Goal: Information Seeking & Learning: Learn about a topic

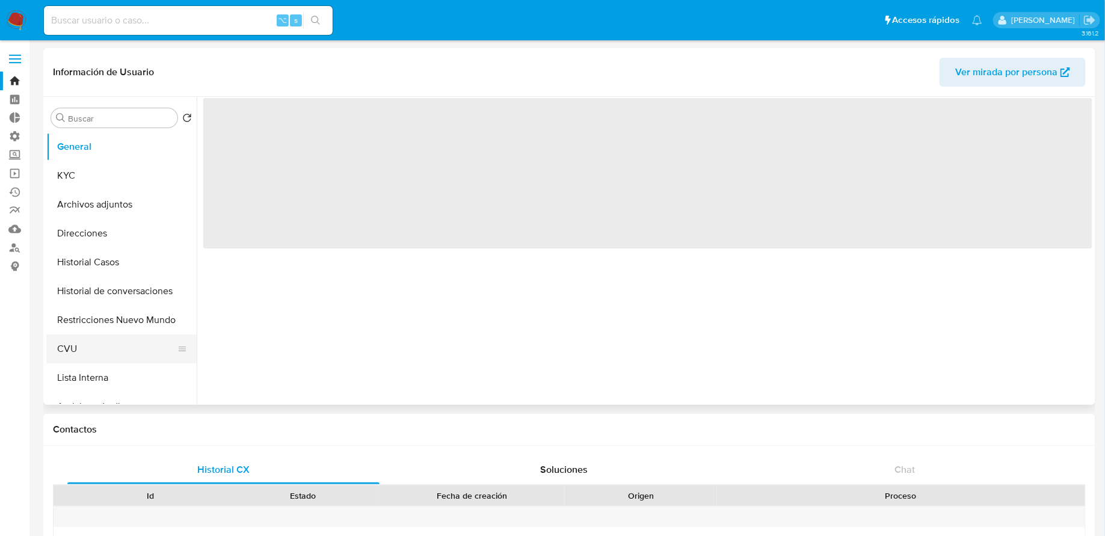
click at [86, 350] on button "CVU" at bounding box center [116, 349] width 141 height 29
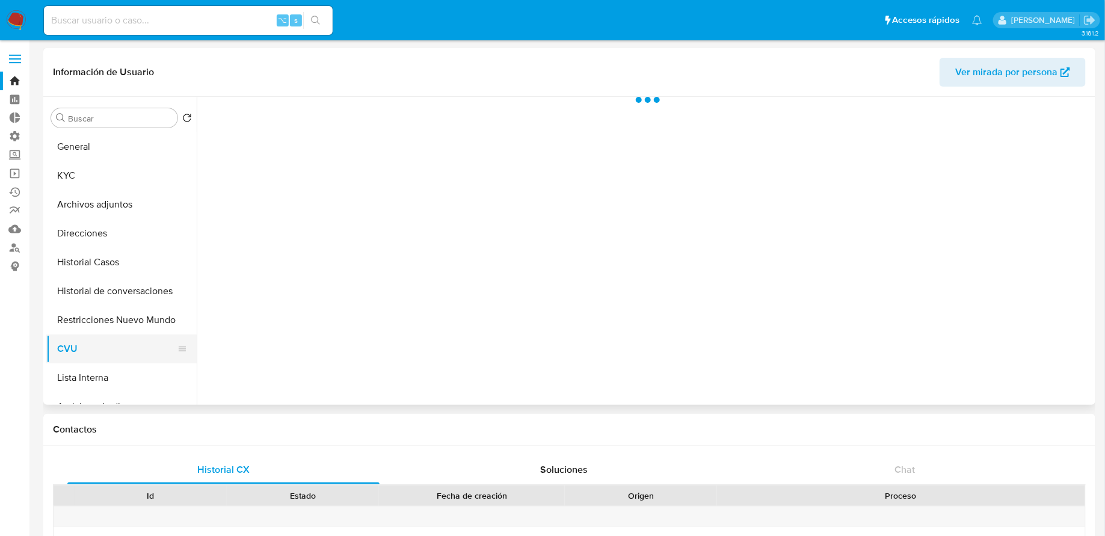
select select "10"
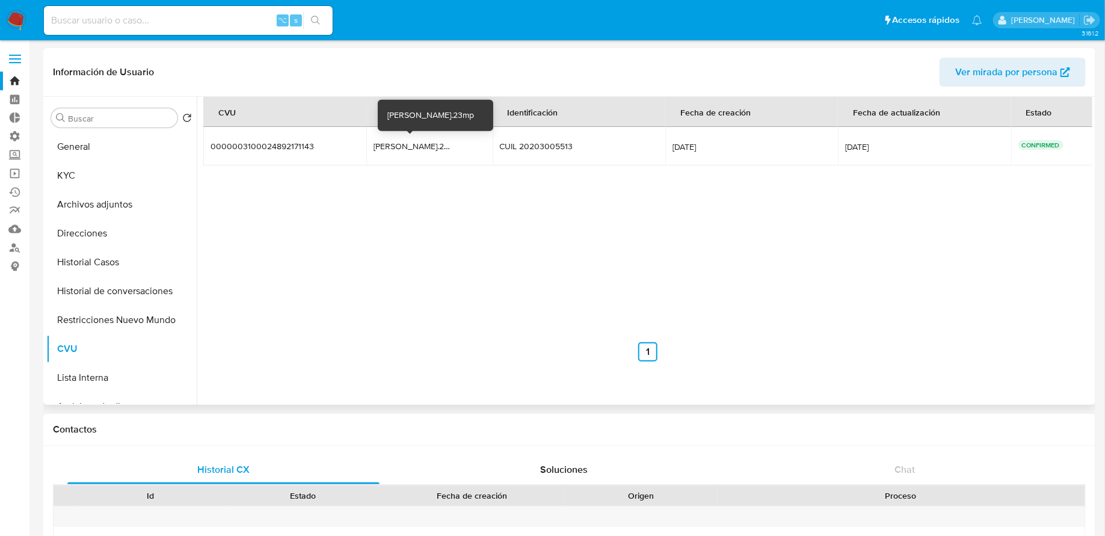
click at [394, 143] on div "[PERSON_NAME].23mp" at bounding box center [412, 146] width 77 height 11
click at [394, 143] on div "lisa.23mp" at bounding box center [412, 146] width 77 height 11
click at [96, 179] on button "KYC" at bounding box center [116, 175] width 141 height 29
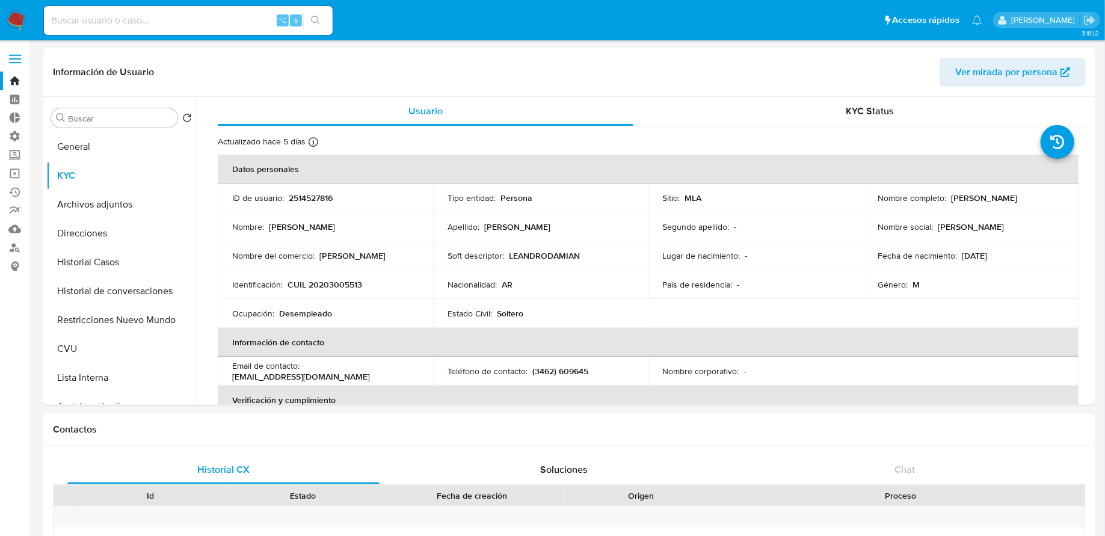
click at [209, 15] on input at bounding box center [188, 21] width 289 height 16
paste input "352198958"
type input "352198958"
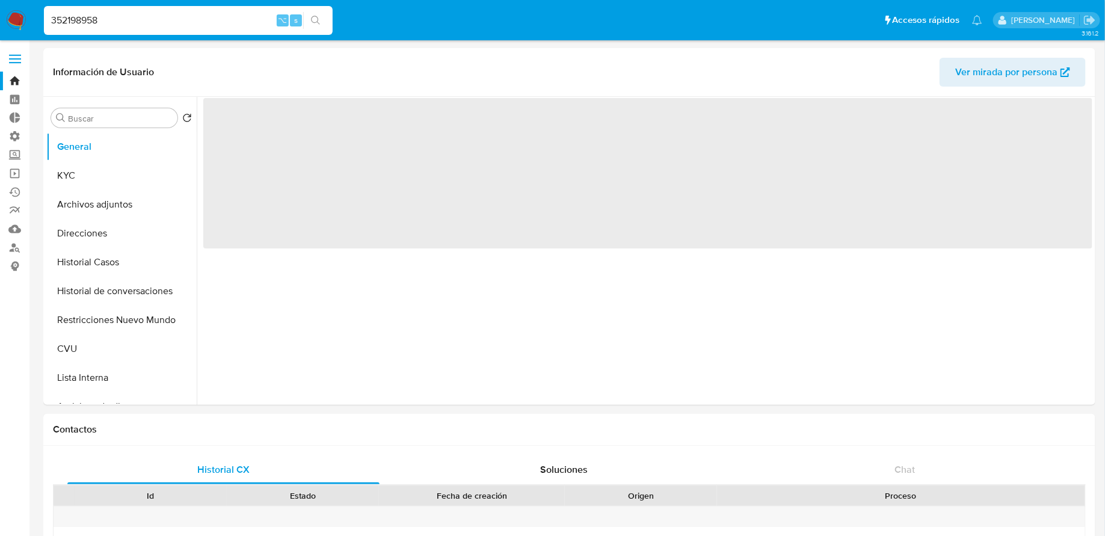
select select "10"
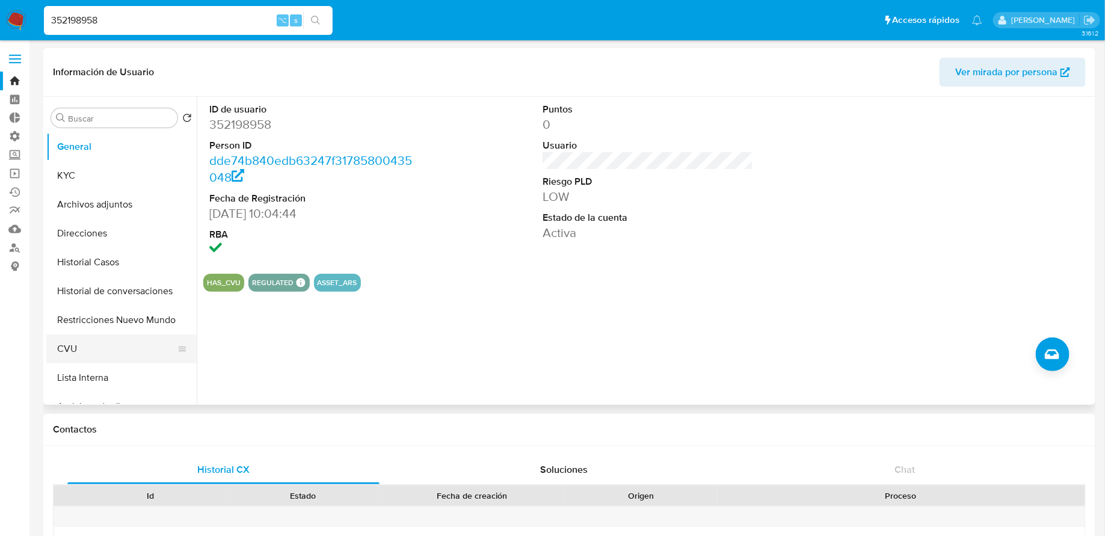
click at [113, 335] on button "CVU" at bounding box center [116, 349] width 141 height 29
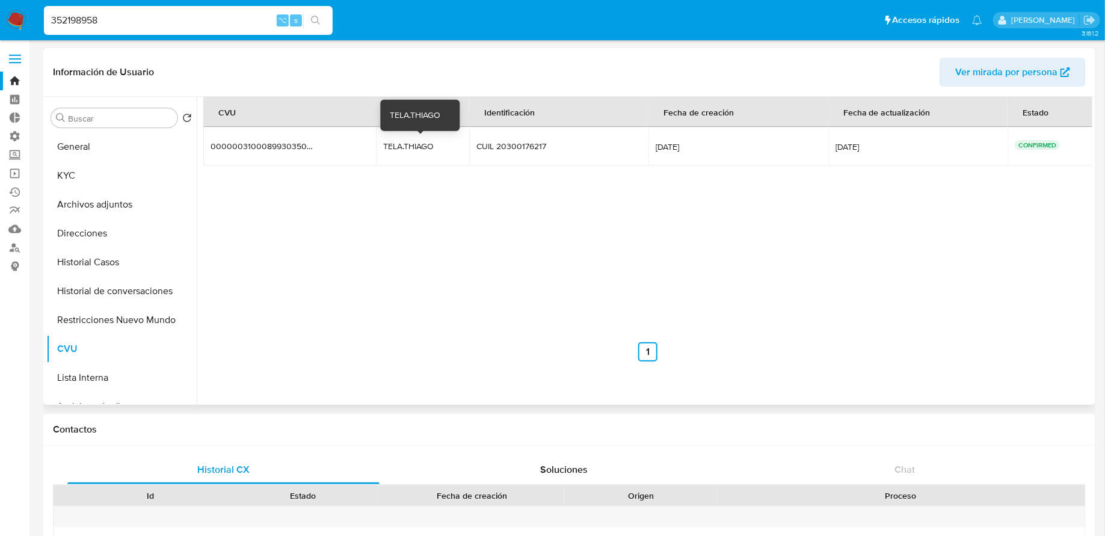
click at [416, 141] on div "TELA.THIAGO" at bounding box center [421, 146] width 77 height 11
click at [265, 14] on input "352198958" at bounding box center [188, 21] width 289 height 16
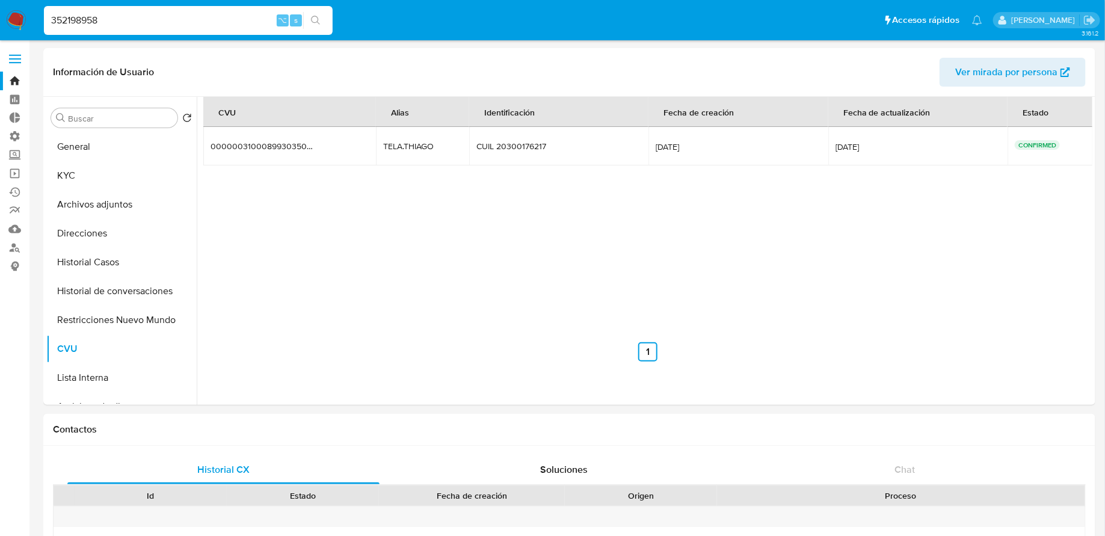
paste input "1543896817"
type input "1543896817"
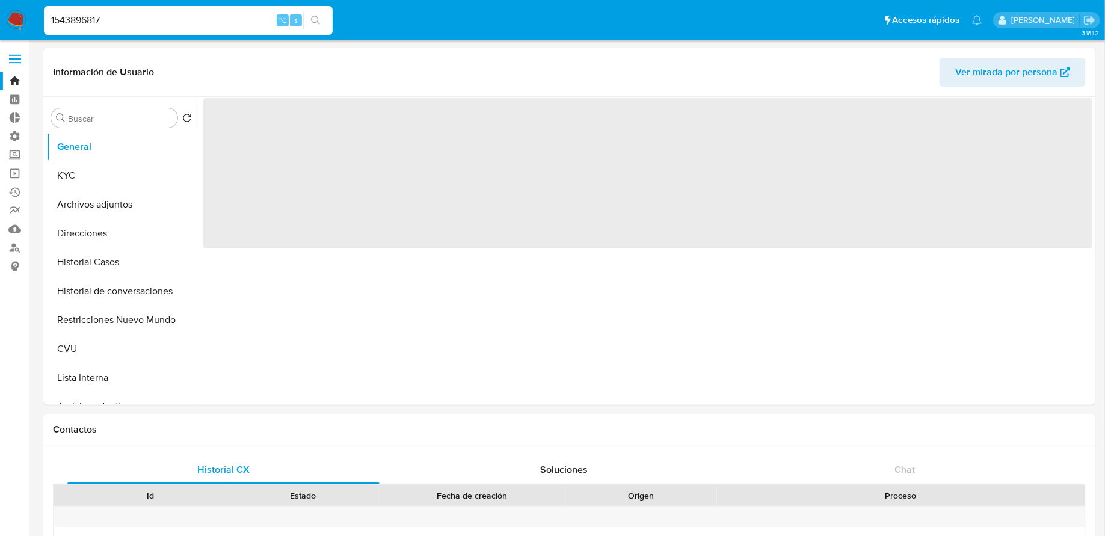
select select "10"
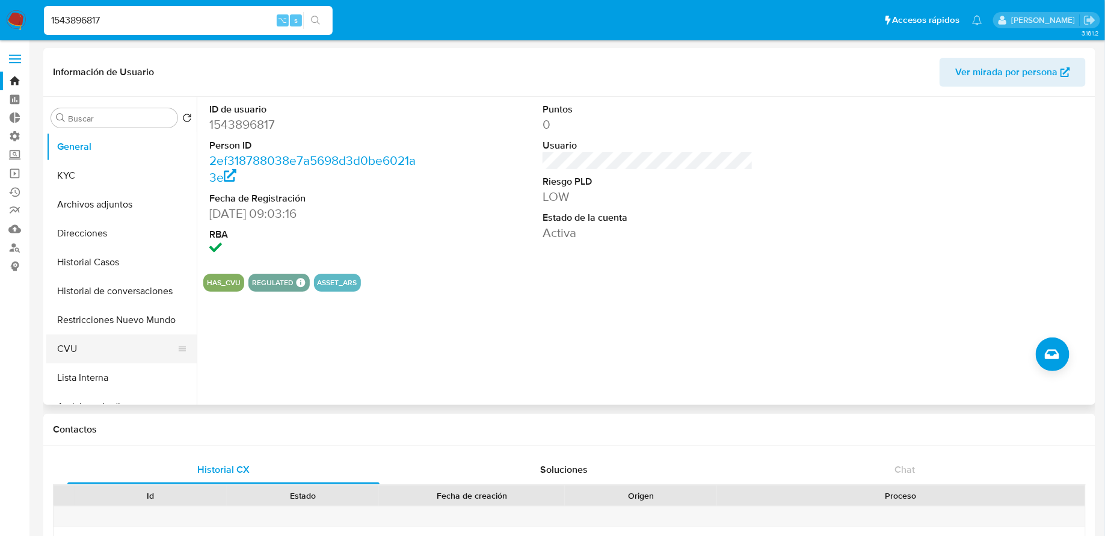
click at [86, 344] on button "CVU" at bounding box center [116, 349] width 141 height 29
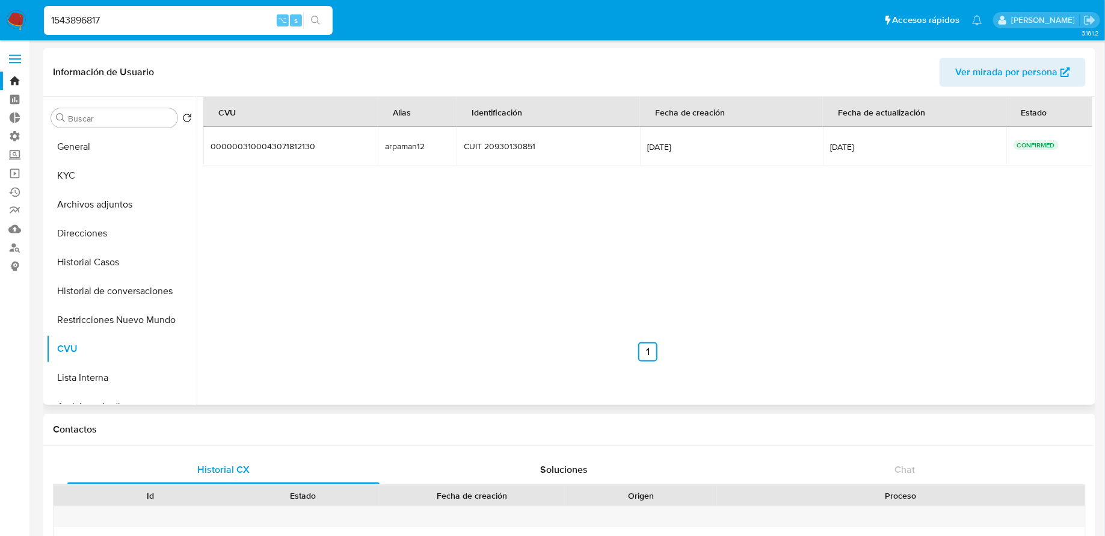
click at [395, 141] on div "arpaman12" at bounding box center [417, 146] width 65 height 11
click at [181, 17] on input "1543896817" at bounding box center [188, 21] width 289 height 16
paste input "07141214"
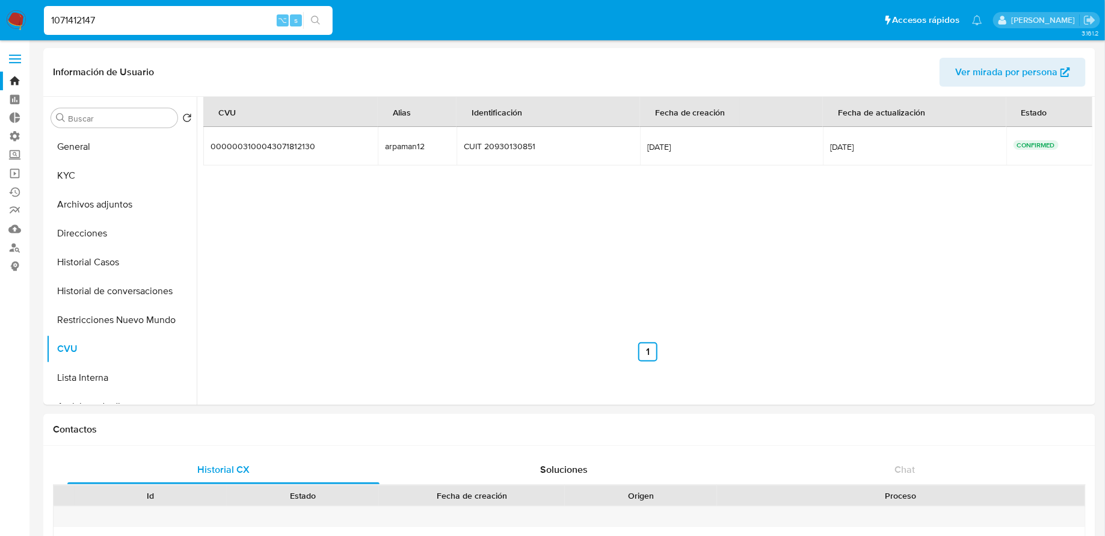
type input "1071412147"
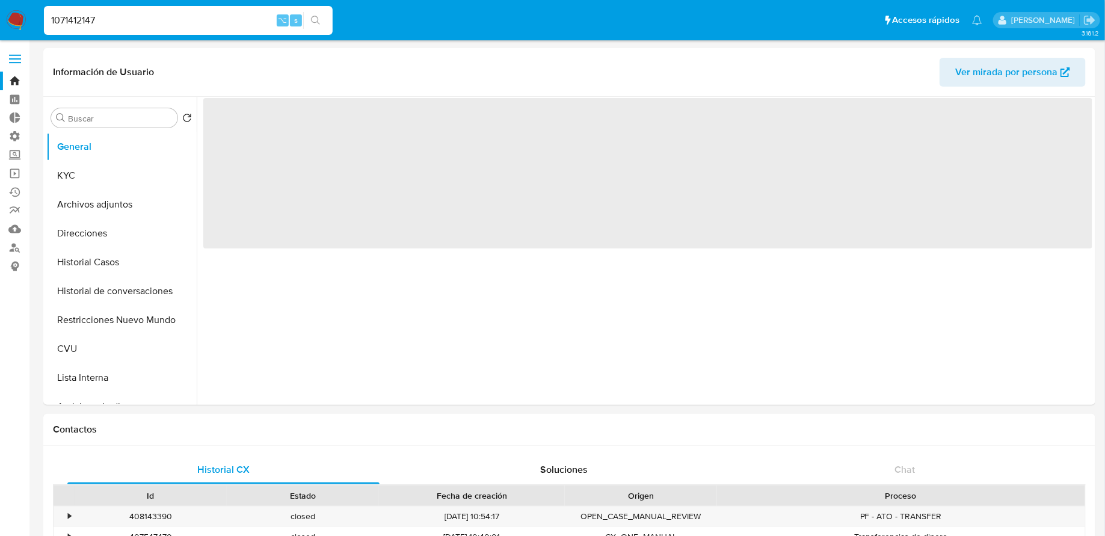
select select "10"
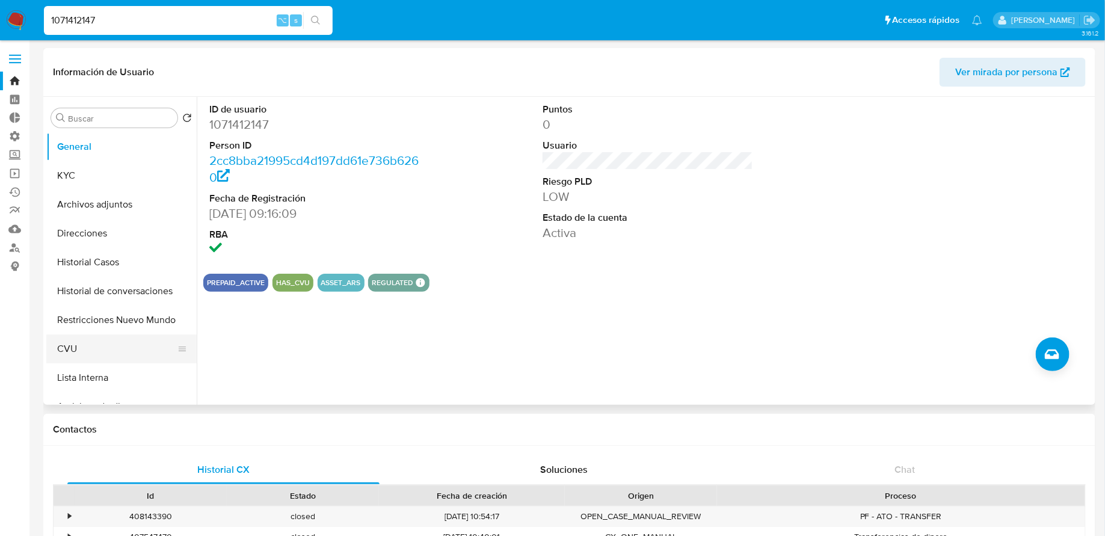
click at [68, 348] on button "CVU" at bounding box center [116, 349] width 141 height 29
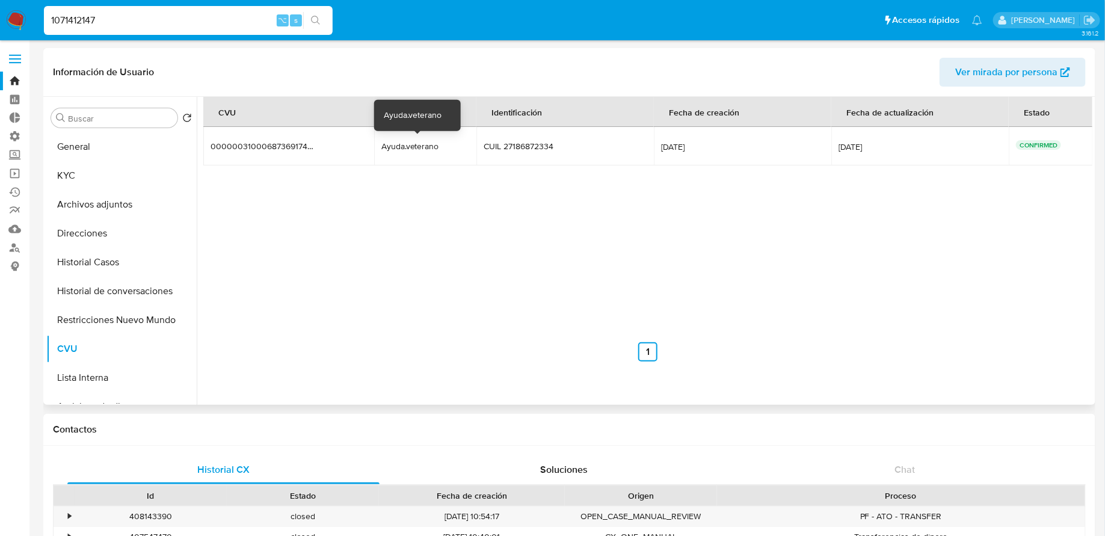
click at [405, 147] on div "Ayuda.veterano" at bounding box center [419, 146] width 77 height 11
click at [246, 19] on input "1071412147" at bounding box center [188, 21] width 289 height 16
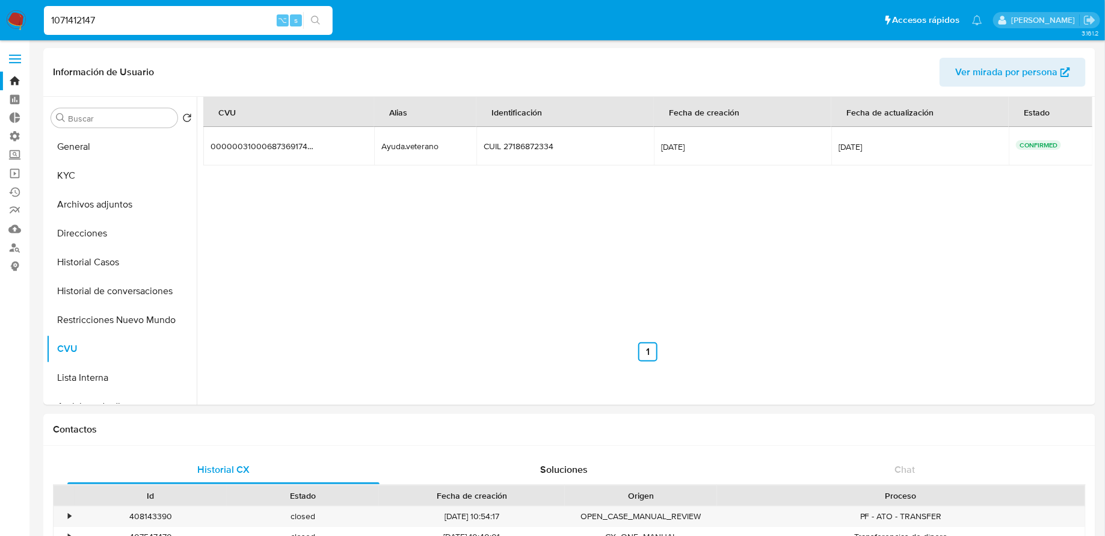
paste input "222577665"
type input "222577665"
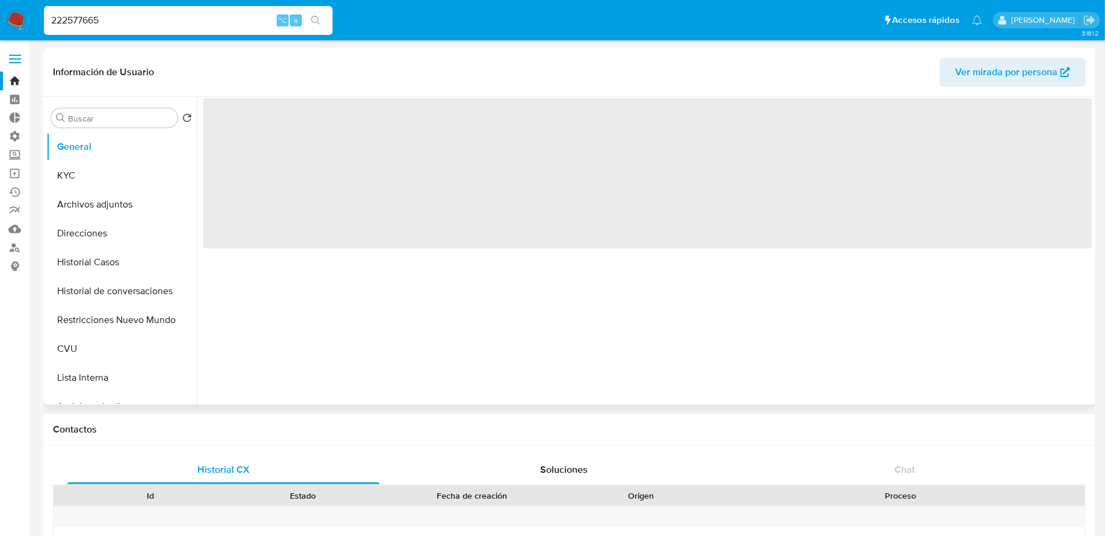
select select "10"
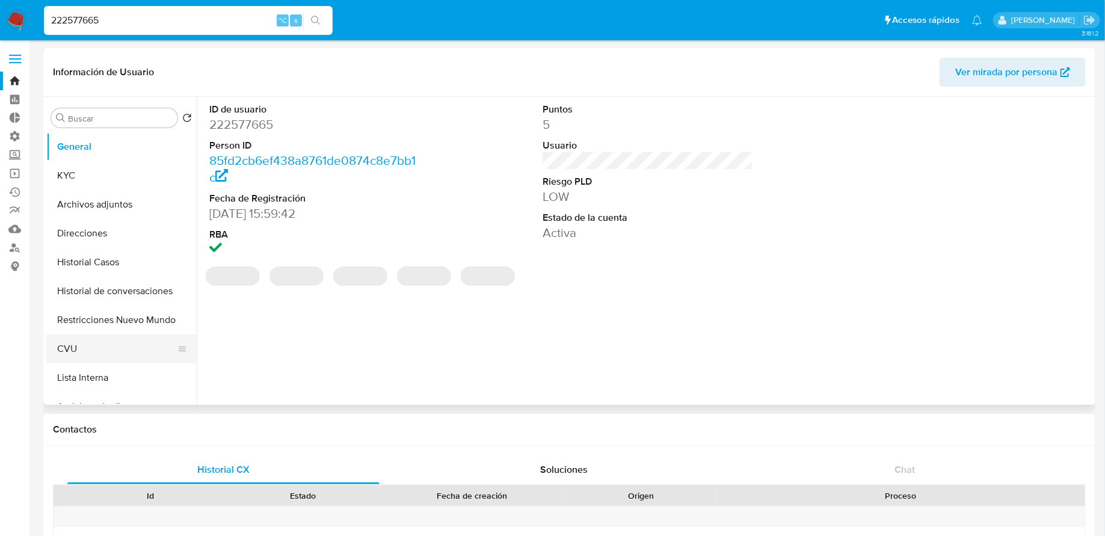
click at [98, 345] on button "CVU" at bounding box center [116, 349] width 141 height 29
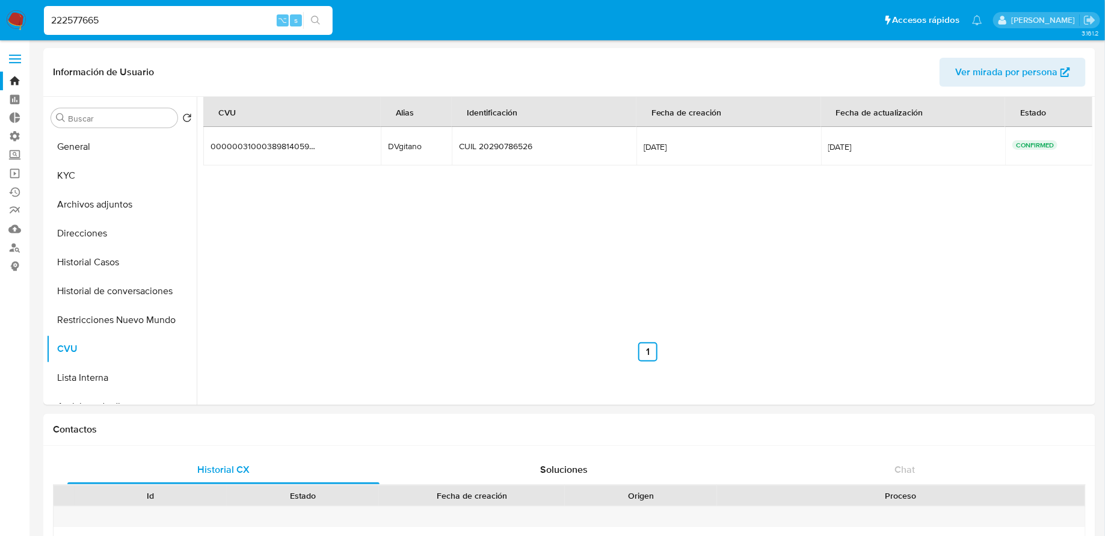
click at [393, 148] on div "DVgitano" at bounding box center [416, 146] width 57 height 11
click at [169, 26] on input "222577665" at bounding box center [188, 21] width 289 height 16
paste input "583234733"
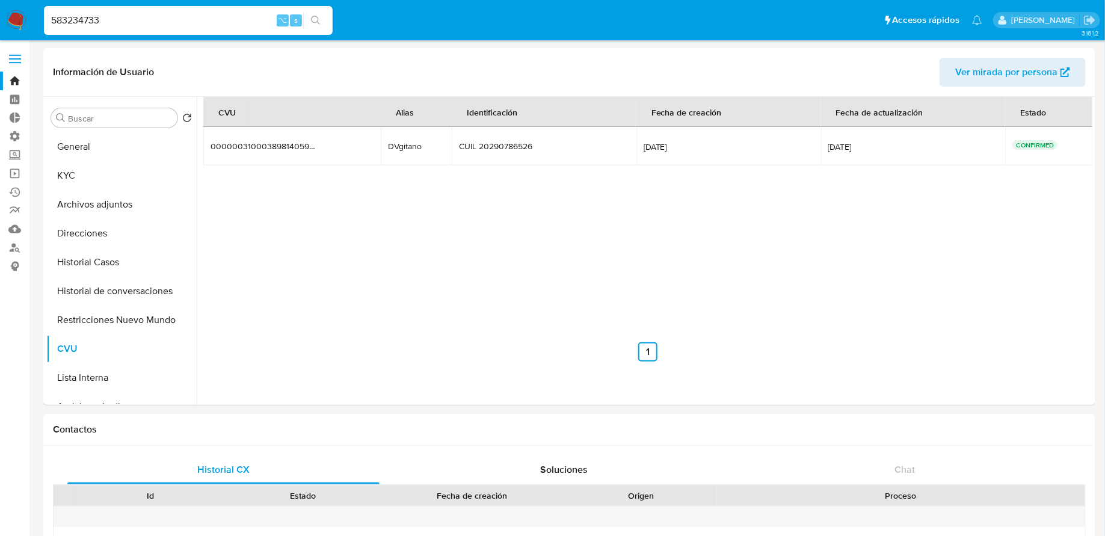
type input "583234733"
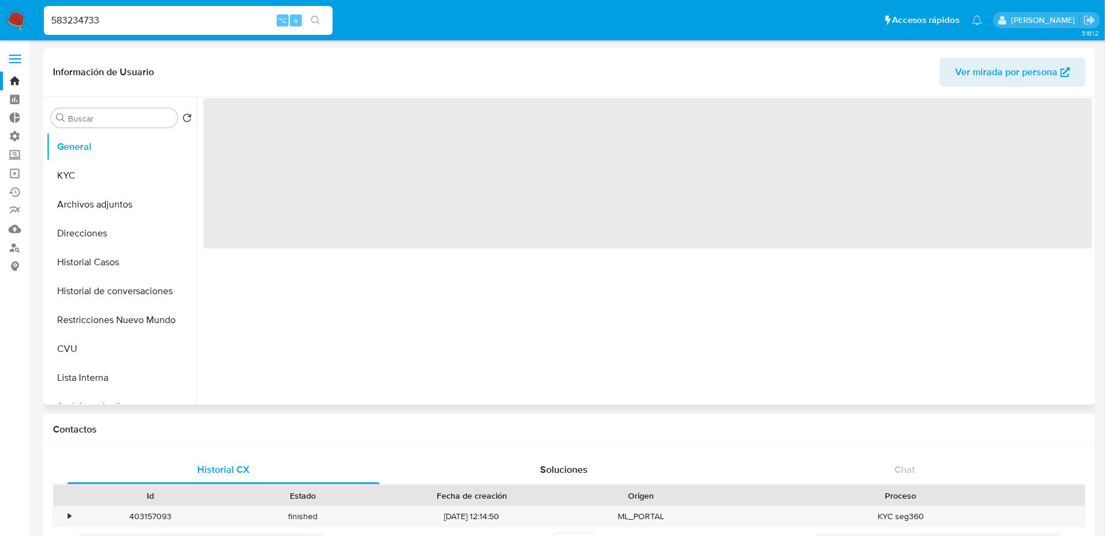
select select "10"
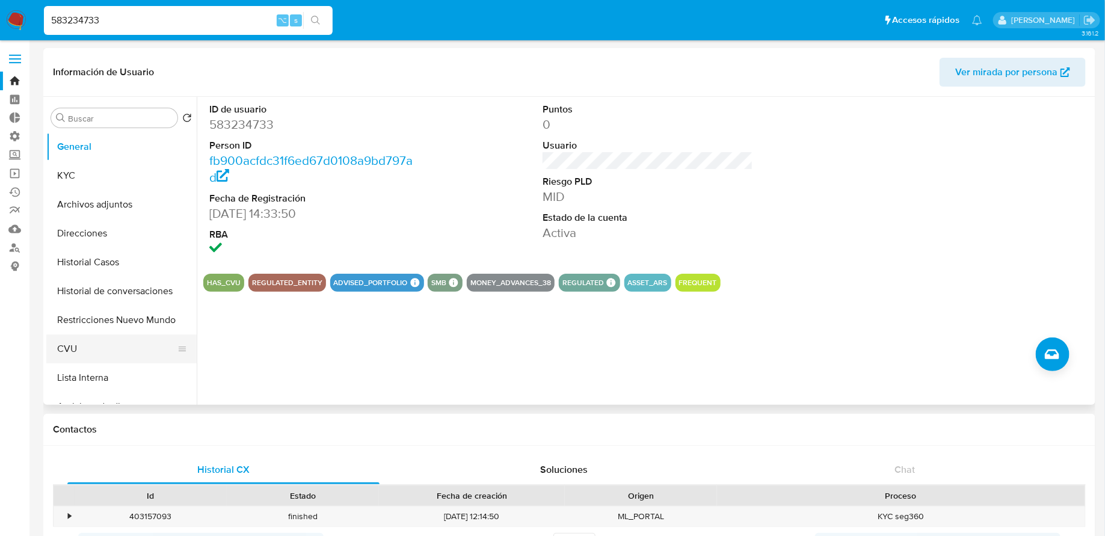
click at [85, 345] on button "CVU" at bounding box center [116, 349] width 141 height 29
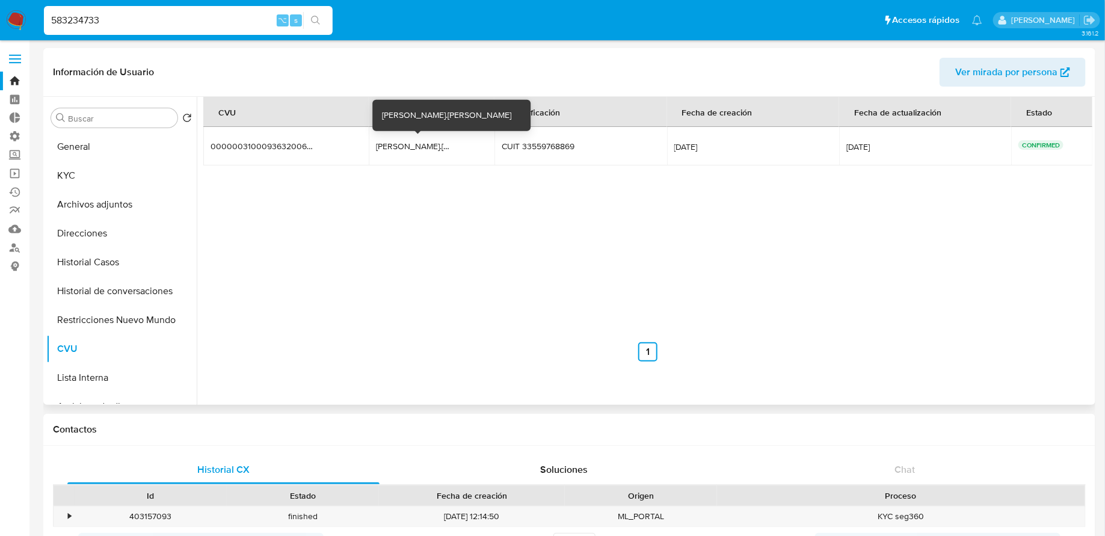
click at [410, 149] on div "favaloro.corazon" at bounding box center [414, 146] width 77 height 11
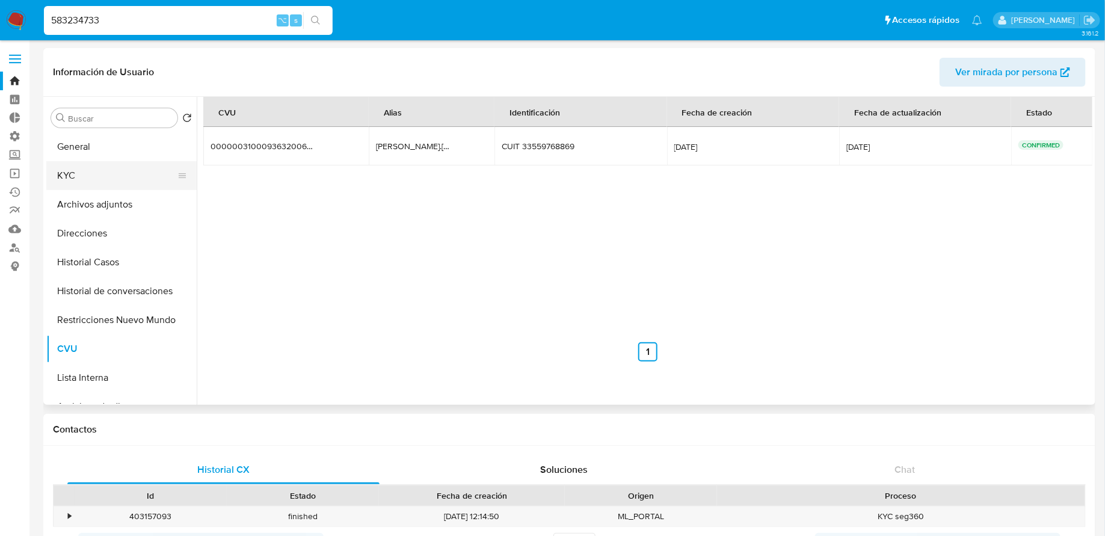
click at [88, 172] on button "KYC" at bounding box center [116, 175] width 141 height 29
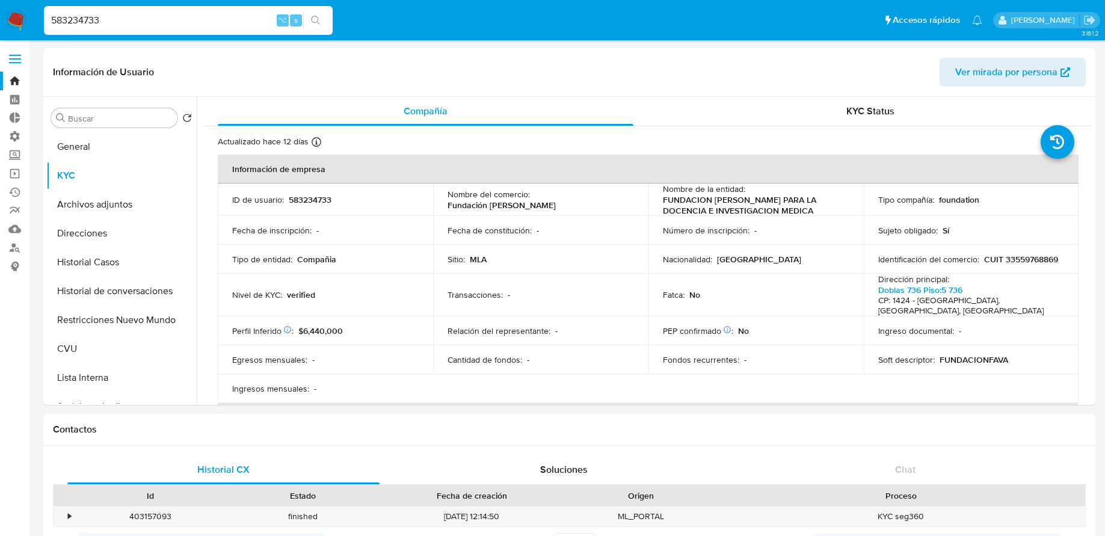
select select "10"
click at [243, 22] on input "583234733" at bounding box center [188, 21] width 289 height 16
paste input "9197966"
type input "9197966"
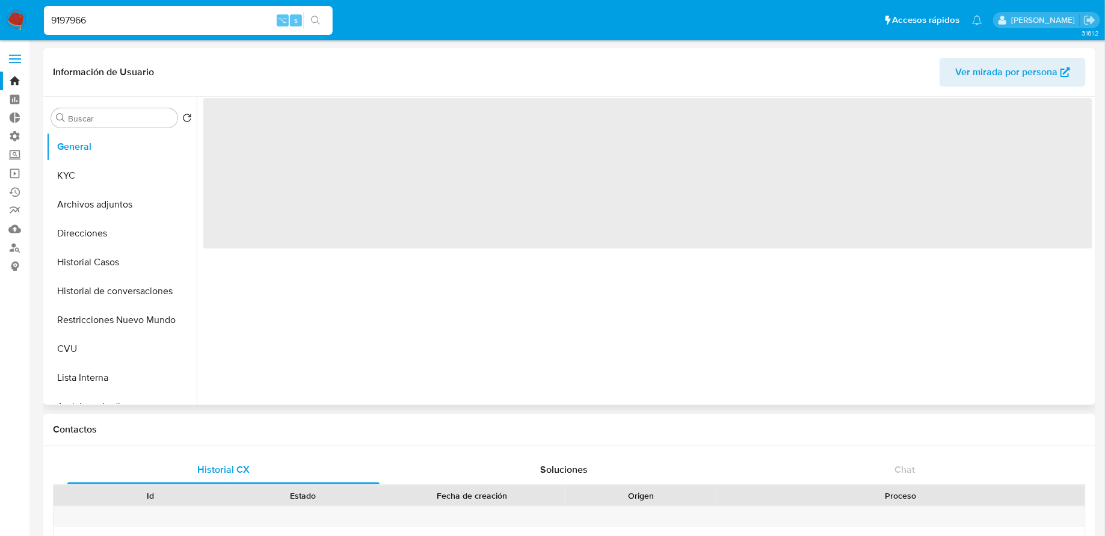
select select "10"
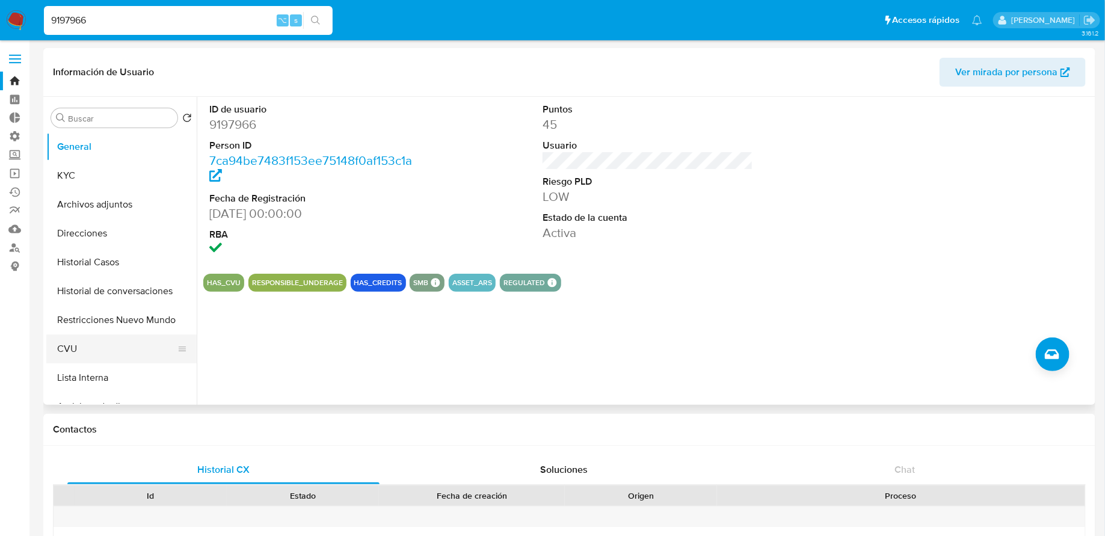
click at [110, 344] on button "CVU" at bounding box center [116, 349] width 141 height 29
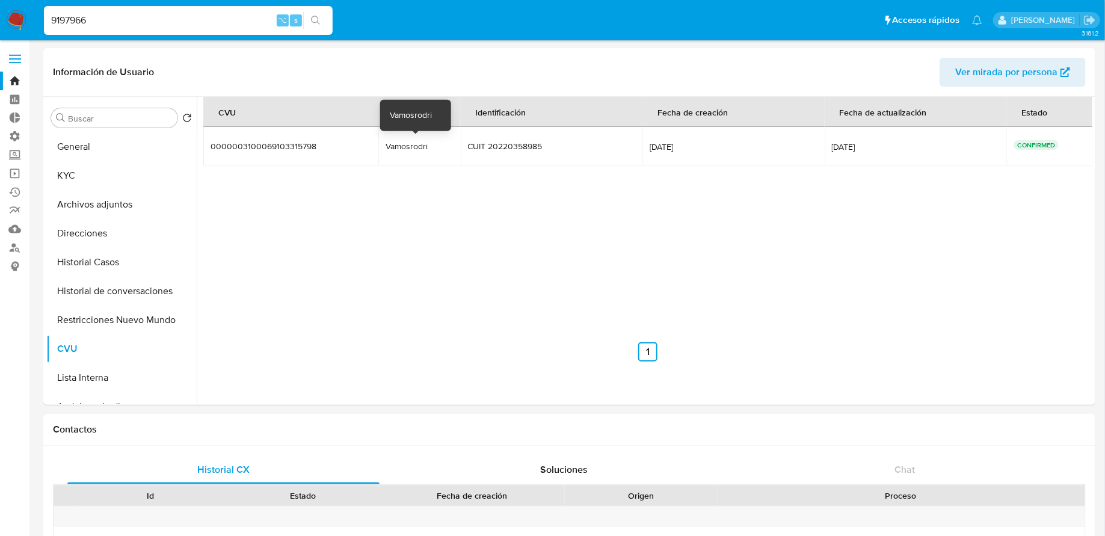
click at [398, 151] on div "Vamosrodri" at bounding box center [420, 146] width 68 height 11
click at [97, 184] on button "KYC" at bounding box center [116, 175] width 141 height 29
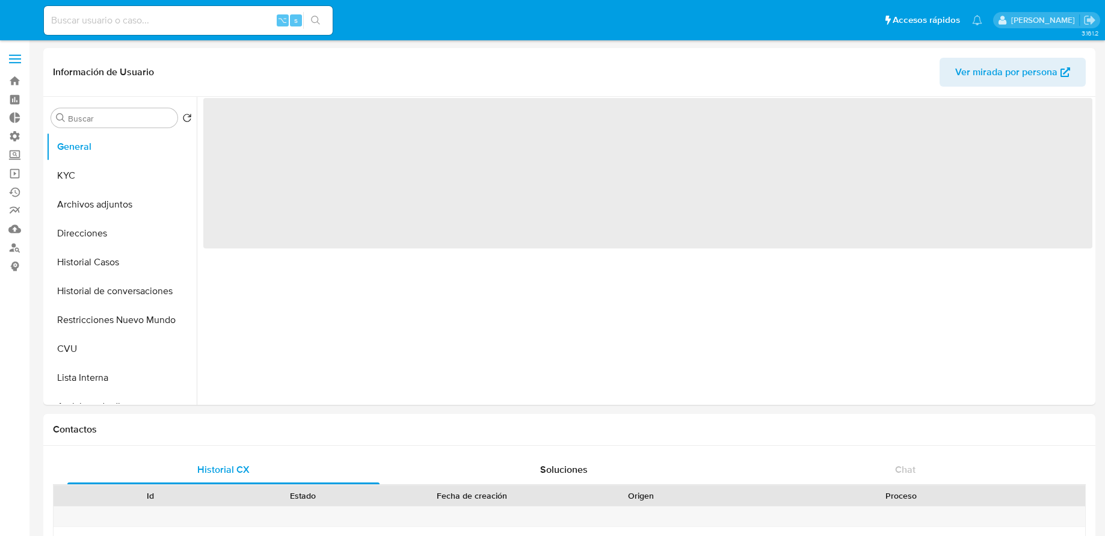
select select "10"
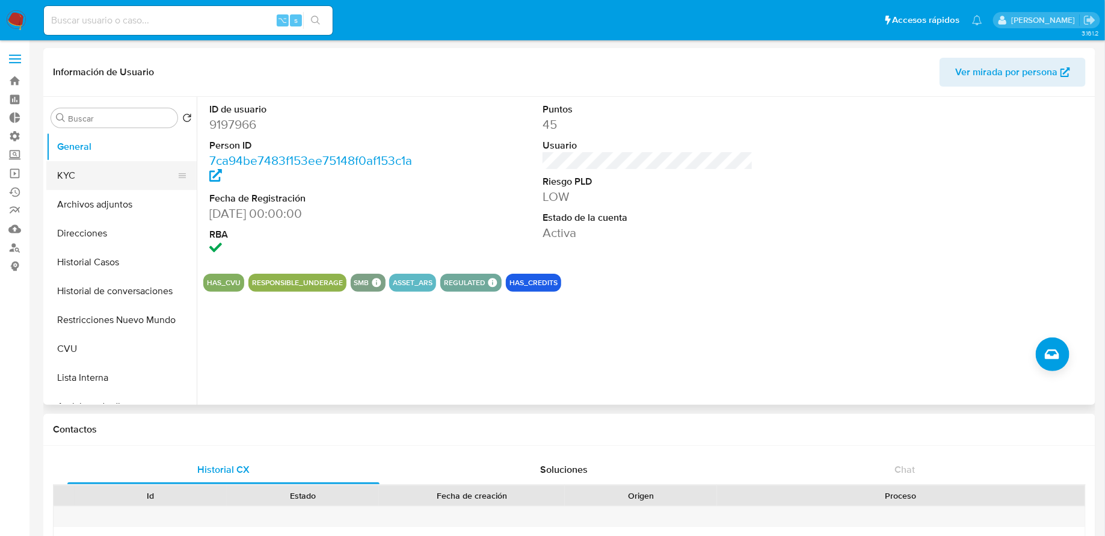
click at [104, 175] on button "KYC" at bounding box center [116, 175] width 141 height 29
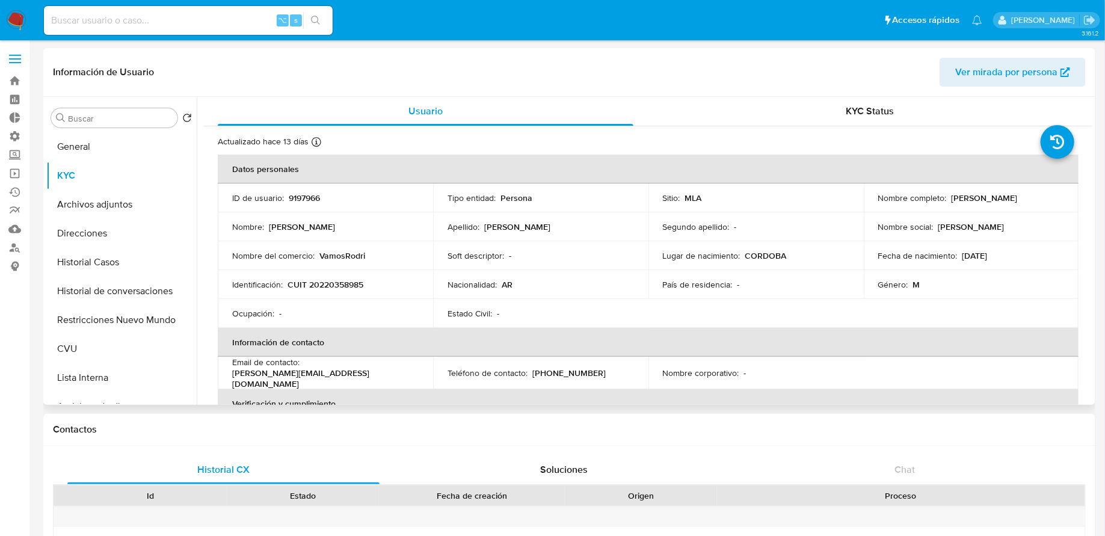
click at [968, 200] on p "Rodrigo Barrionuevo" at bounding box center [985, 198] width 66 height 11
click at [977, 190] on td "Nombre completo : Rodrigo Barrionuevo" at bounding box center [971, 198] width 215 height 29
drag, startPoint x: 948, startPoint y: 199, endPoint x: 1029, endPoint y: 200, distance: 80.6
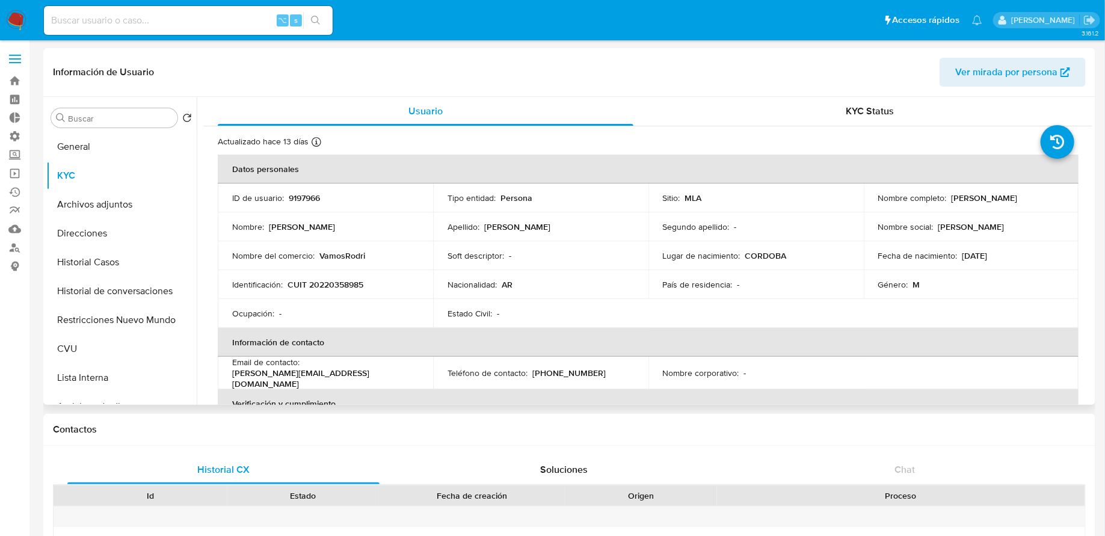
click at [1029, 200] on div "Nombre completo : Rodrigo Barrionuevo" at bounding box center [971, 198] width 187 height 11
copy p "Rodrigo Barrionuevo"
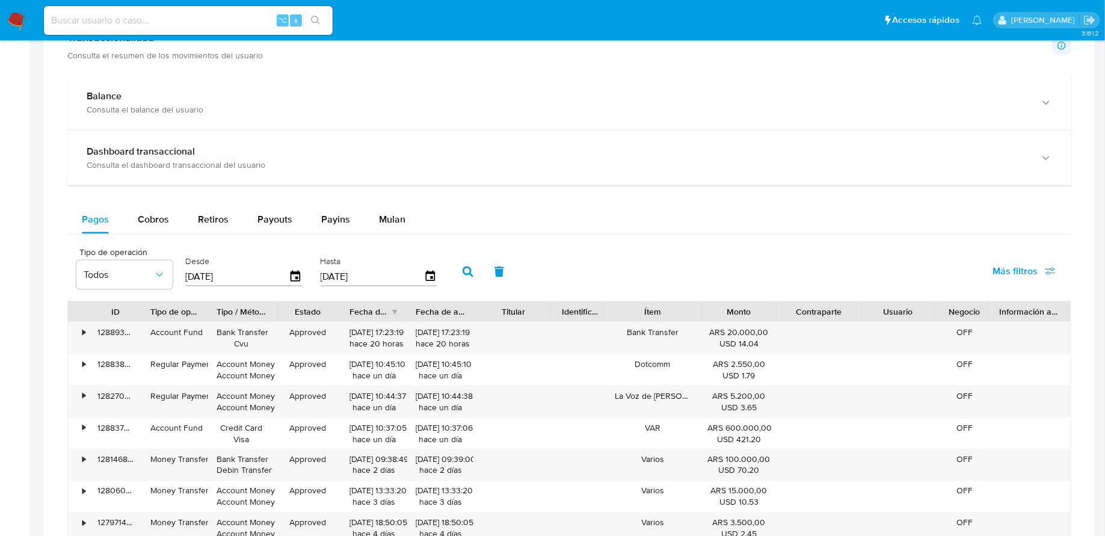
scroll to position [803, 0]
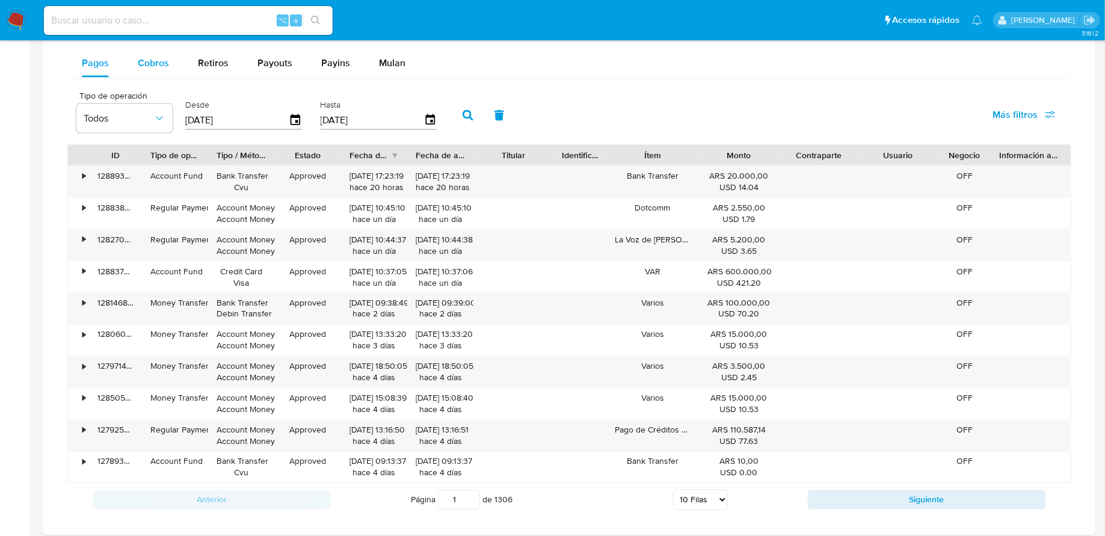
click at [162, 62] on span "Cobros" at bounding box center [153, 63] width 31 height 14
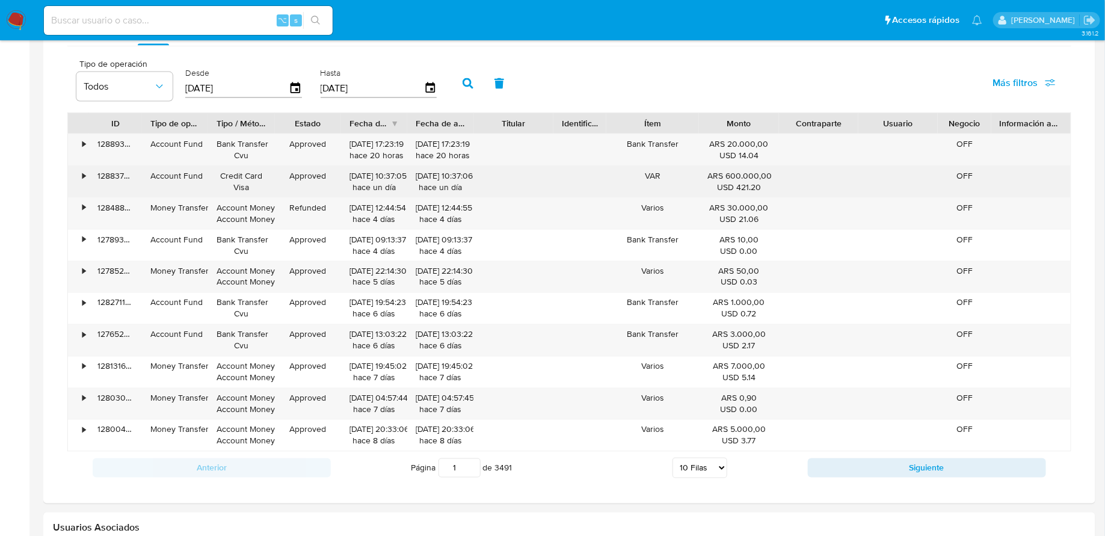
scroll to position [883, 0]
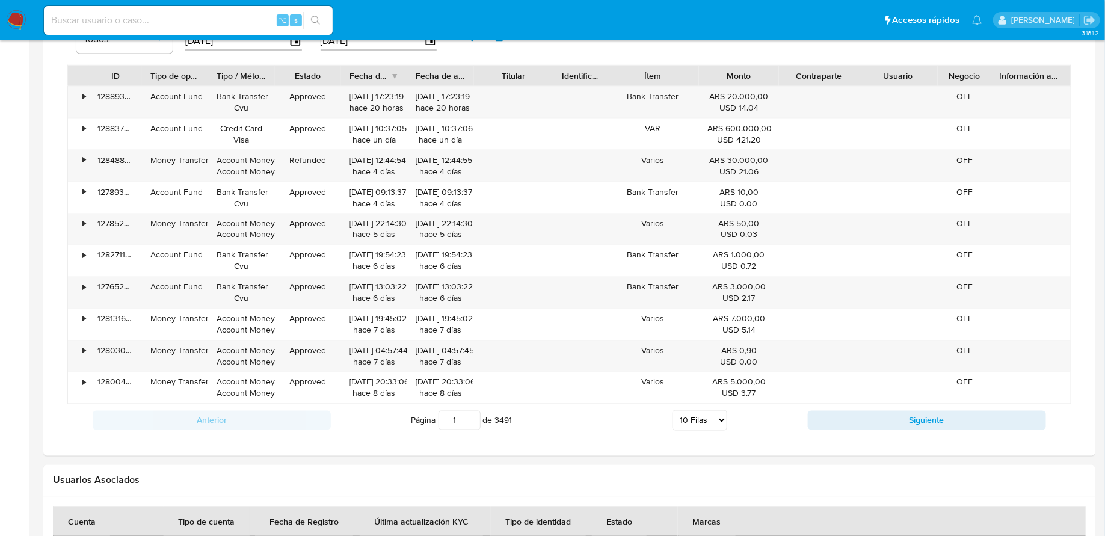
click at [702, 417] on select "5 Filas 10 Filas 20 Filas 25 Filas 50 Filas 100 Filas" at bounding box center [700, 420] width 55 height 20
select select "100"
click at [673, 410] on select "5 Filas 10 Filas 20 Filas 25 Filas 50 Filas 100 Filas" at bounding box center [700, 420] width 55 height 20
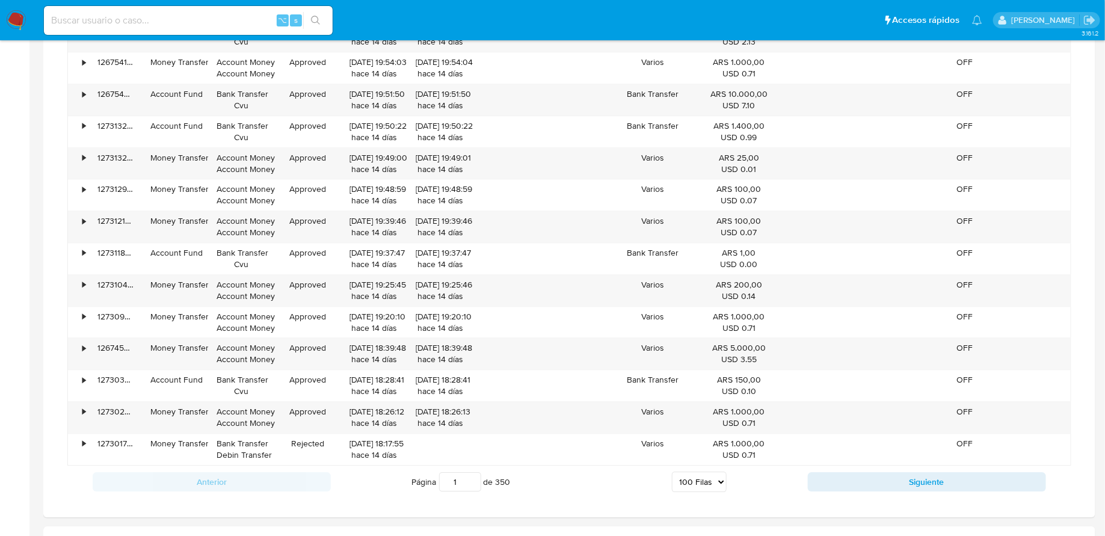
scroll to position [3715, 0]
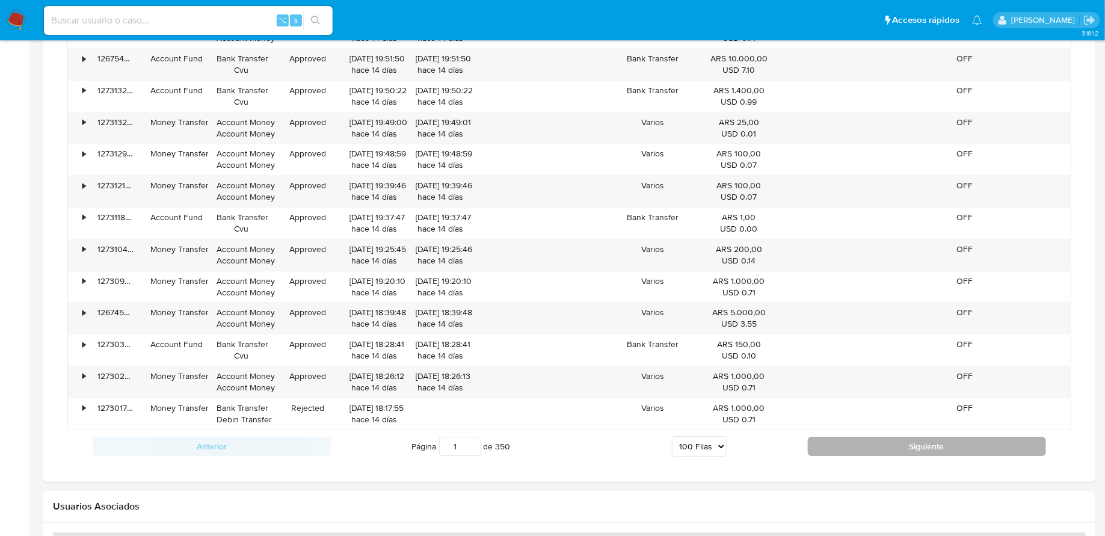
click at [838, 437] on button "Siguiente" at bounding box center [927, 446] width 238 height 19
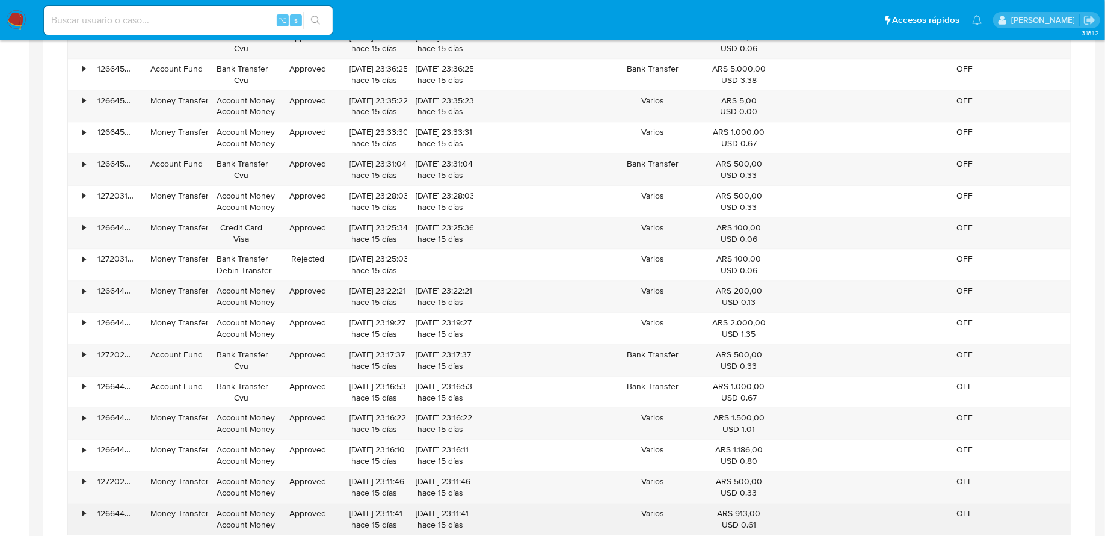
scroll to position [3649, 0]
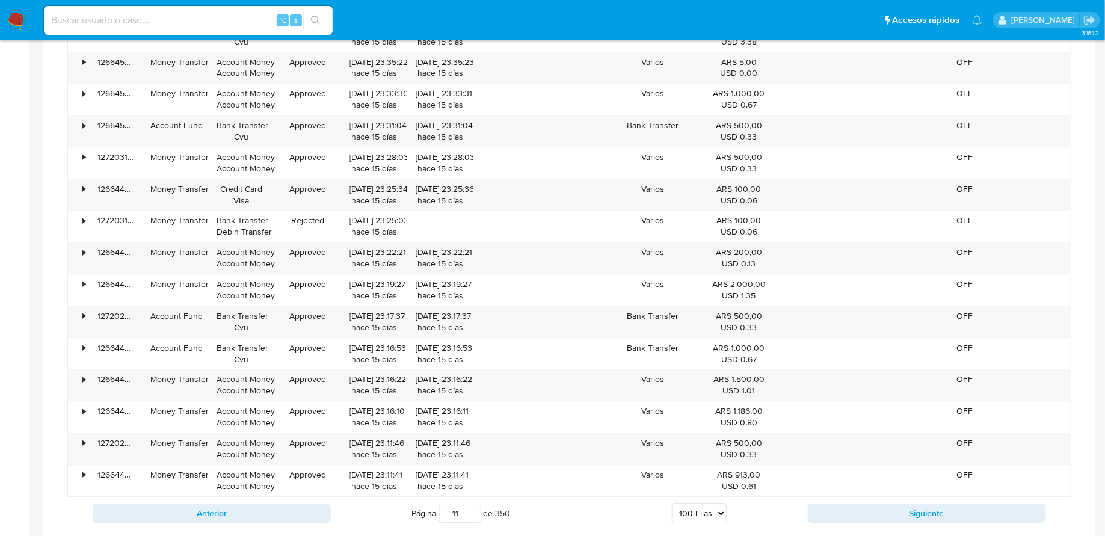
click at [470, 504] on input "11" at bounding box center [460, 513] width 42 height 19
type input "11"
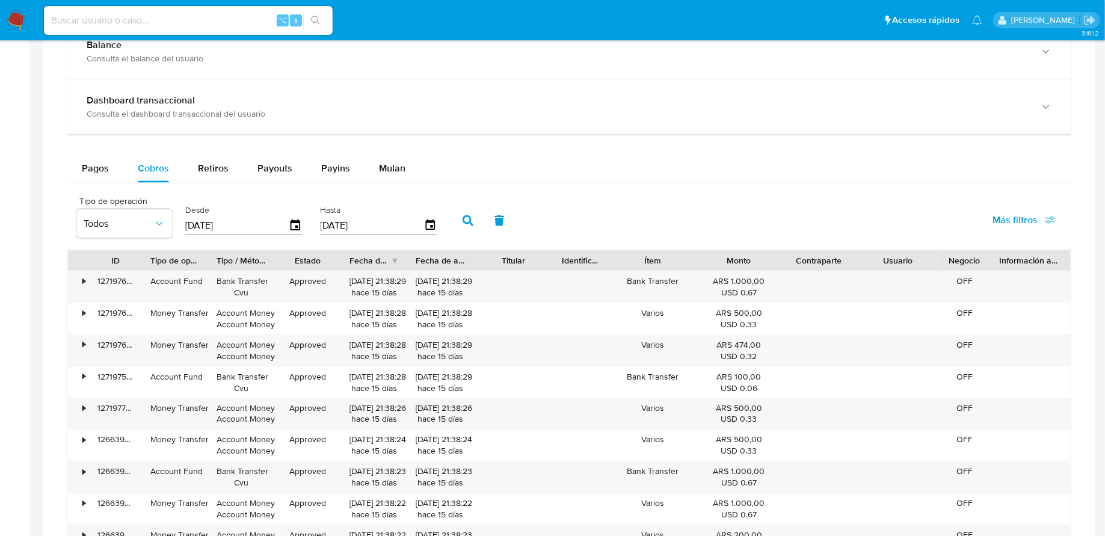
scroll to position [507, 0]
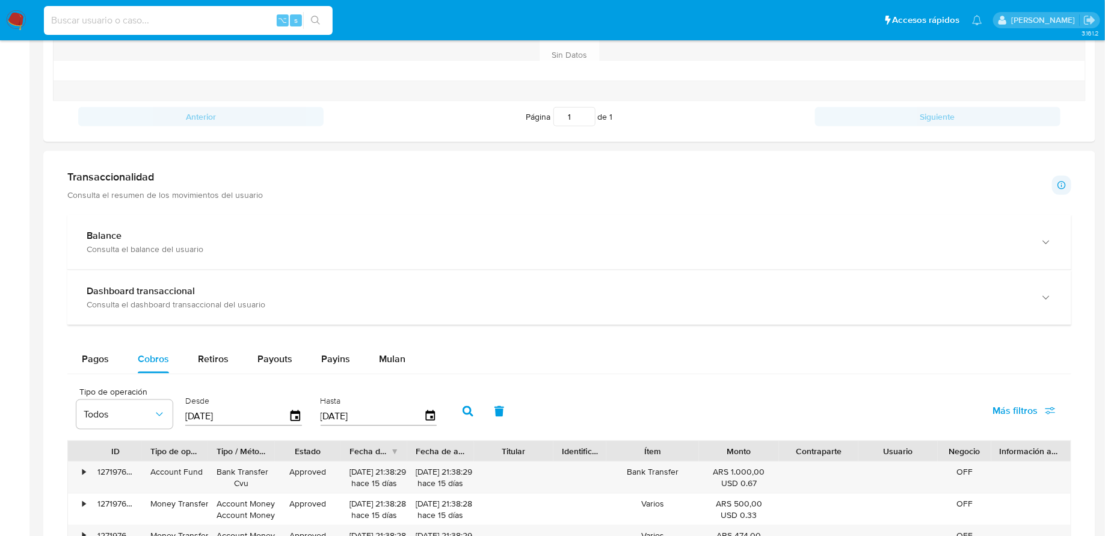
click at [188, 17] on input at bounding box center [188, 21] width 289 height 16
paste input "592094328"
type input "592094328"
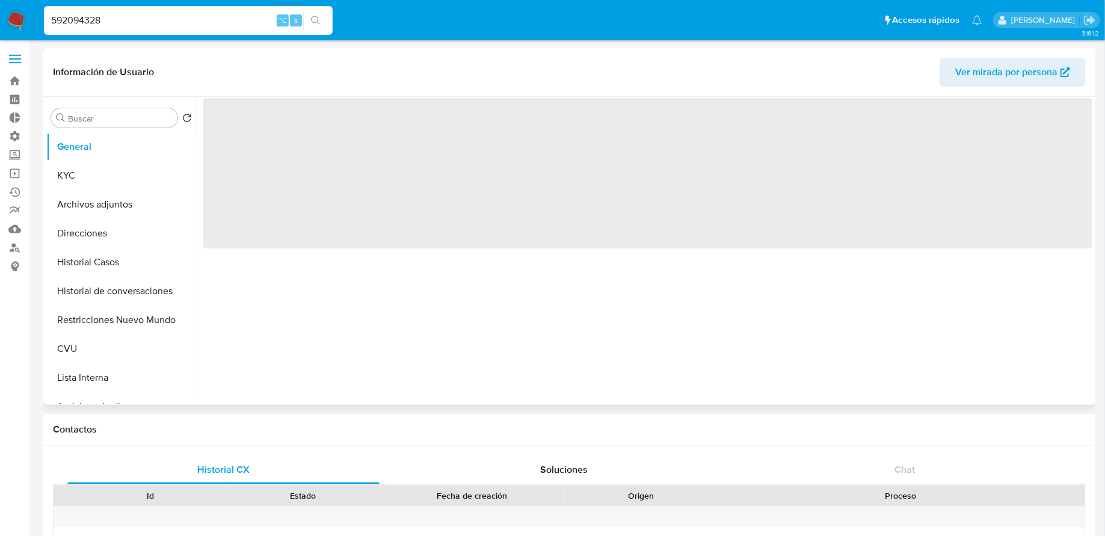
select select "10"
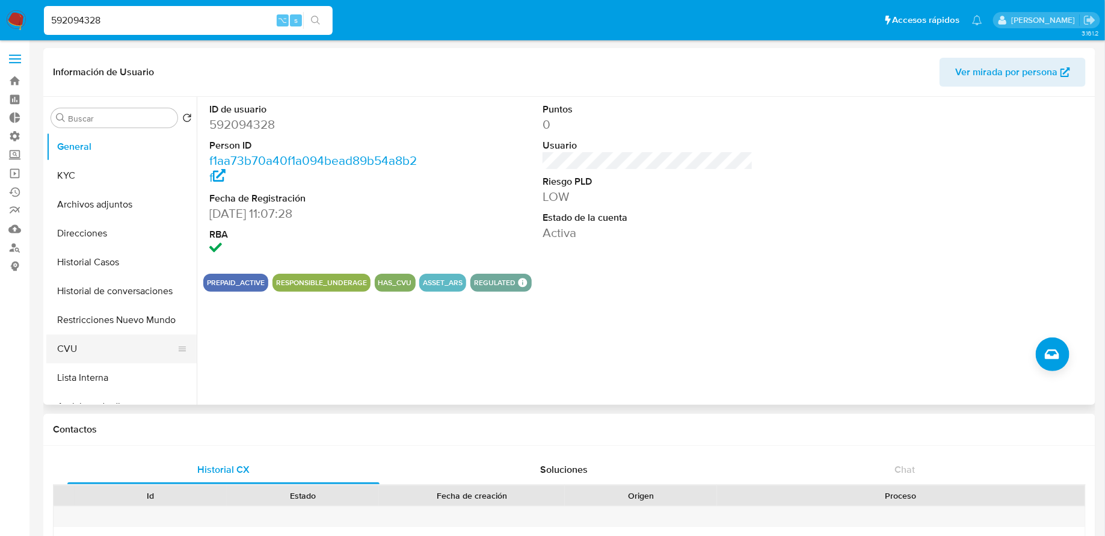
click at [109, 355] on button "CVU" at bounding box center [116, 349] width 141 height 29
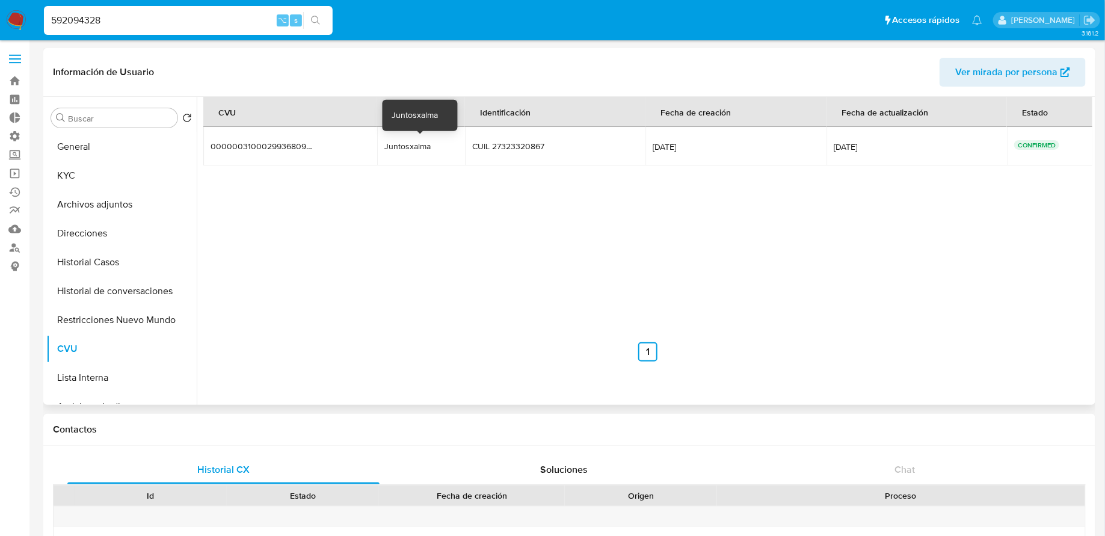
click at [409, 144] on div "Juntosxalma" at bounding box center [420, 146] width 73 height 11
click at [123, 171] on button "KYC" at bounding box center [116, 175] width 141 height 29
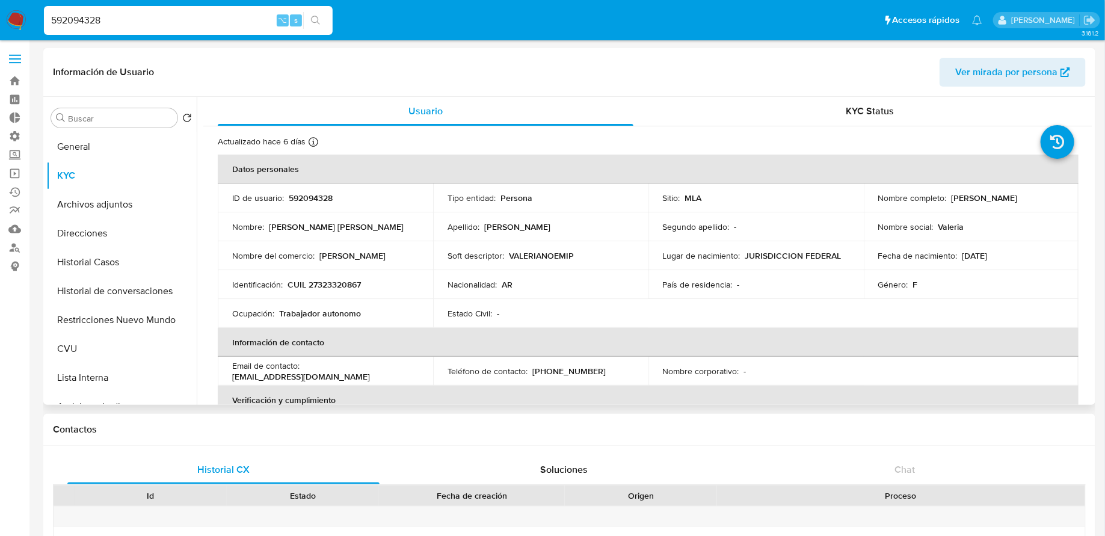
scroll to position [4, 0]
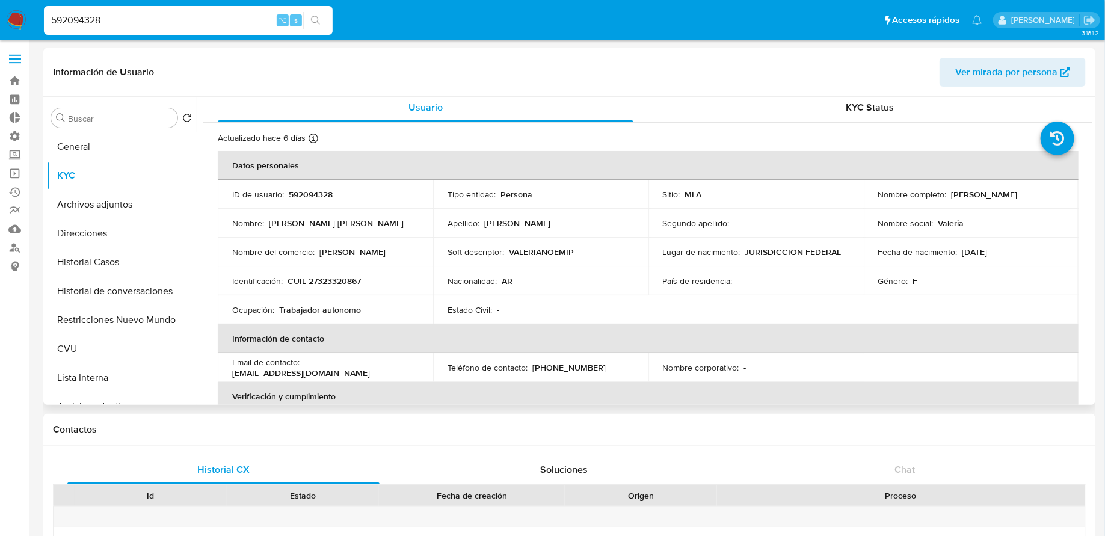
drag, startPoint x: 948, startPoint y: 193, endPoint x: 1056, endPoint y: 193, distance: 108.3
click at [1056, 193] on div "Nombre completo : Valeria Noemi Pirrotta" at bounding box center [971, 194] width 187 height 11
copy p "Valeria Noemi Pirrotta"
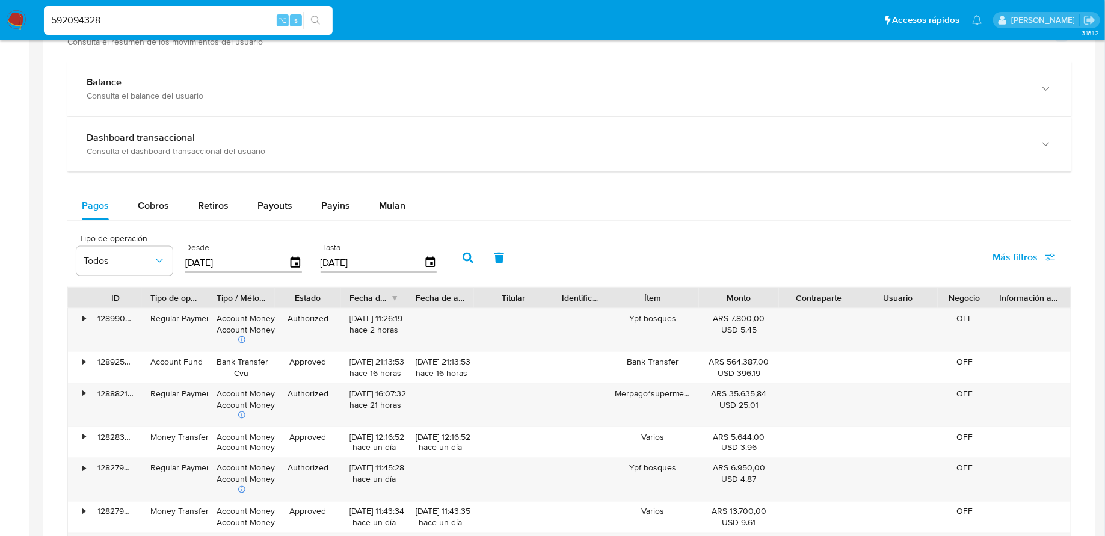
scroll to position [780, 0]
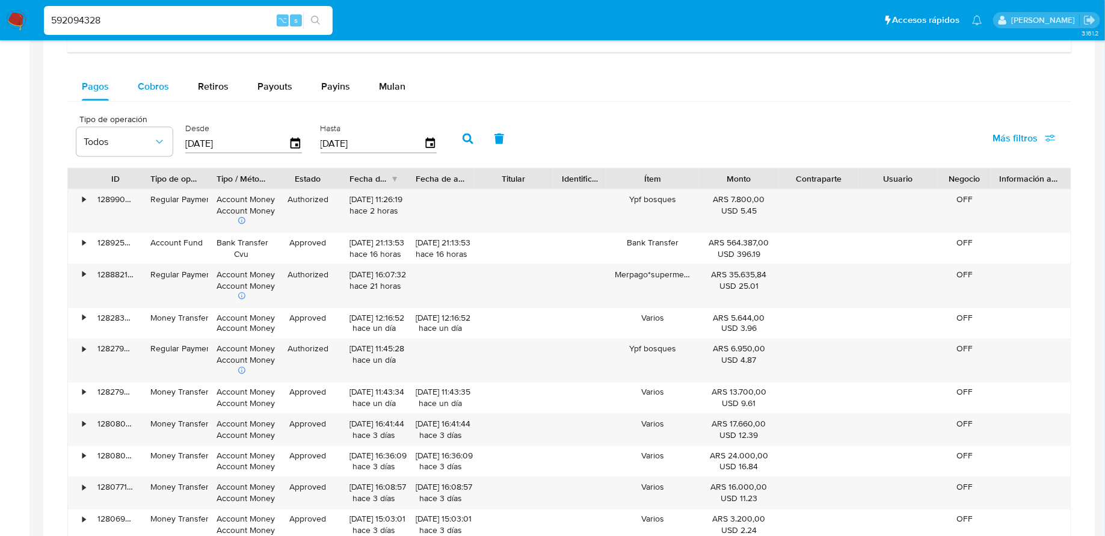
click at [147, 82] on span "Cobros" at bounding box center [153, 86] width 31 height 14
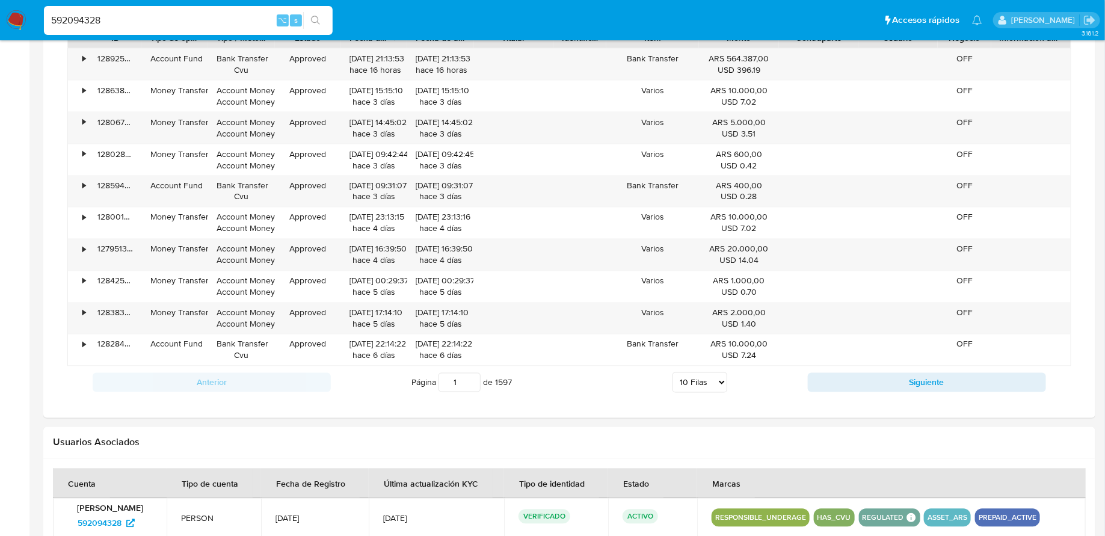
scroll to position [925, 0]
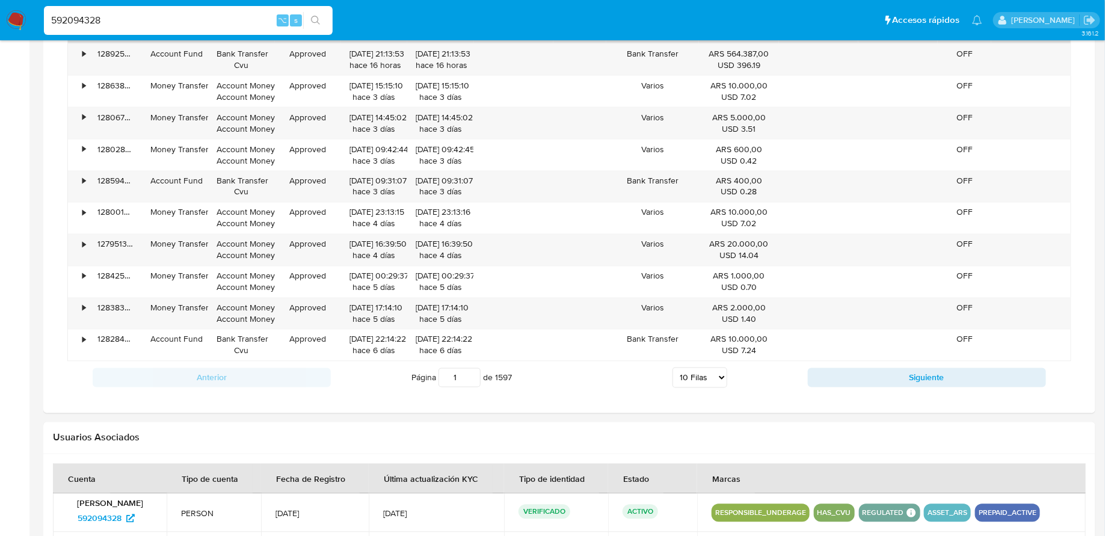
click at [697, 375] on select "5 Filas 10 Filas 20 Filas 25 Filas 50 Filas 100 Filas" at bounding box center [700, 378] width 55 height 20
select select "100"
click at [673, 368] on select "5 Filas 10 Filas 20 Filas 25 Filas 50 Filas 100 Filas" at bounding box center [700, 378] width 55 height 20
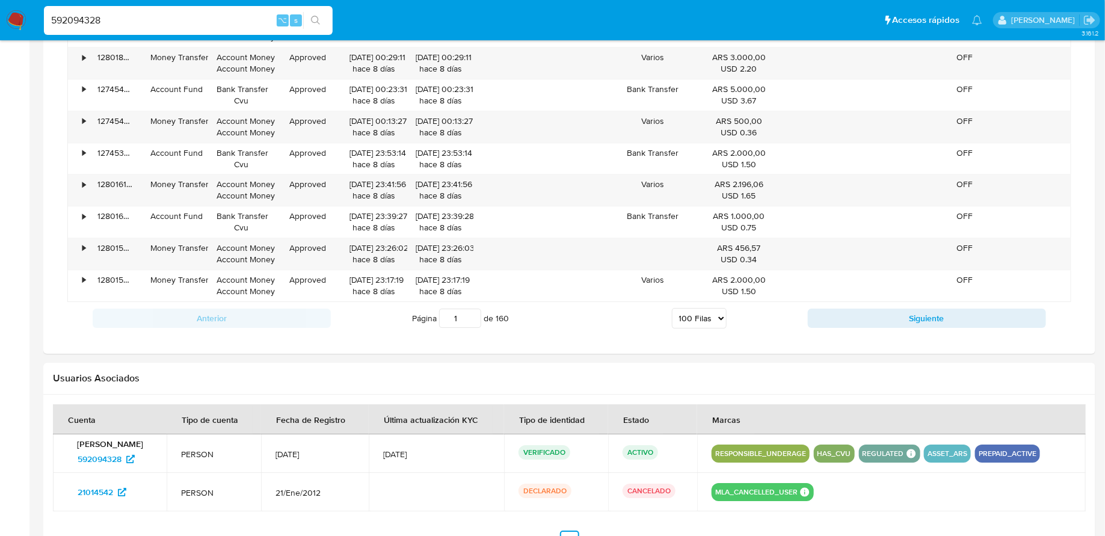
scroll to position [3775, 0]
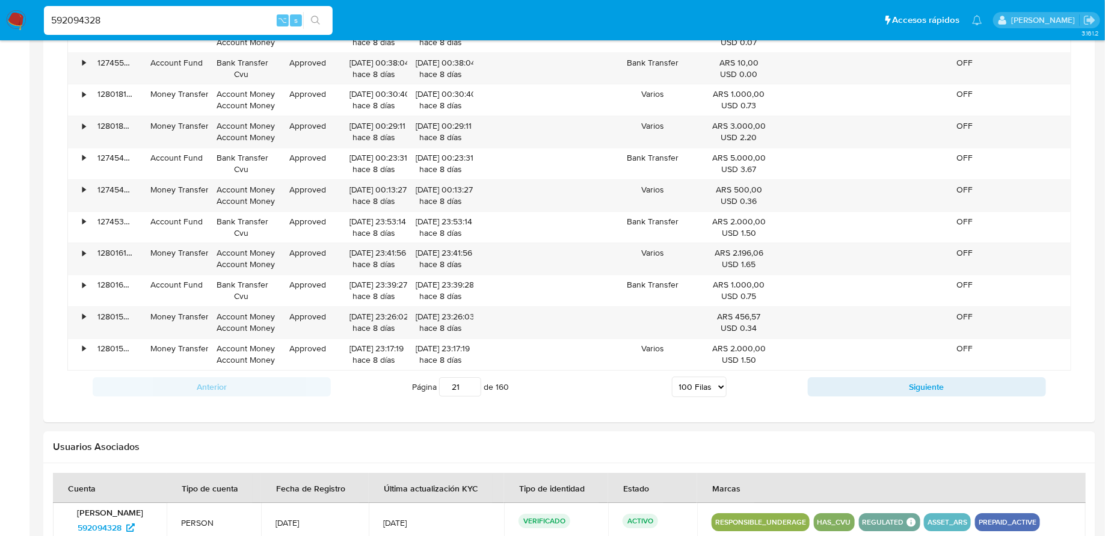
click at [473, 377] on input "21" at bounding box center [460, 386] width 42 height 19
click at [457, 311] on div "29/09/2025 23:26:03 hace 8 días" at bounding box center [440, 322] width 49 height 23
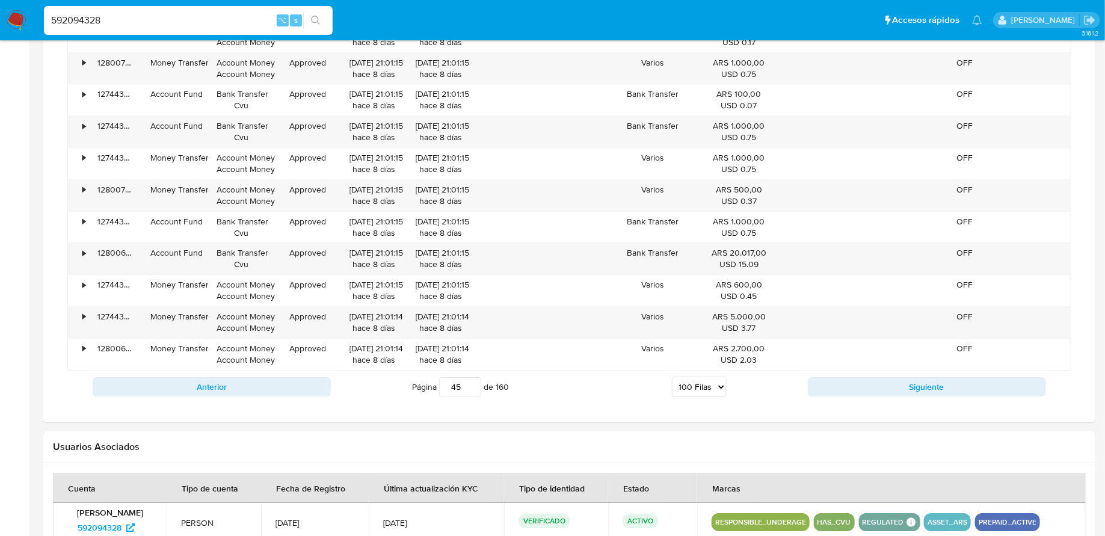
click at [471, 377] on input "45" at bounding box center [460, 386] width 42 height 19
type input "45"
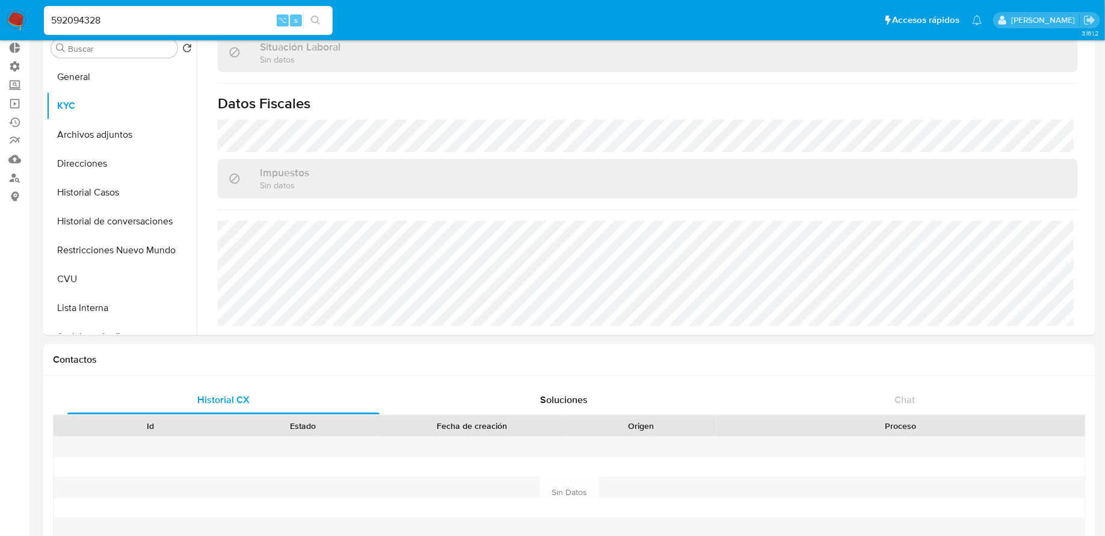
scroll to position [52, 0]
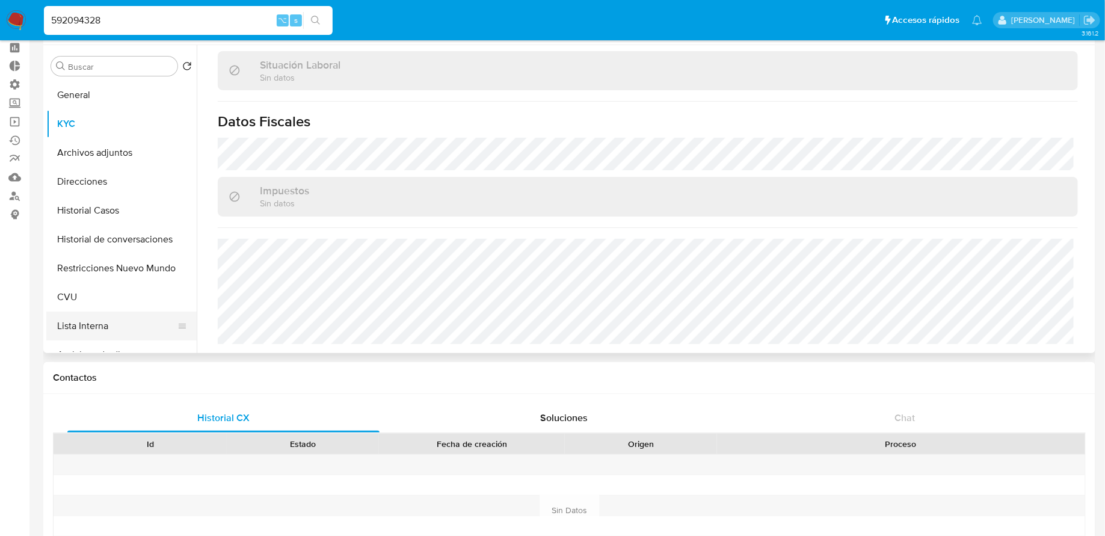
click at [94, 312] on button "Lista Interna" at bounding box center [116, 326] width 141 height 29
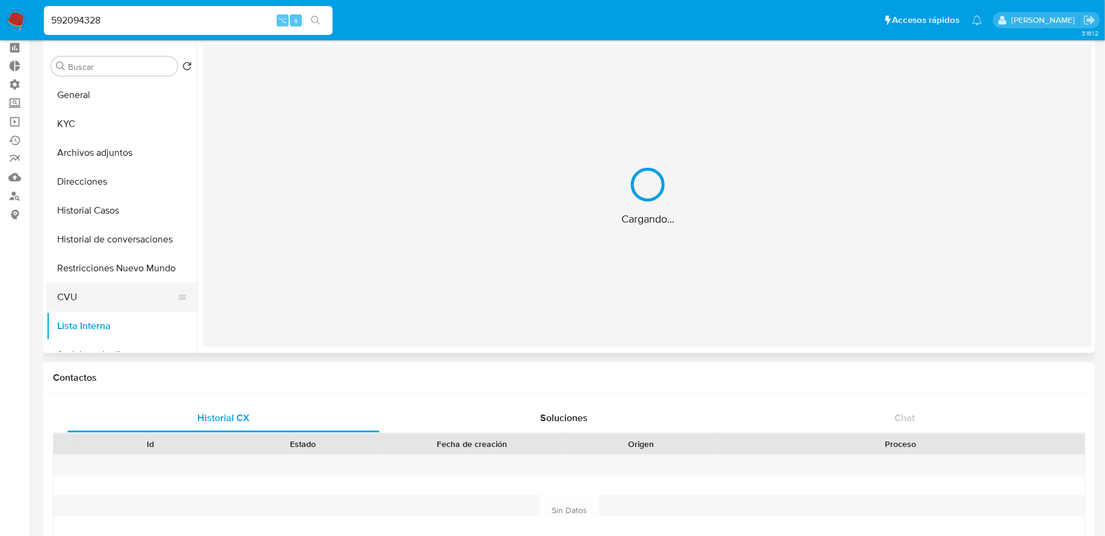
click at [95, 295] on button "CVU" at bounding box center [116, 297] width 141 height 29
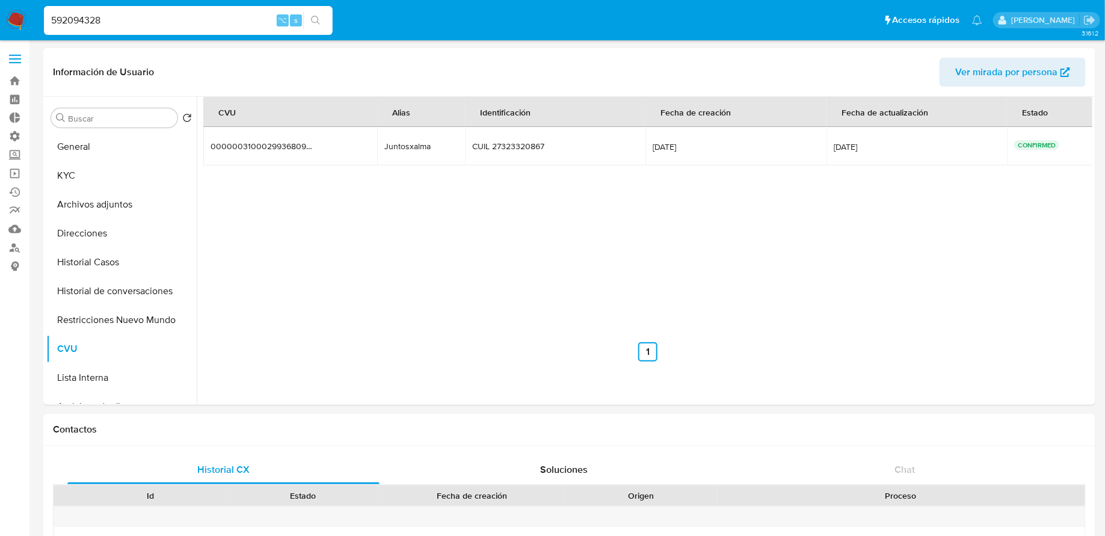
click at [194, 24] on input "592094328" at bounding box center [188, 21] width 289 height 16
paste input "27362954075"
type input "27362954075"
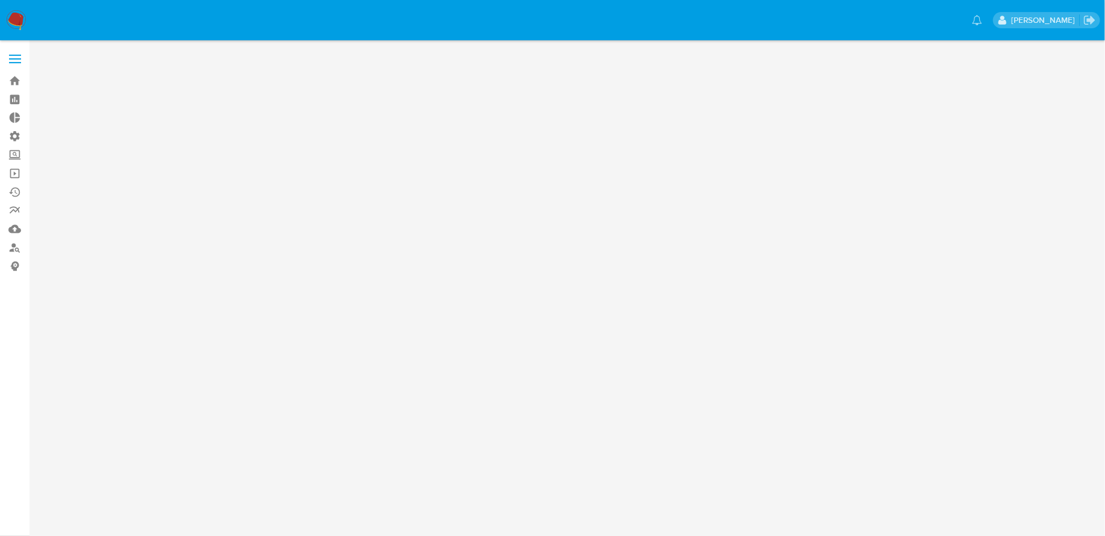
click at [21, 24] on img at bounding box center [16, 20] width 20 height 20
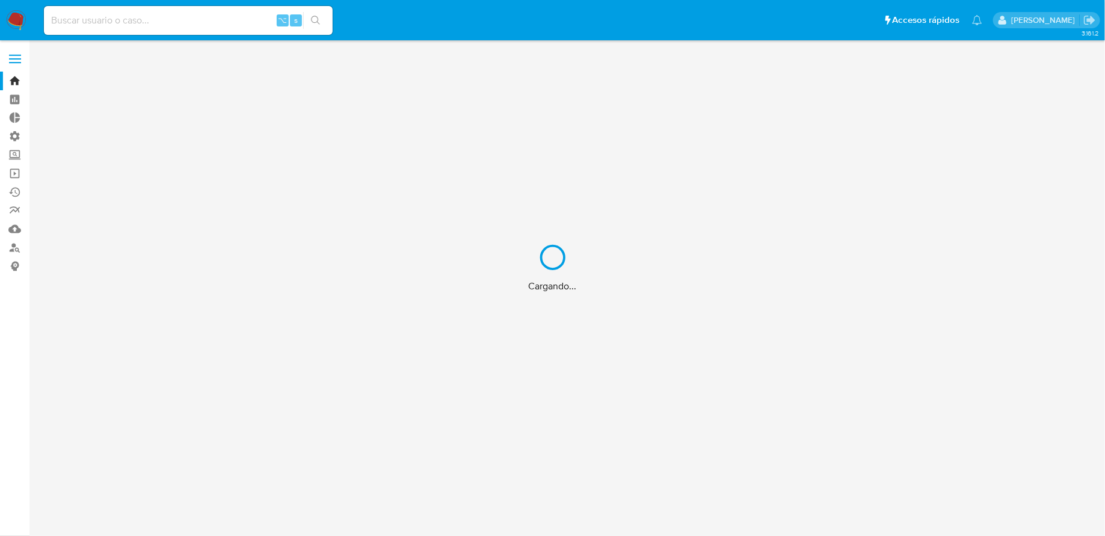
click at [177, 31] on div "Cargando..." at bounding box center [552, 268] width 1105 height 536
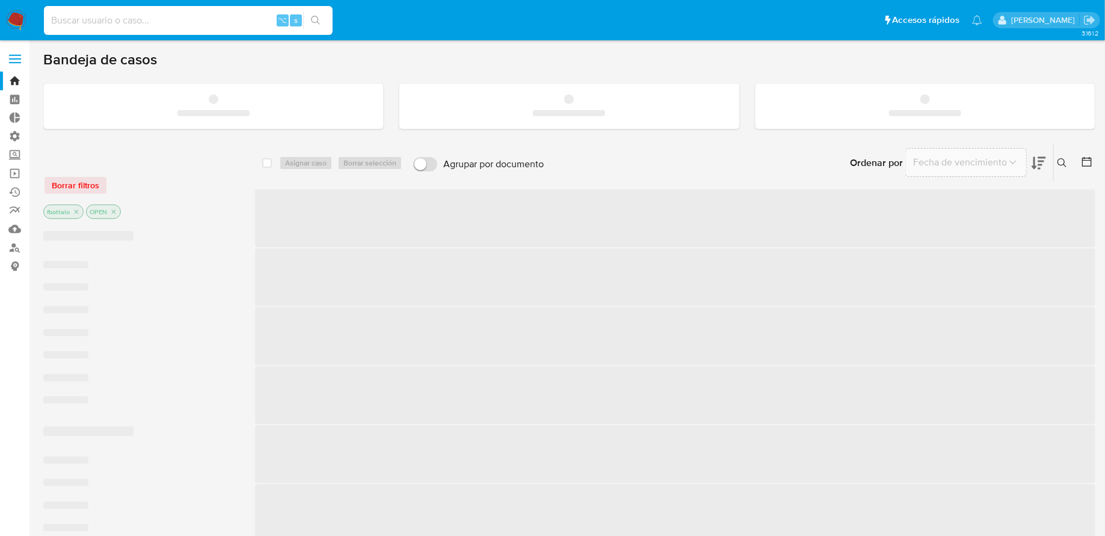
click at [162, 25] on input at bounding box center [188, 21] width 289 height 16
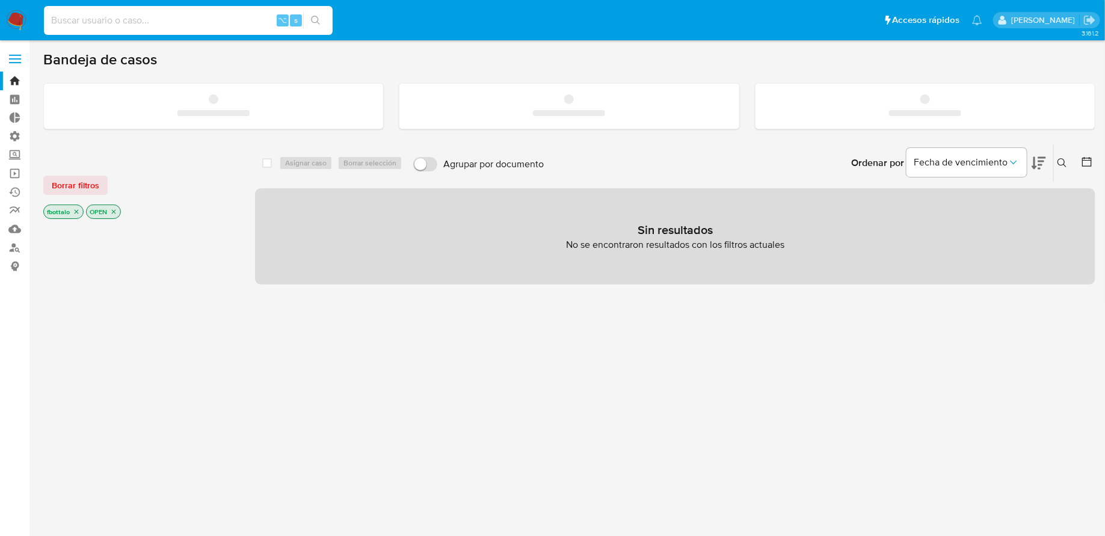
paste input "550125698"
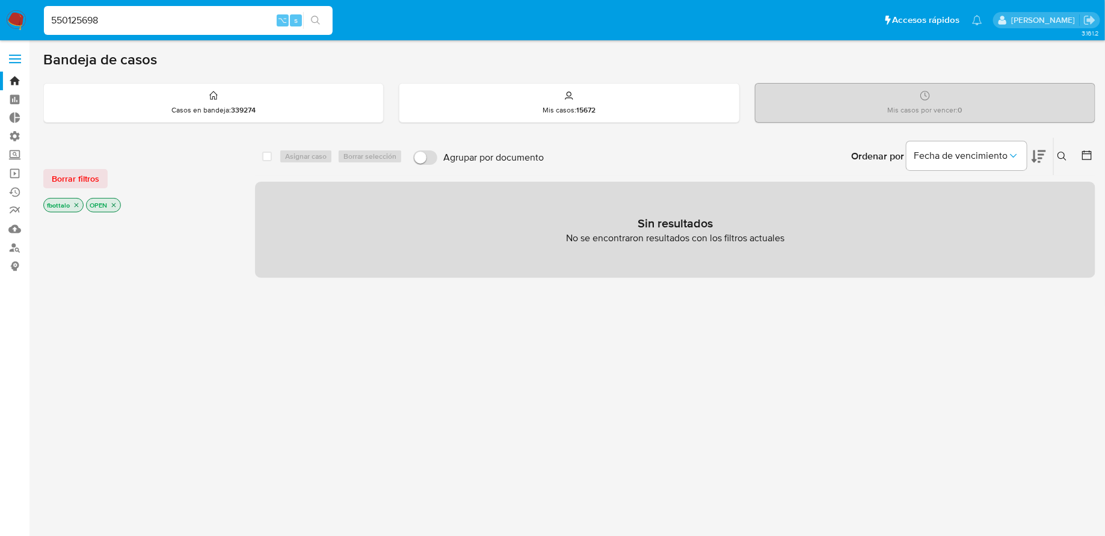
type input "550125698"
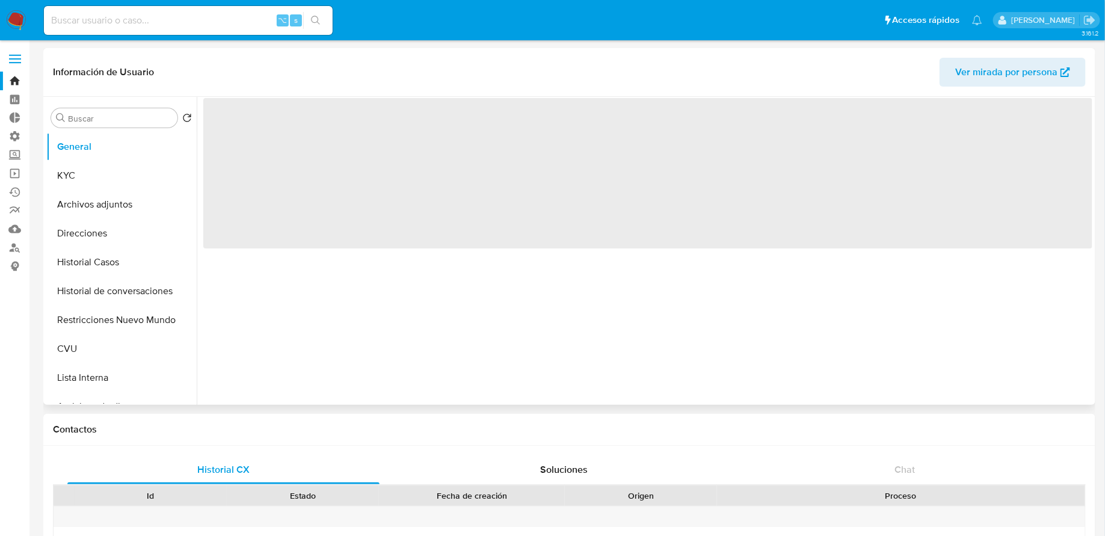
select select "10"
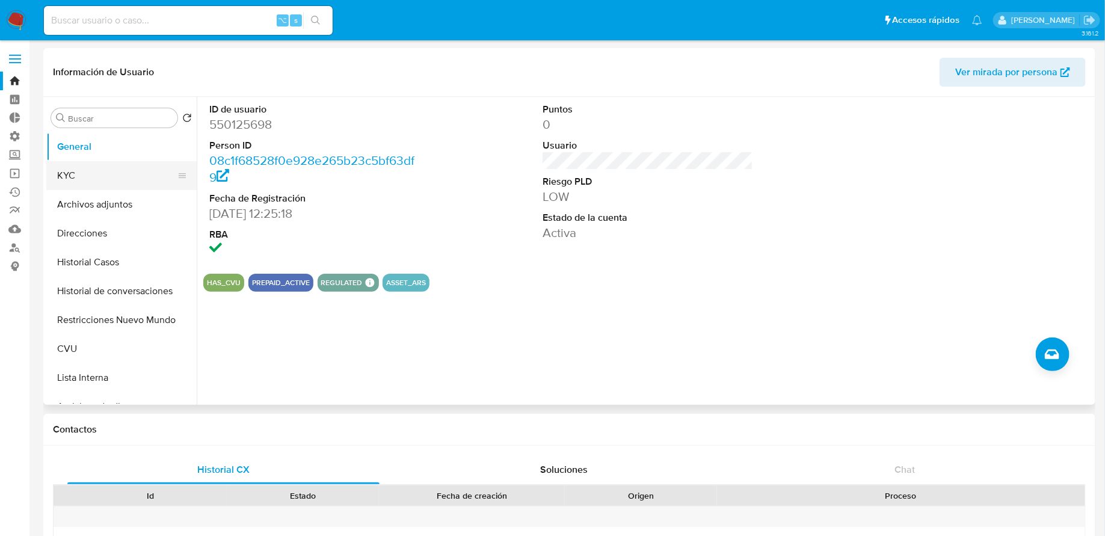
click at [122, 179] on button "KYC" at bounding box center [116, 175] width 141 height 29
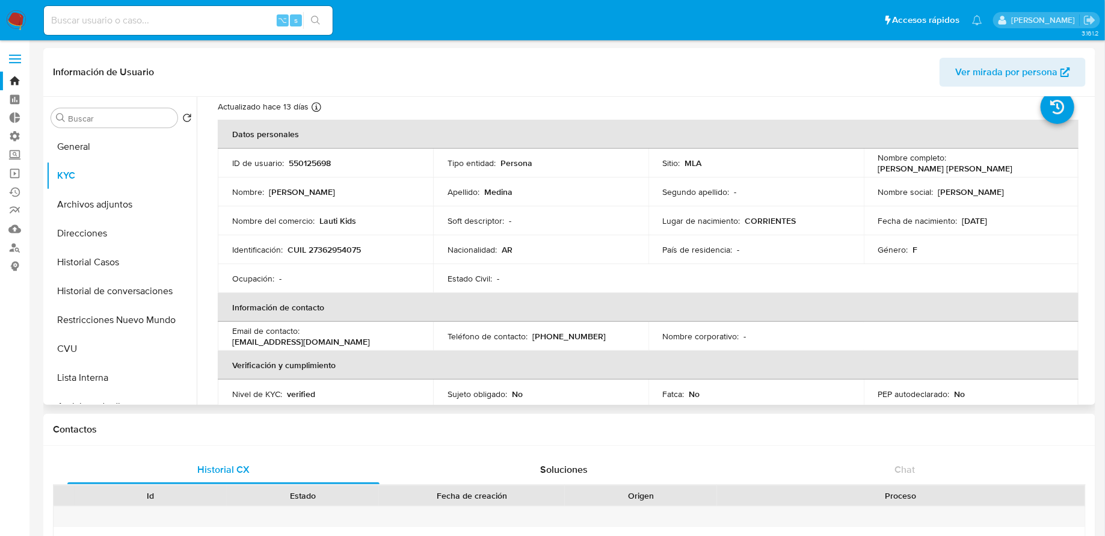
scroll to position [40, 0]
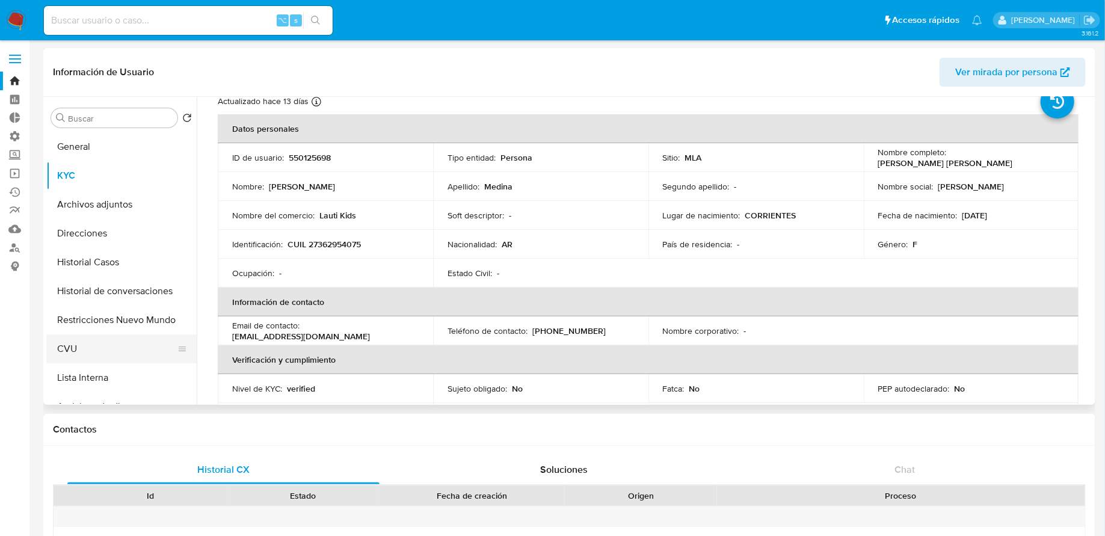
click at [85, 353] on button "CVU" at bounding box center [116, 349] width 141 height 29
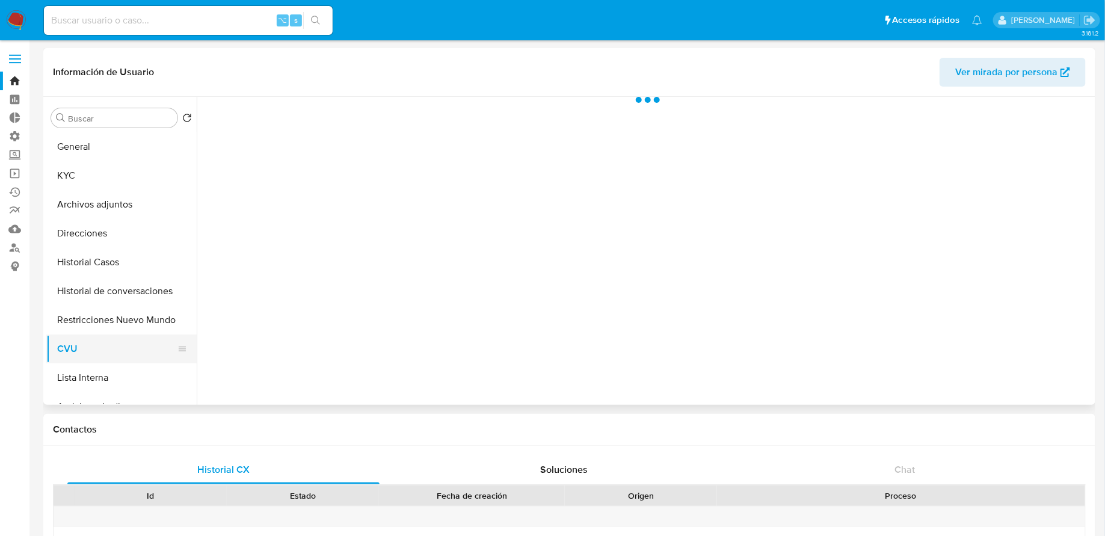
scroll to position [0, 0]
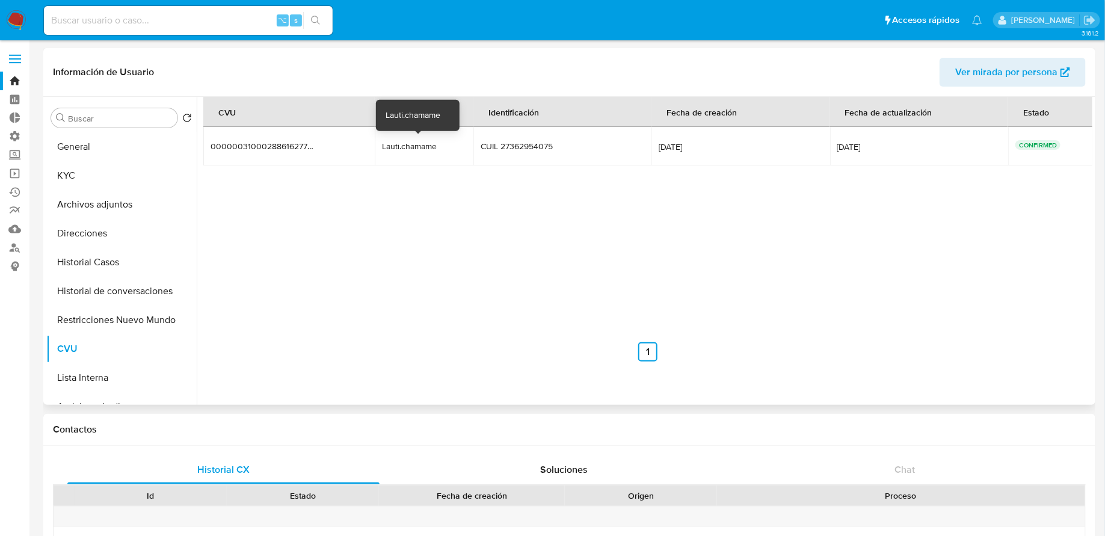
click at [398, 143] on div "Lauti.chamame" at bounding box center [420, 146] width 77 height 11
click at [188, 22] on input at bounding box center [188, 21] width 289 height 16
paste input "698355827"
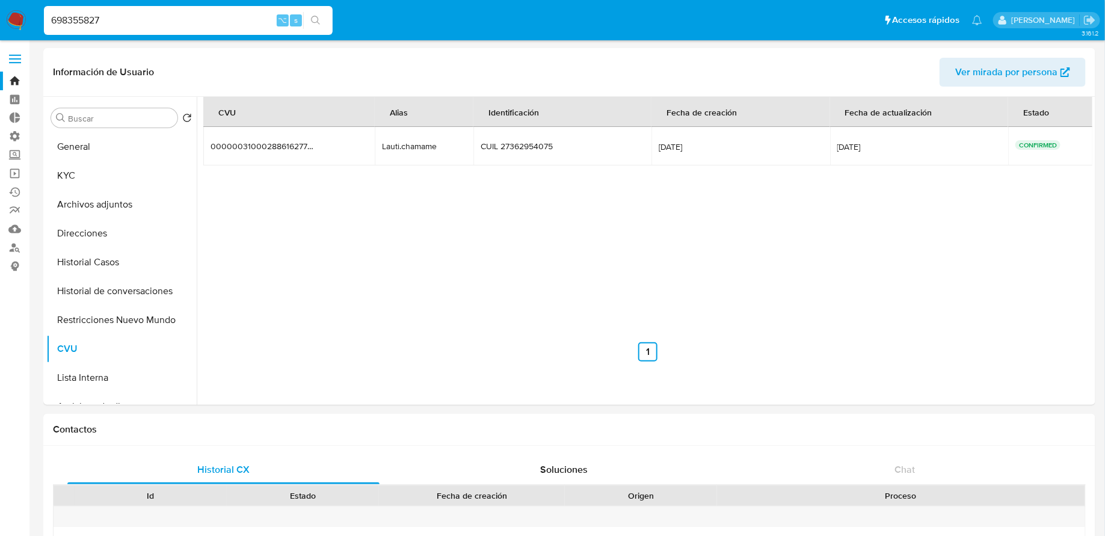
type input "698355827"
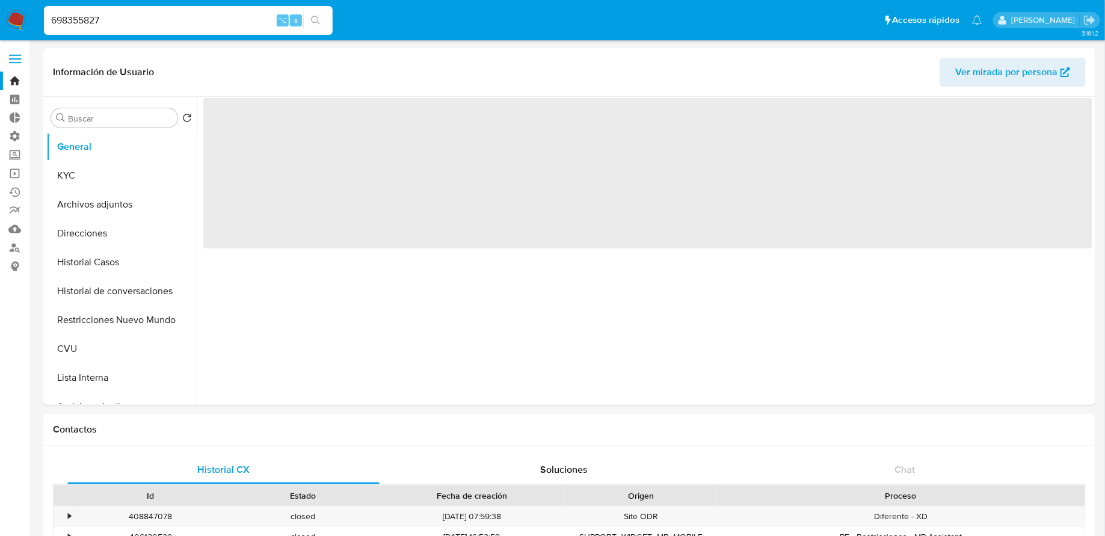
select select "10"
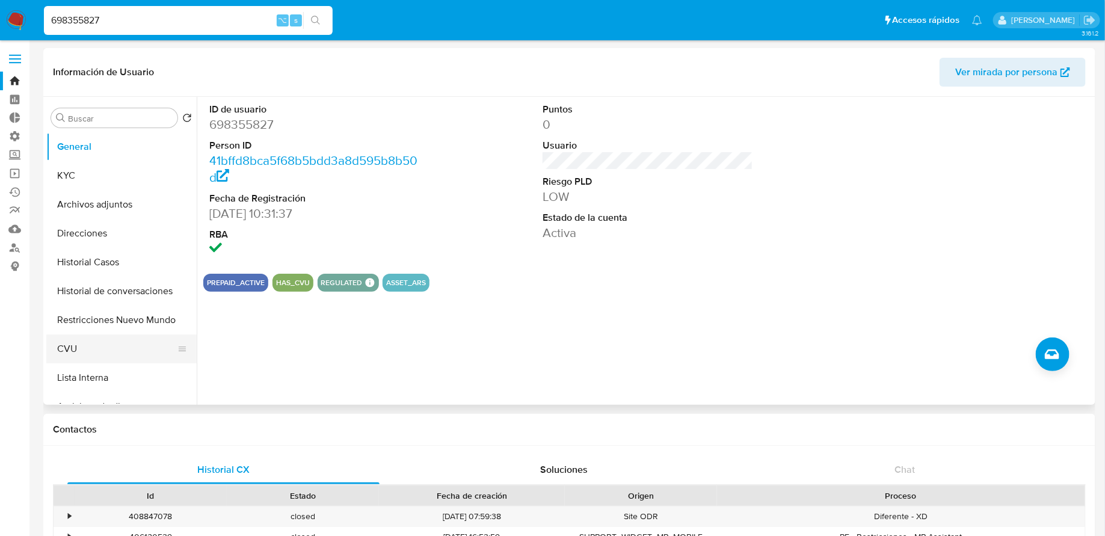
click at [116, 352] on button "CVU" at bounding box center [116, 349] width 141 height 29
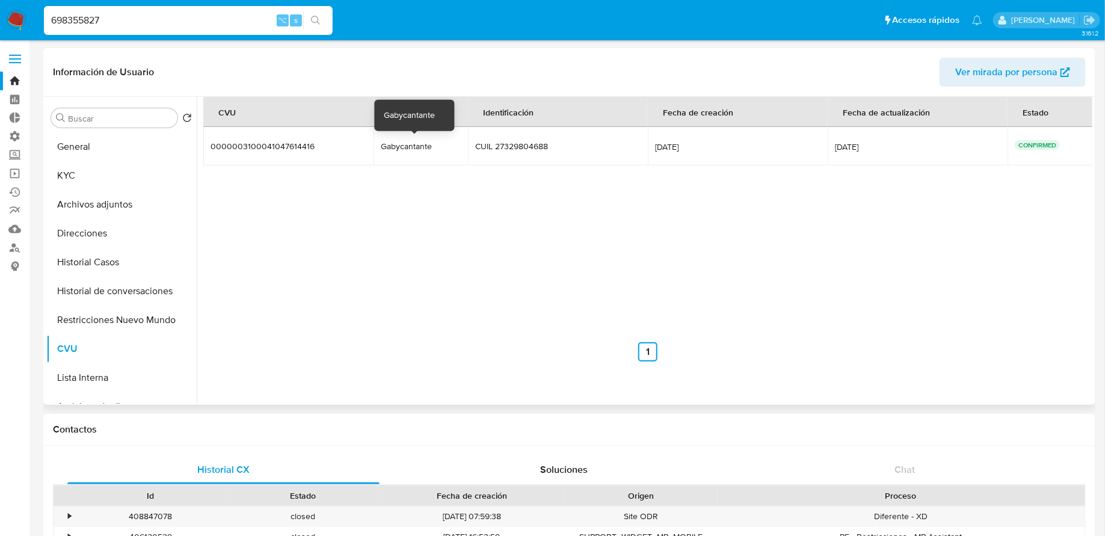
click at [413, 145] on div "Gabycantante" at bounding box center [419, 146] width 77 height 11
click at [167, 14] on input "698355827" at bounding box center [188, 21] width 289 height 16
paste input "528462742"
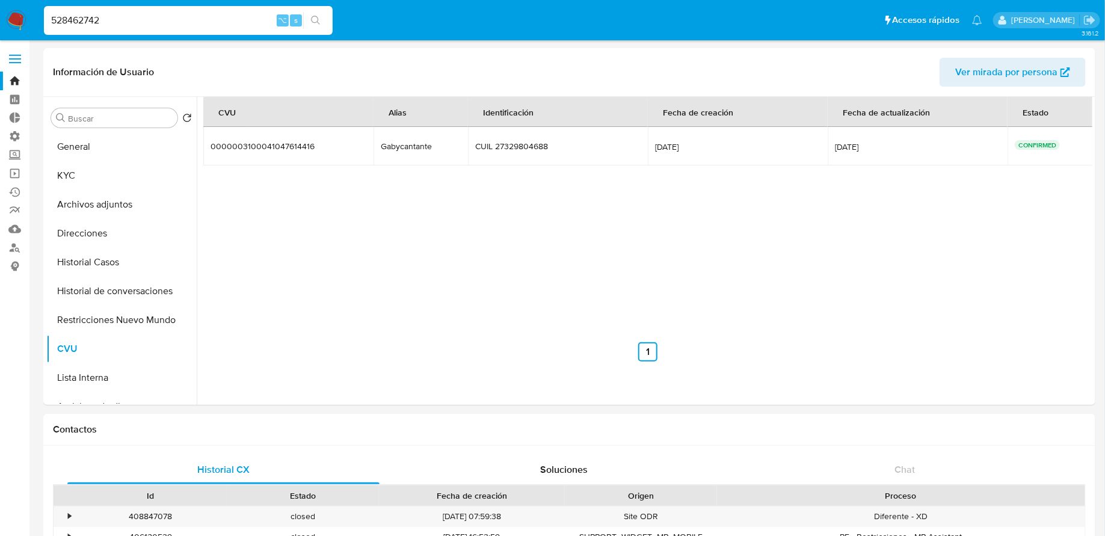
type input "528462742"
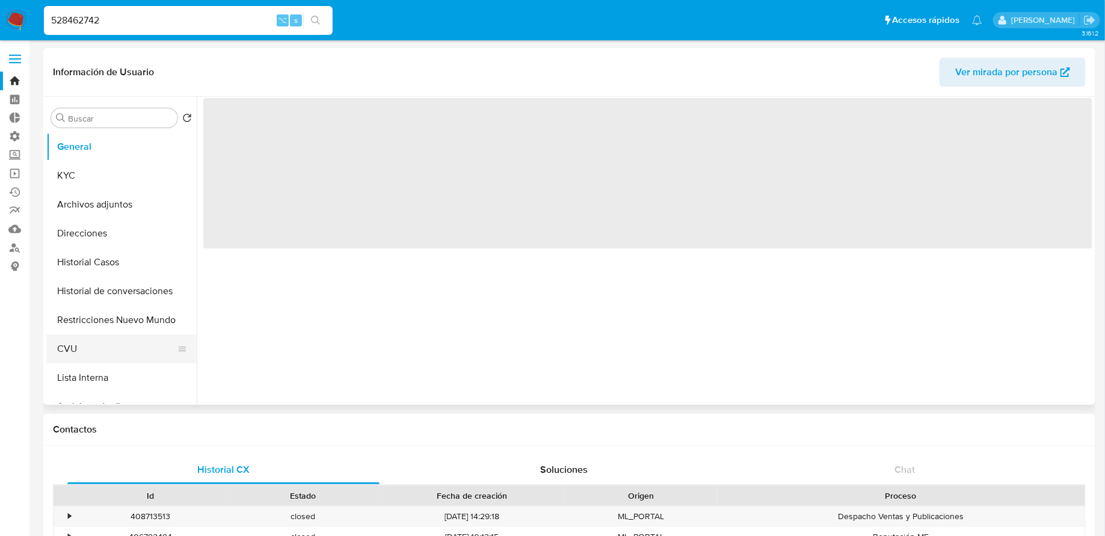
select select "10"
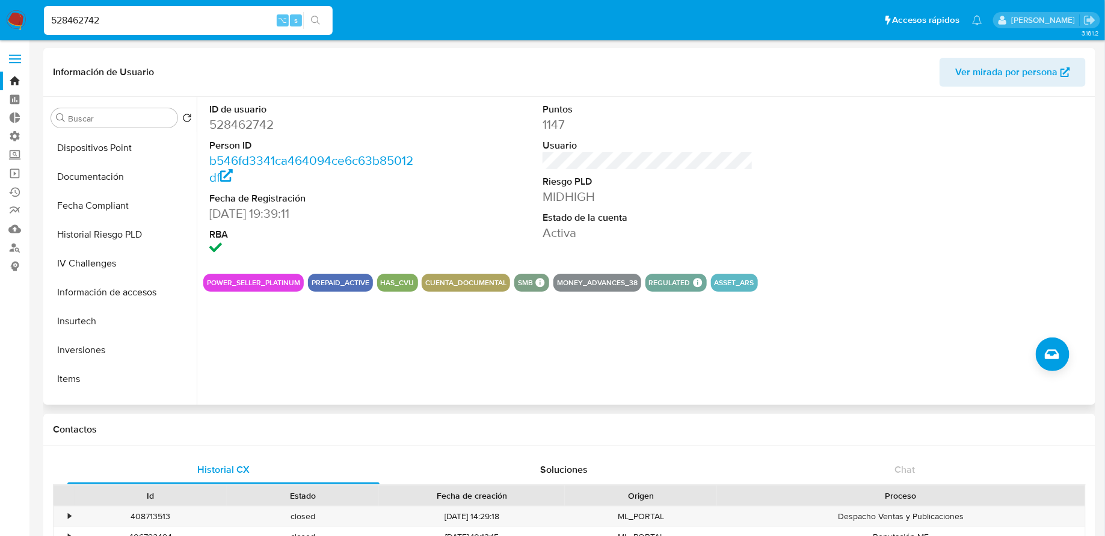
scroll to position [394, 0]
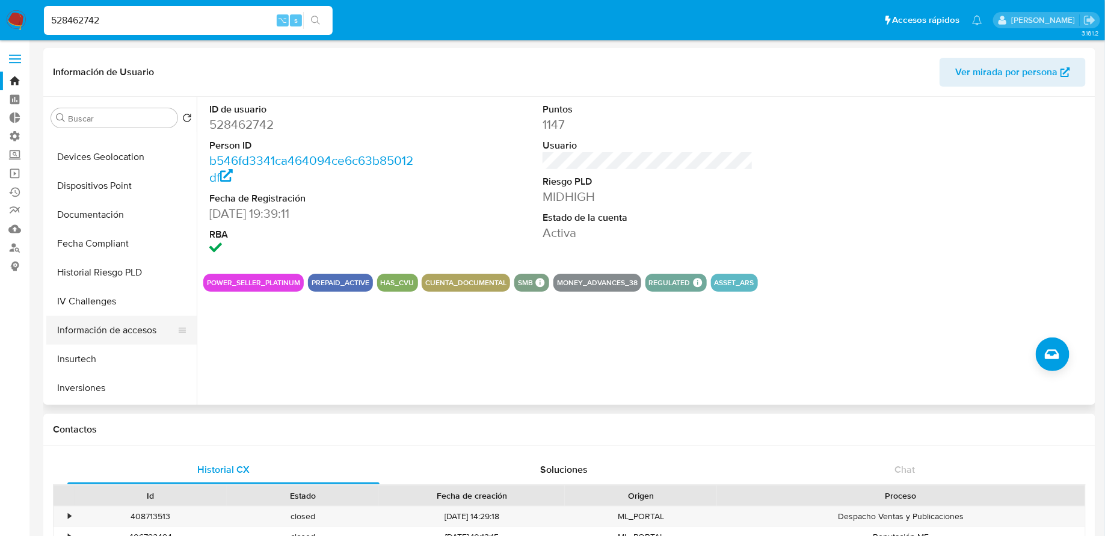
click at [102, 332] on button "Información de accesos" at bounding box center [116, 330] width 141 height 29
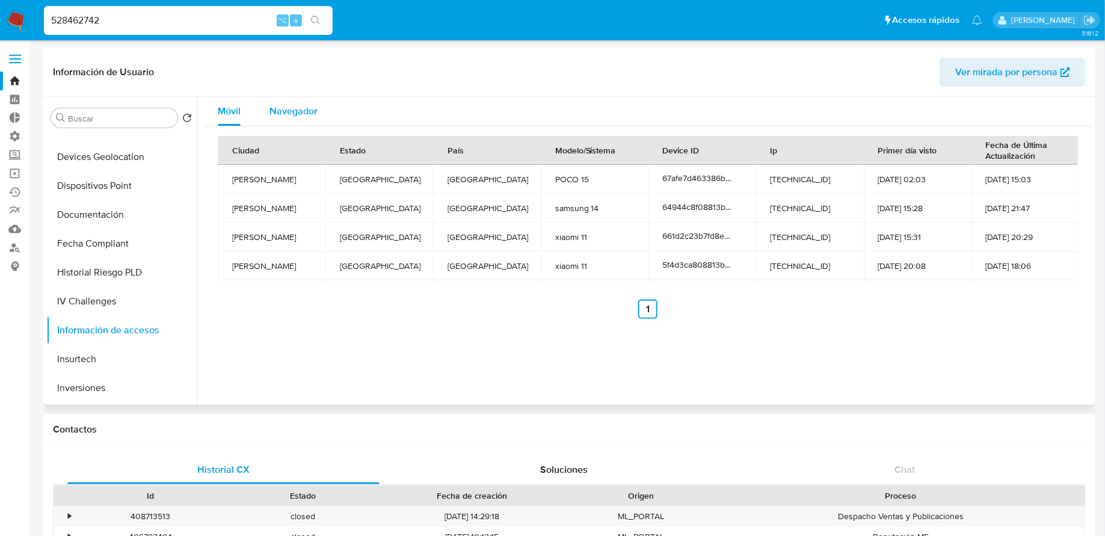
click at [300, 110] on span "Navegador" at bounding box center [294, 111] width 48 height 14
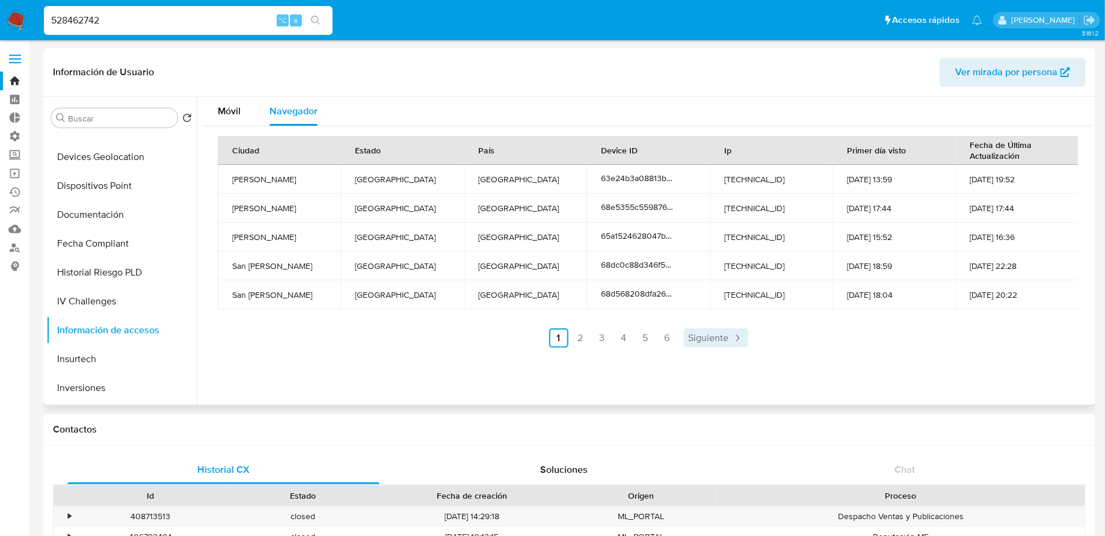
click at [726, 339] on span "Siguiente" at bounding box center [709, 338] width 40 height 10
click at [726, 339] on span "Siguiente" at bounding box center [741, 338] width 40 height 10
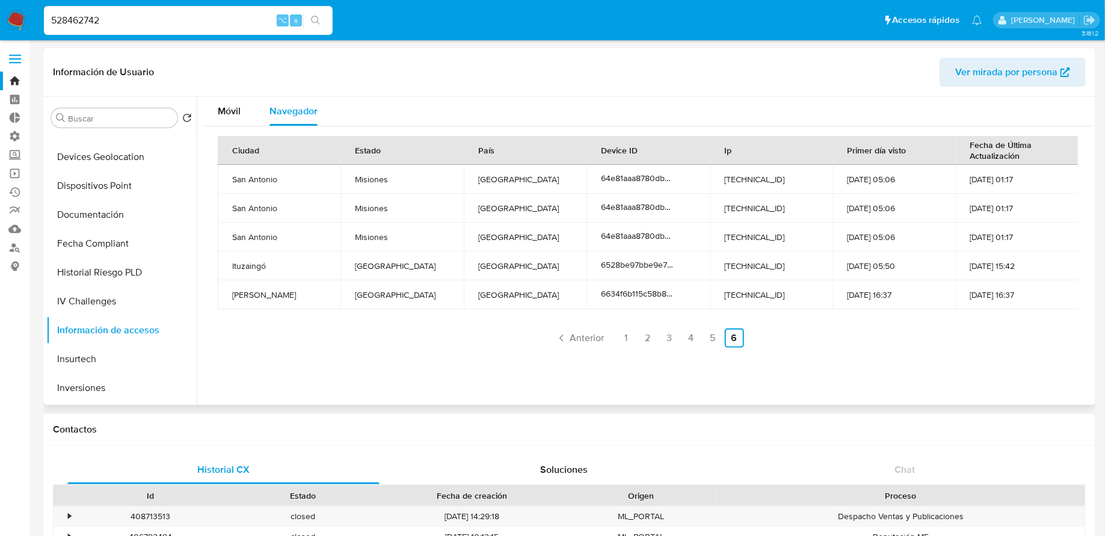
click at [726, 339] on link "6" at bounding box center [734, 338] width 19 height 19
click at [164, 16] on input "528462742" at bounding box center [188, 21] width 289 height 16
paste input "67156107"
type input "567156107"
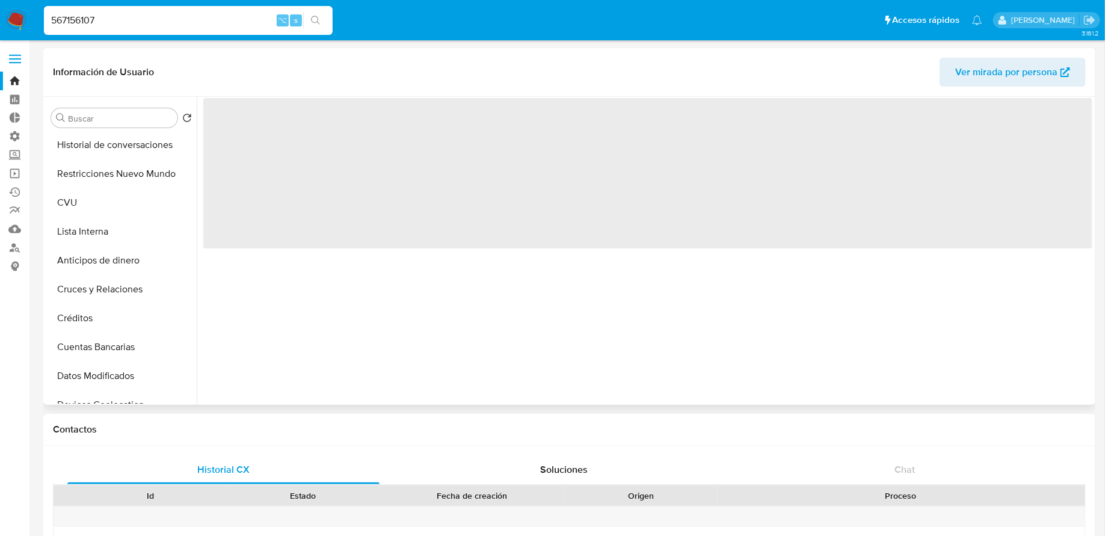
select select "10"
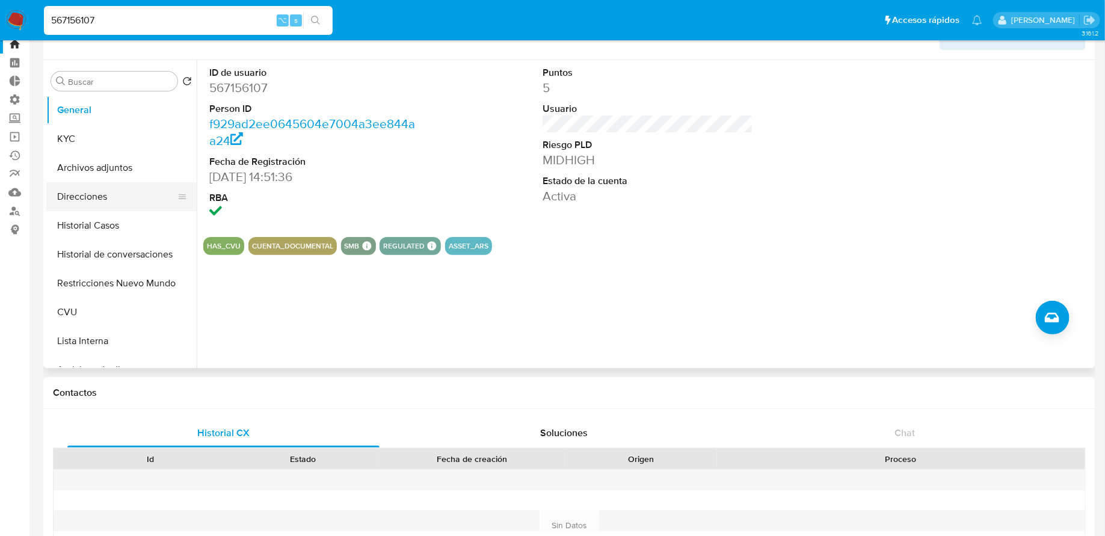
click at [110, 199] on button "Direcciones" at bounding box center [116, 196] width 141 height 29
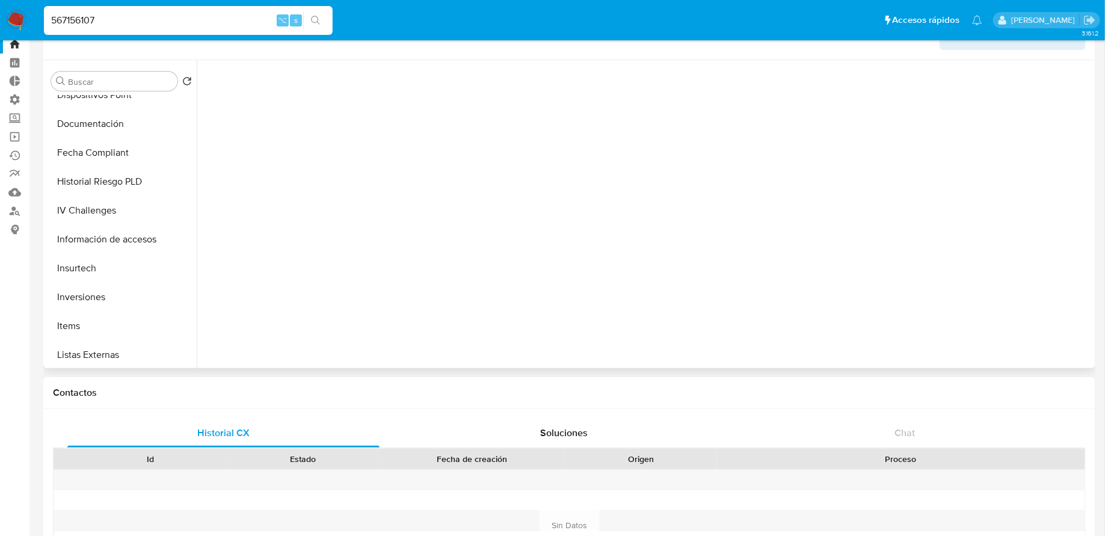
scroll to position [4, 0]
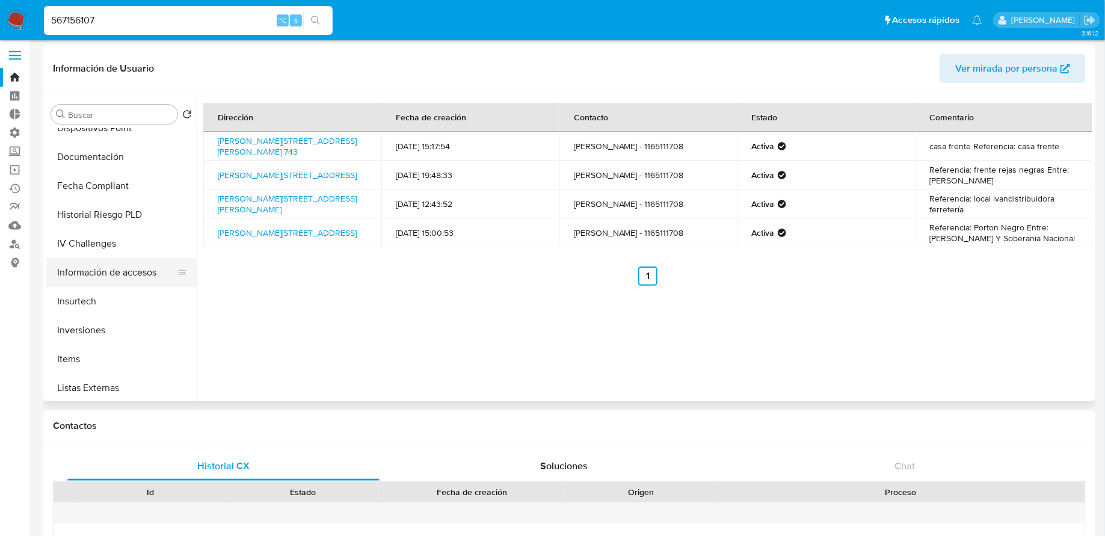
click at [119, 273] on button "Información de accesos" at bounding box center [116, 272] width 141 height 29
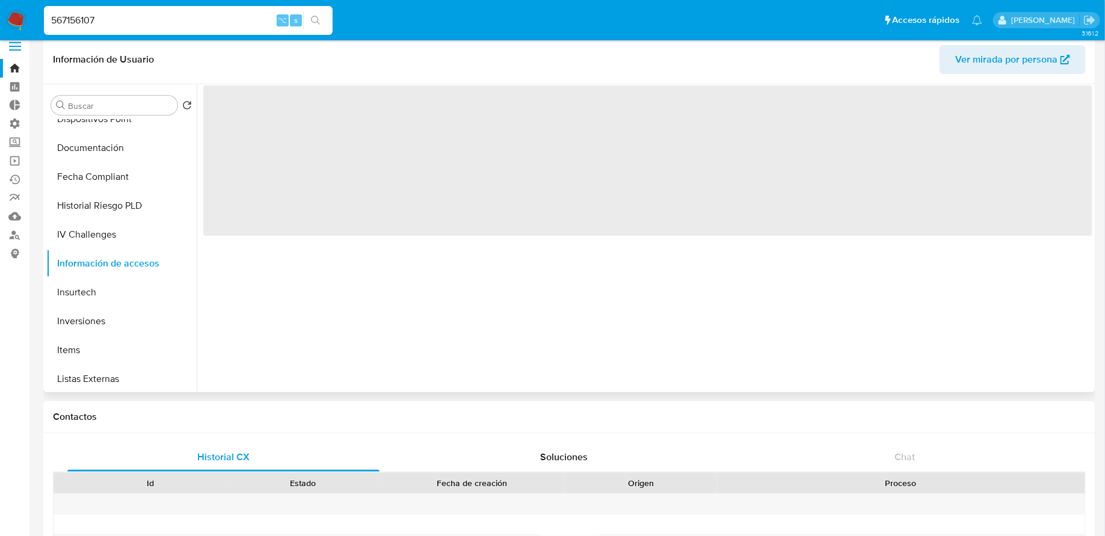
scroll to position [13, 0]
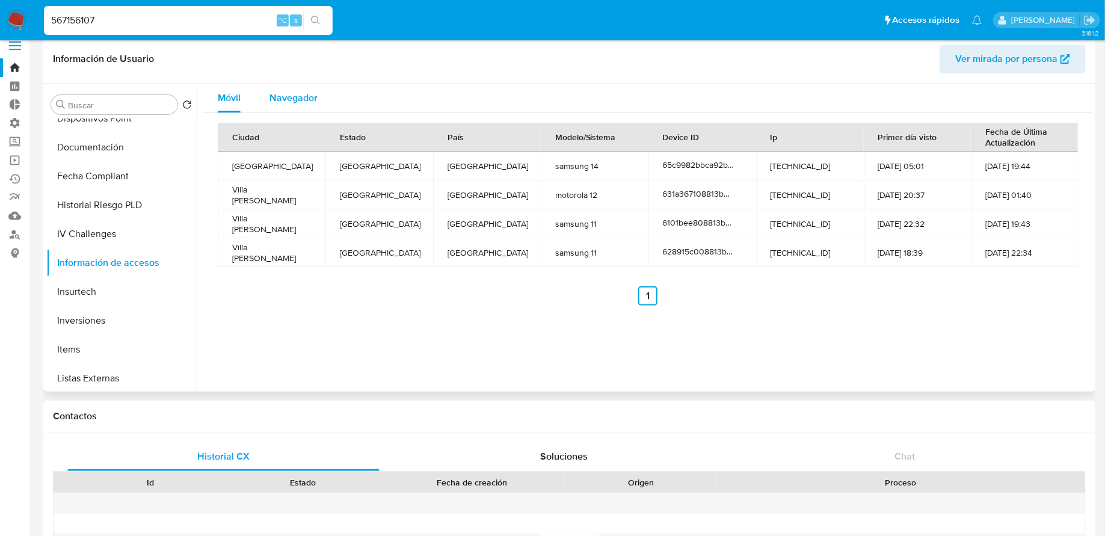
click at [297, 100] on span "Navegador" at bounding box center [294, 98] width 48 height 14
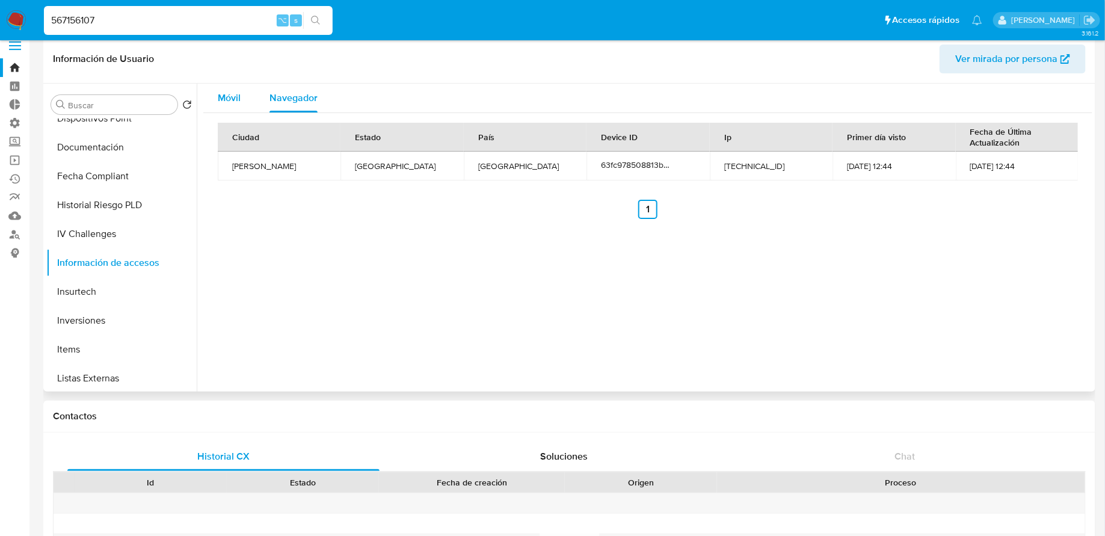
click at [245, 103] on button "Móvil" at bounding box center [229, 98] width 52 height 29
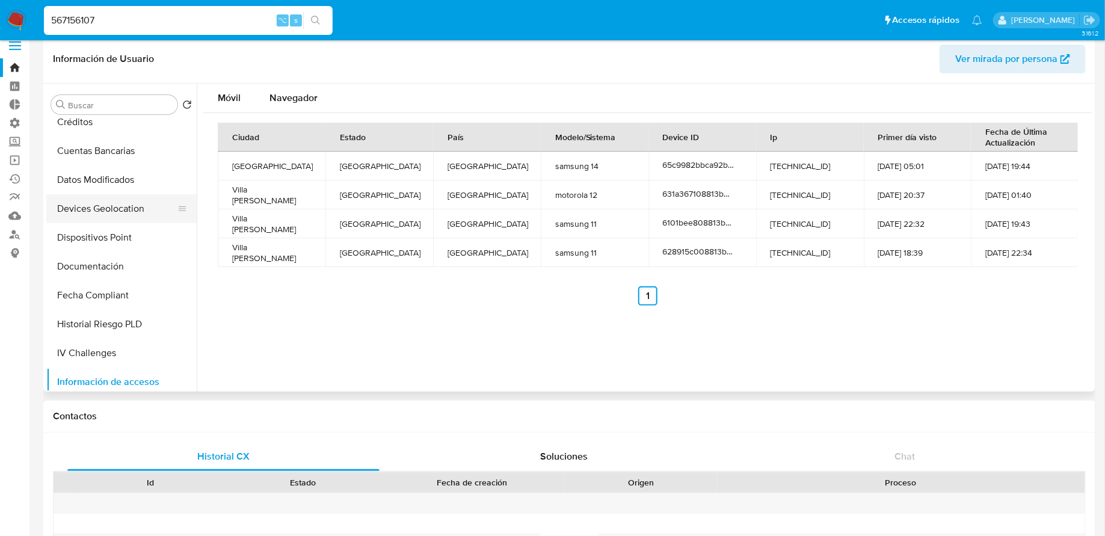
scroll to position [316, 0]
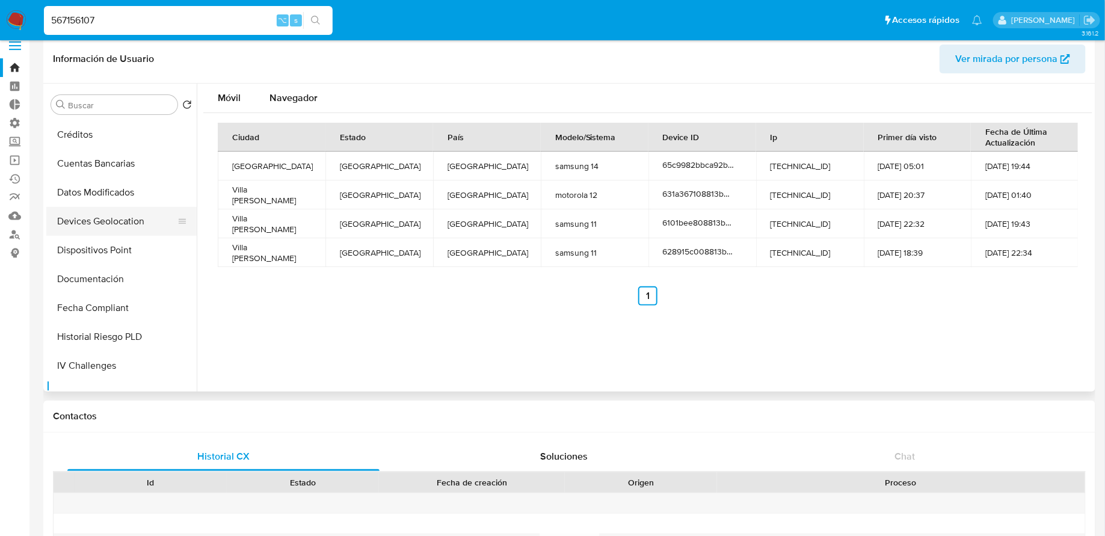
click at [108, 226] on button "Devices Geolocation" at bounding box center [116, 221] width 141 height 29
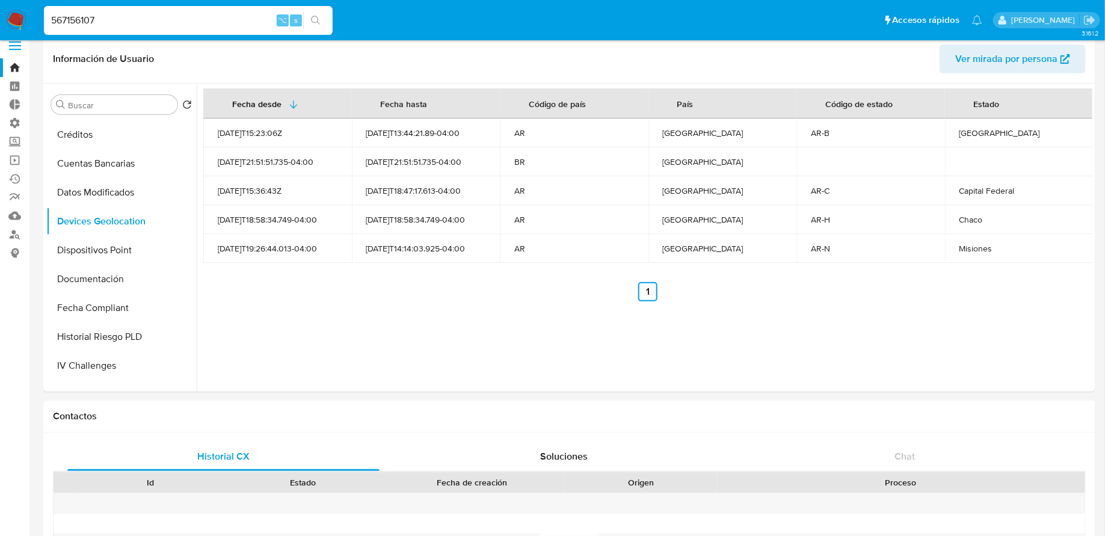
click at [158, 24] on input "567156107" at bounding box center [188, 21] width 289 height 16
paste input "77053008"
type input "770530087"
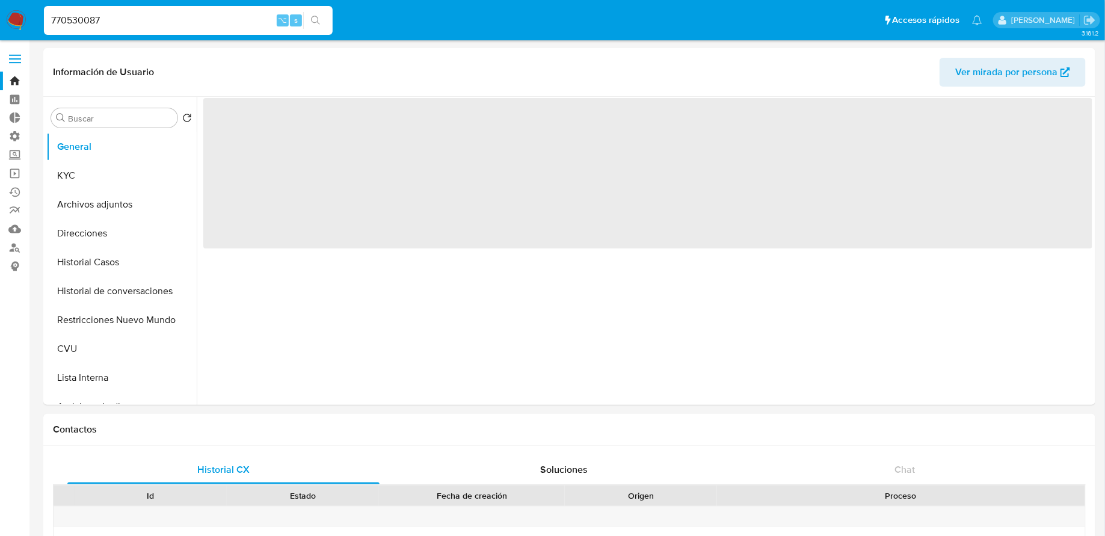
select select "10"
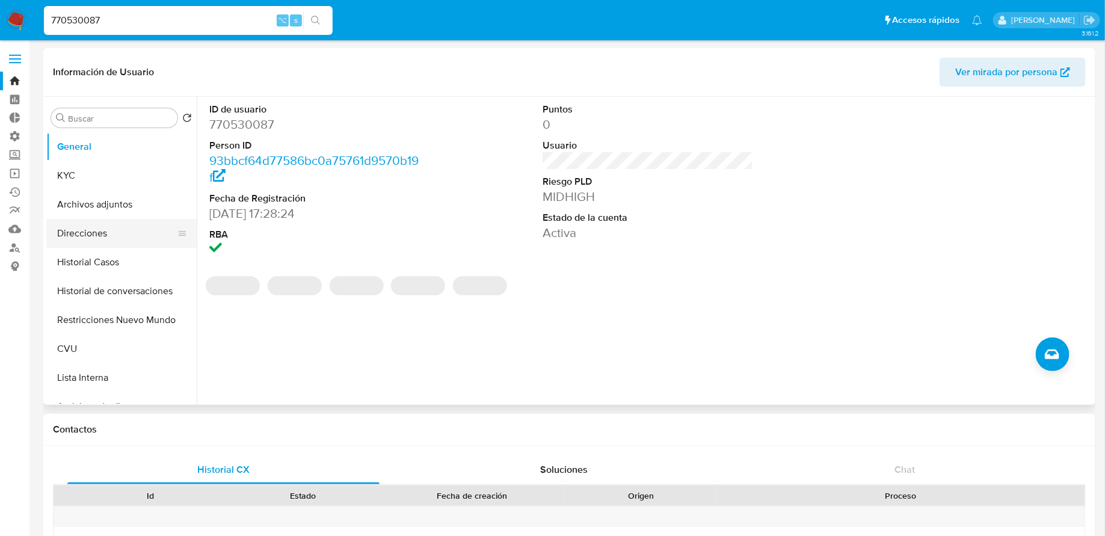
click at [89, 230] on button "Direcciones" at bounding box center [116, 233] width 141 height 29
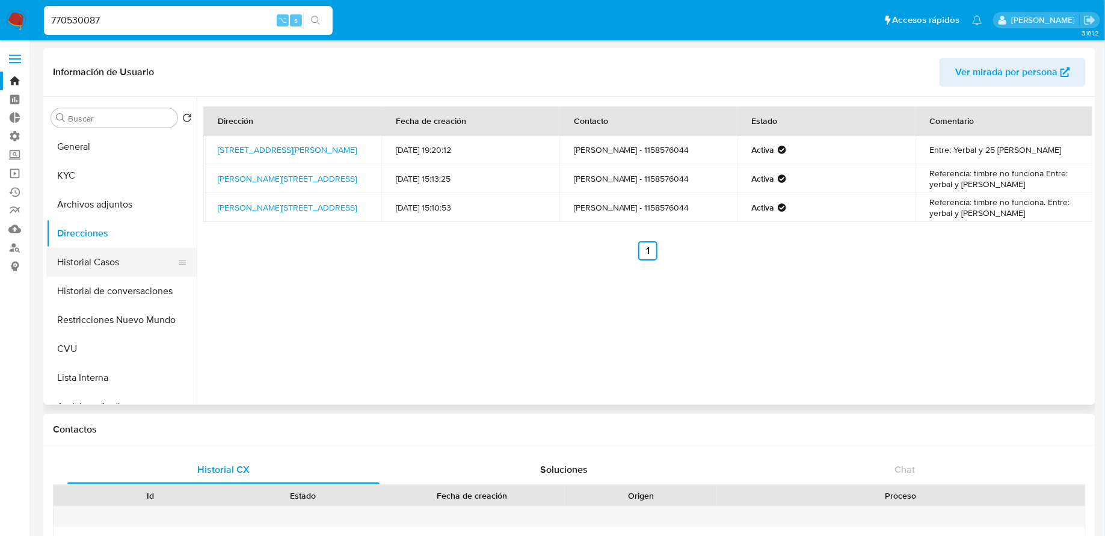
click at [108, 262] on button "Historial Casos" at bounding box center [116, 262] width 141 height 29
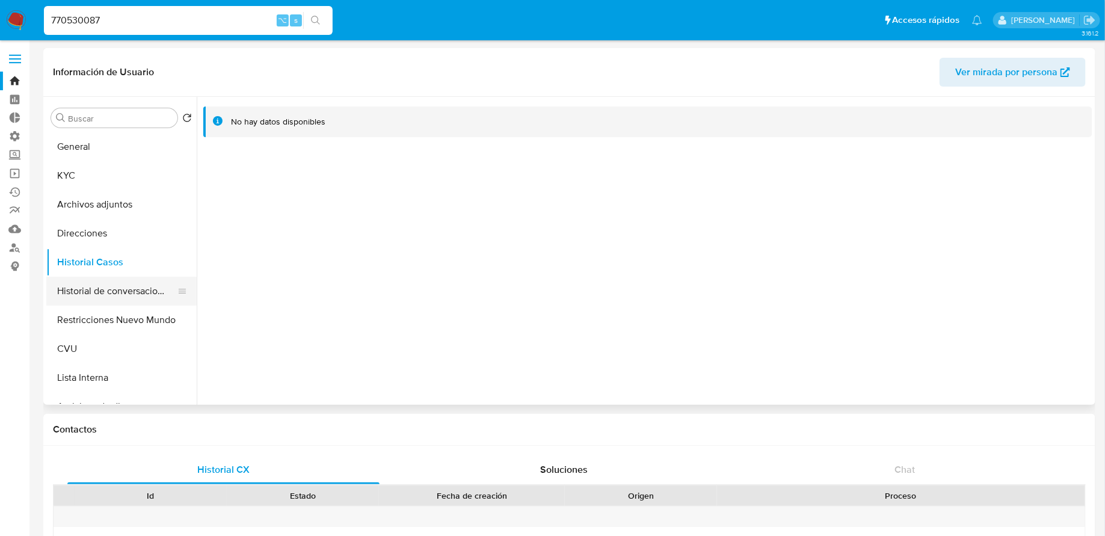
click at [117, 286] on button "Historial de conversaciones" at bounding box center [116, 291] width 141 height 29
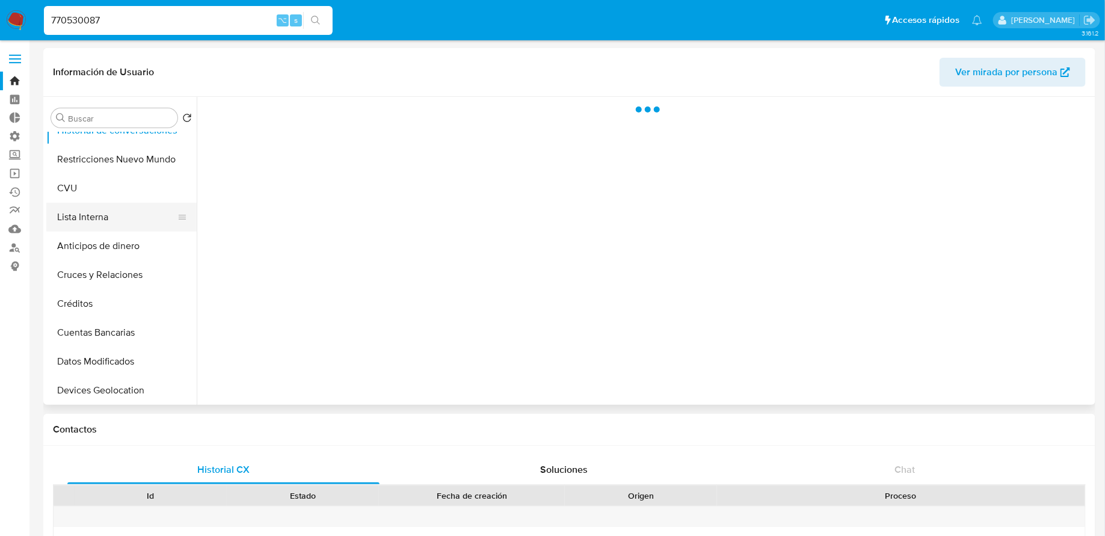
scroll to position [161, 0]
click at [117, 329] on button "Cuentas Bancarias" at bounding box center [121, 332] width 150 height 29
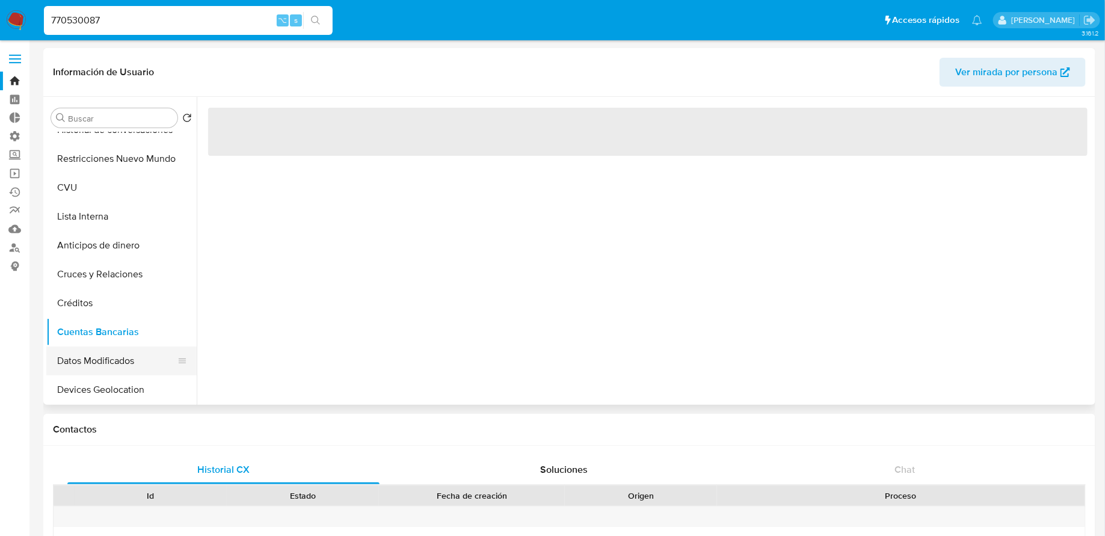
click at [113, 351] on button "Datos Modificados" at bounding box center [116, 361] width 141 height 29
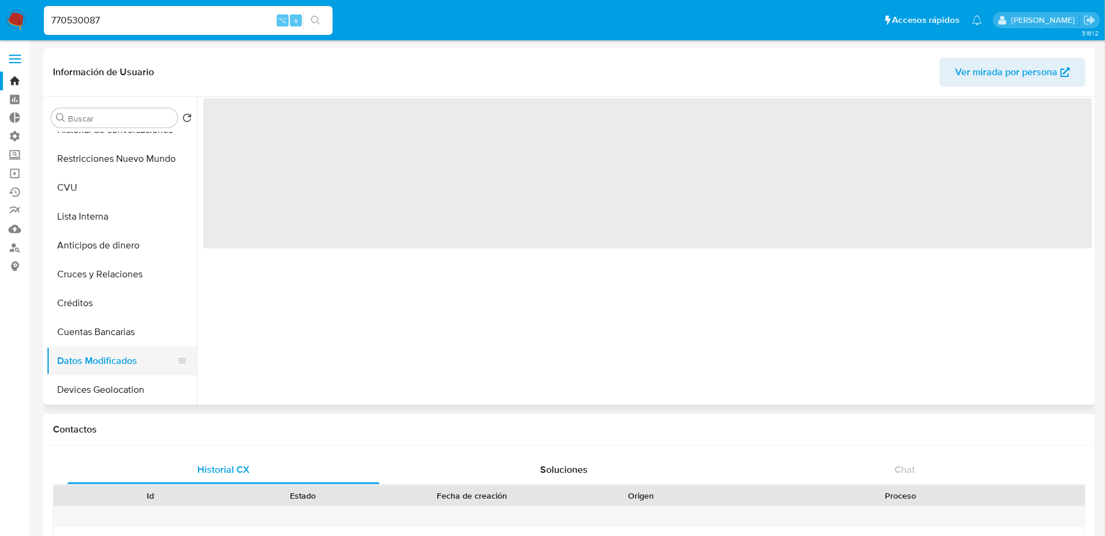
scroll to position [196, 0]
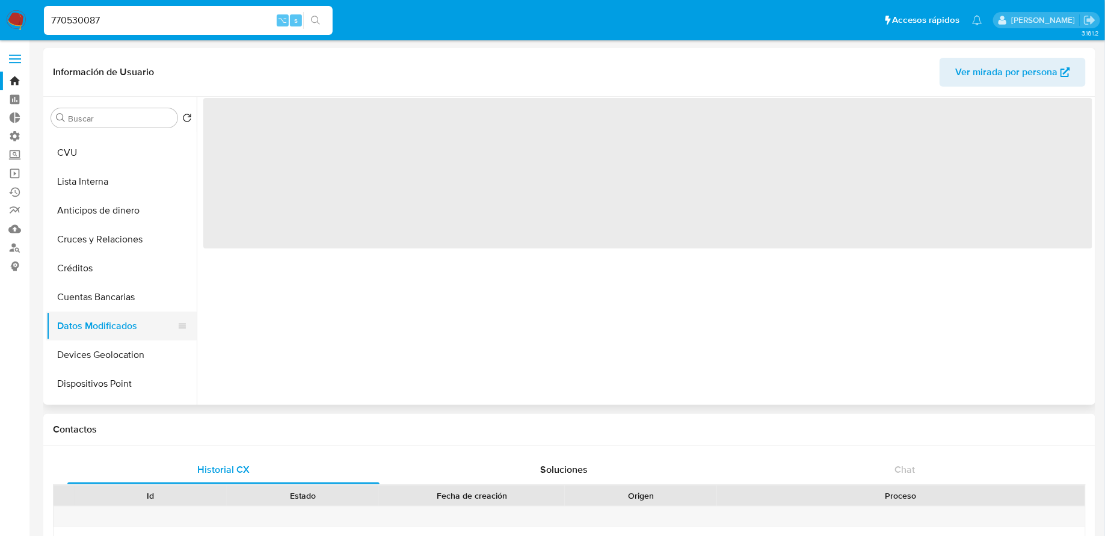
click at [113, 351] on button "Devices Geolocation" at bounding box center [121, 355] width 150 height 29
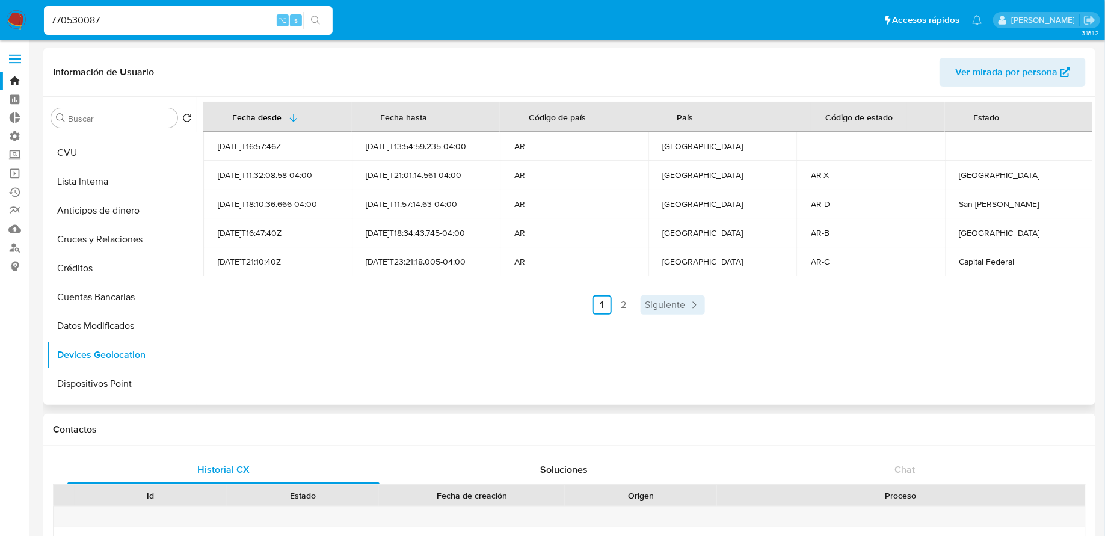
click at [647, 303] on span "Siguiente" at bounding box center [666, 305] width 40 height 10
click at [647, 303] on div "Fecha desde Fecha hasta Código de país País Código de estado Estado 2021-12-19T…" at bounding box center [645, 251] width 896 height 308
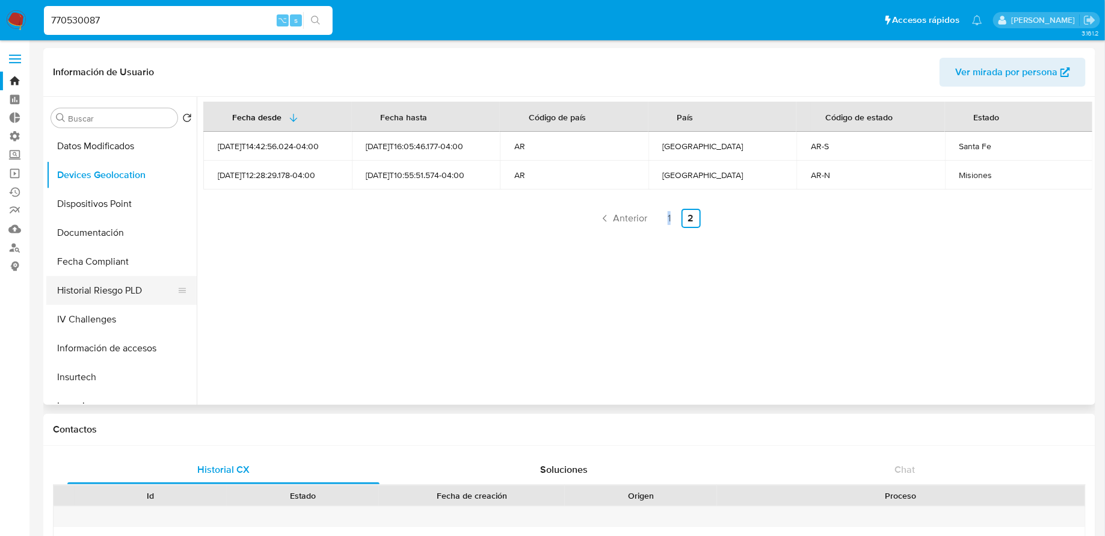
scroll to position [386, 0]
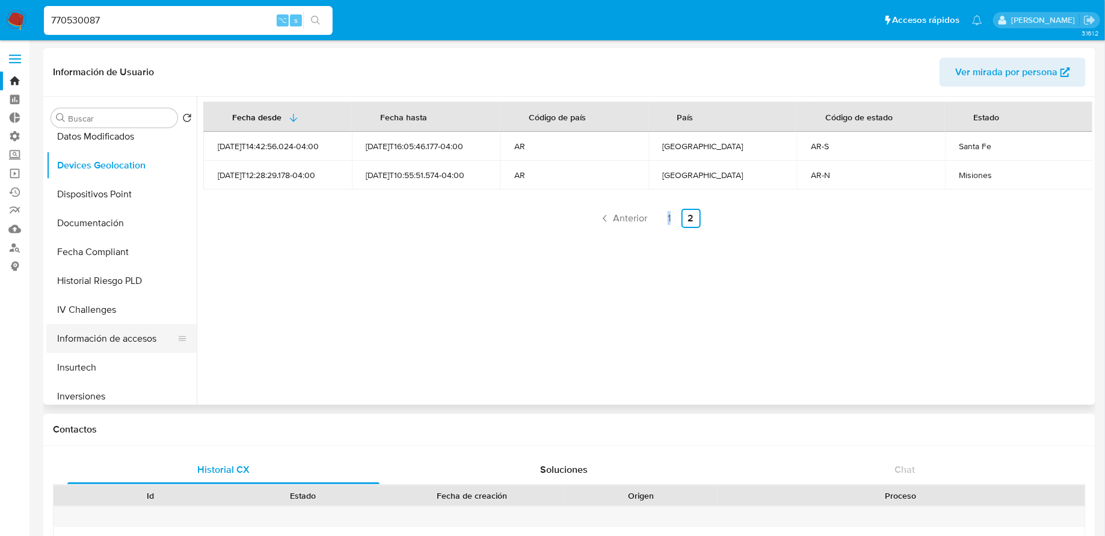
click at [107, 333] on button "Información de accesos" at bounding box center [116, 338] width 141 height 29
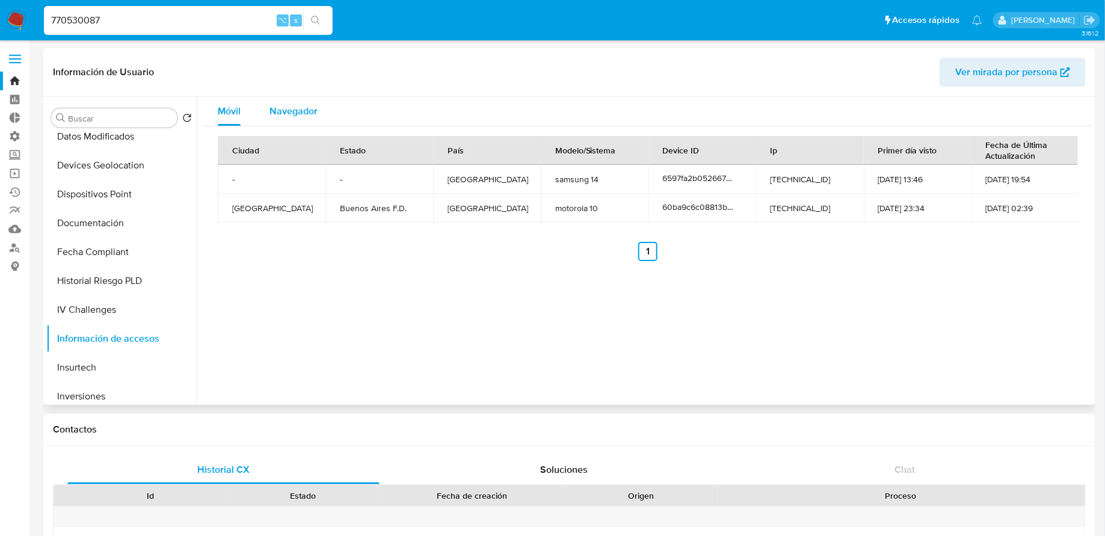
click at [307, 103] on div "Navegador" at bounding box center [294, 111] width 48 height 29
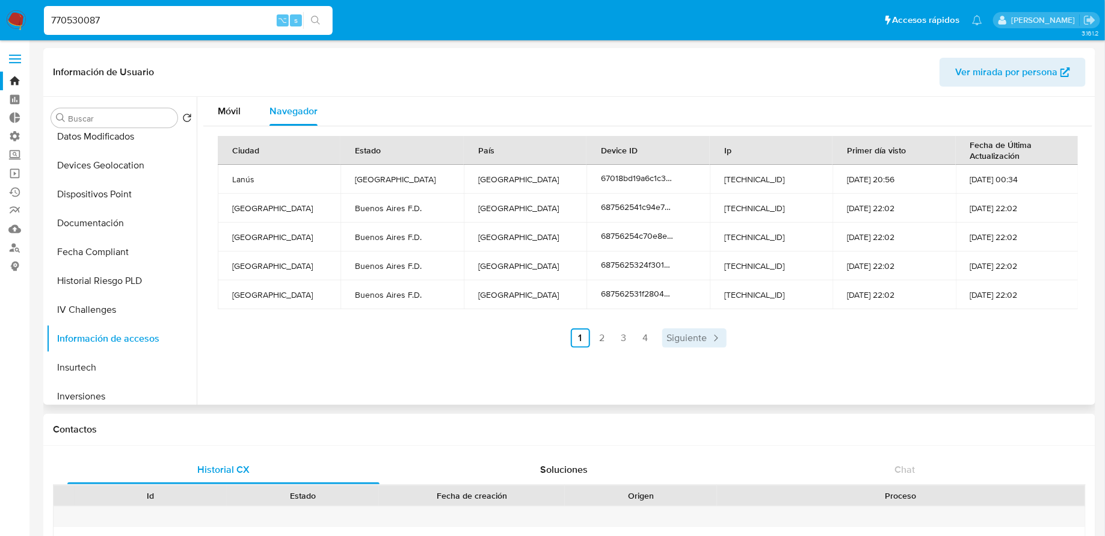
click at [669, 333] on span "Siguiente" at bounding box center [687, 338] width 40 height 10
click at [688, 339] on ul "Anterior 1 2 3 4 Siguiente" at bounding box center [648, 338] width 860 height 19
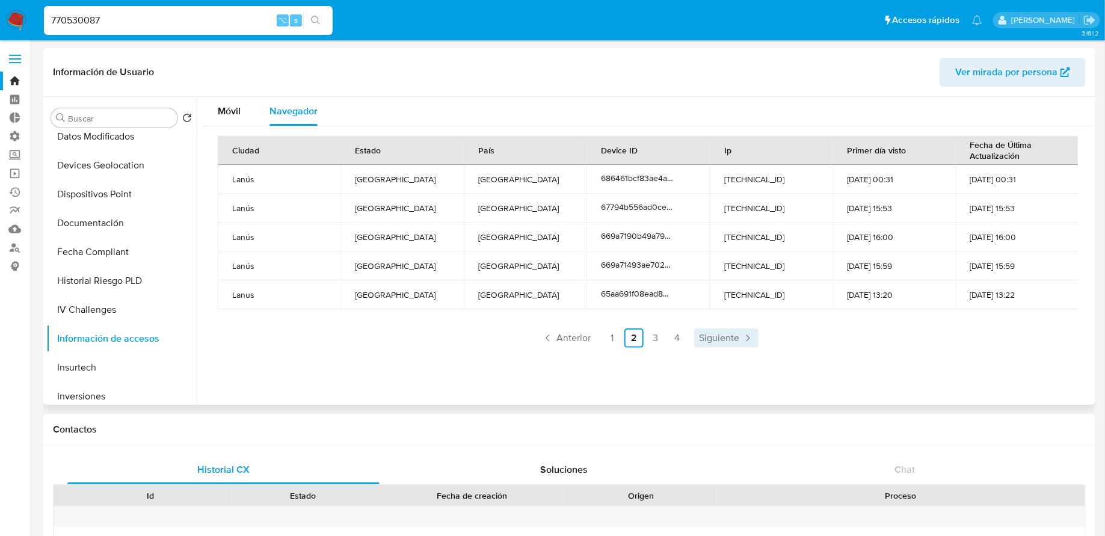
click at [712, 335] on span "Siguiente" at bounding box center [719, 338] width 40 height 10
click at [728, 335] on span "Siguiente" at bounding box center [719, 338] width 40 height 10
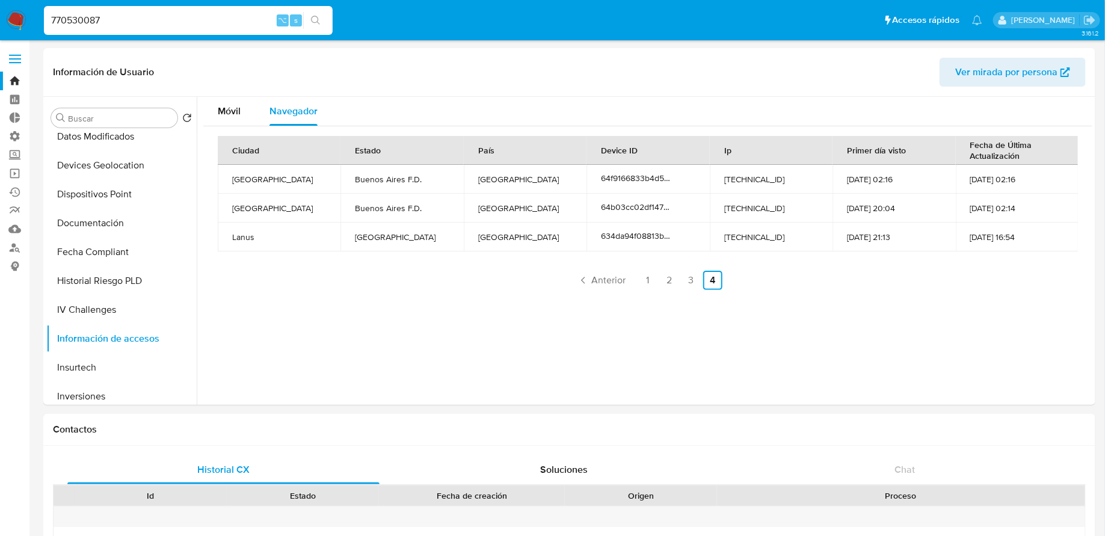
click at [212, 26] on input "770530087" at bounding box center [188, 21] width 289 height 16
paste input "258335860"
type input "258335860"
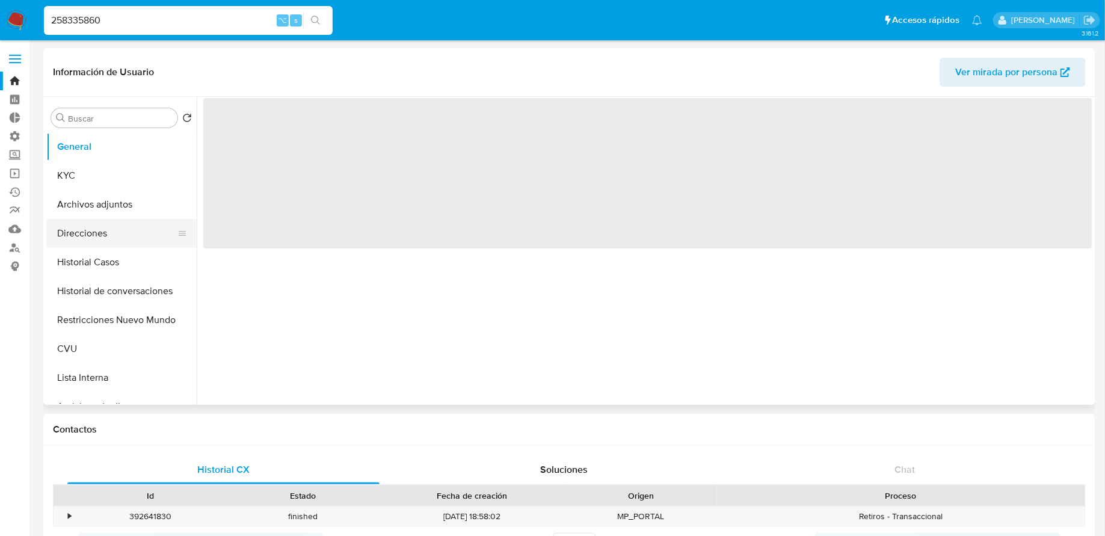
select select "10"
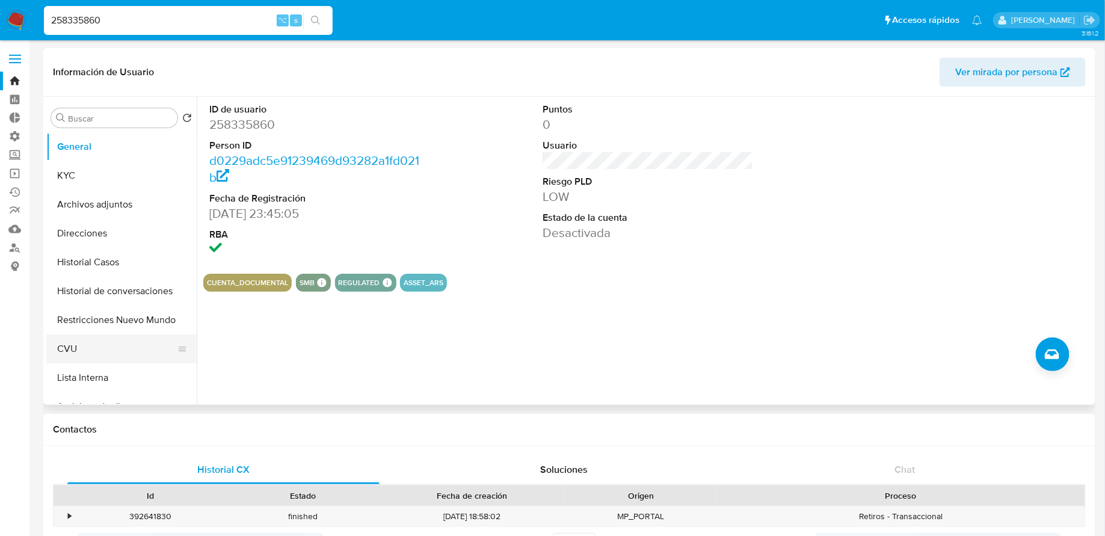
click at [79, 348] on button "CVU" at bounding box center [116, 349] width 141 height 29
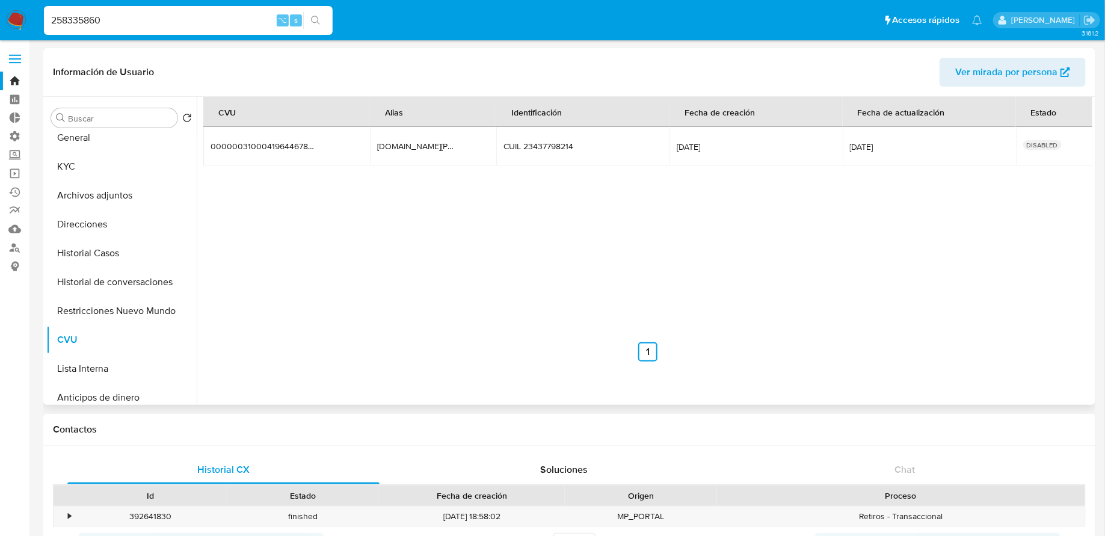
scroll to position [14, 0]
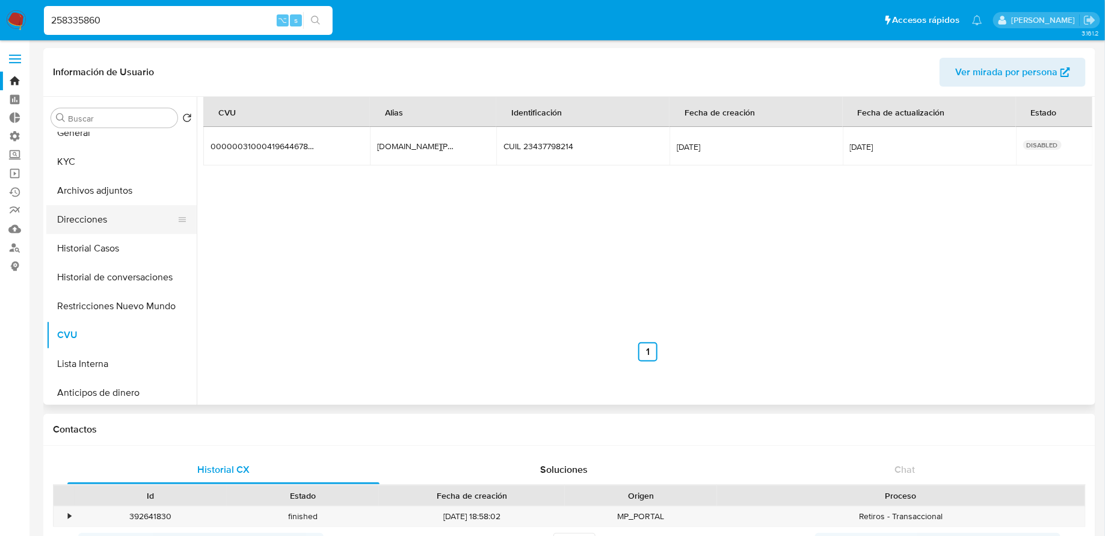
click at [94, 214] on button "Direcciones" at bounding box center [116, 219] width 141 height 29
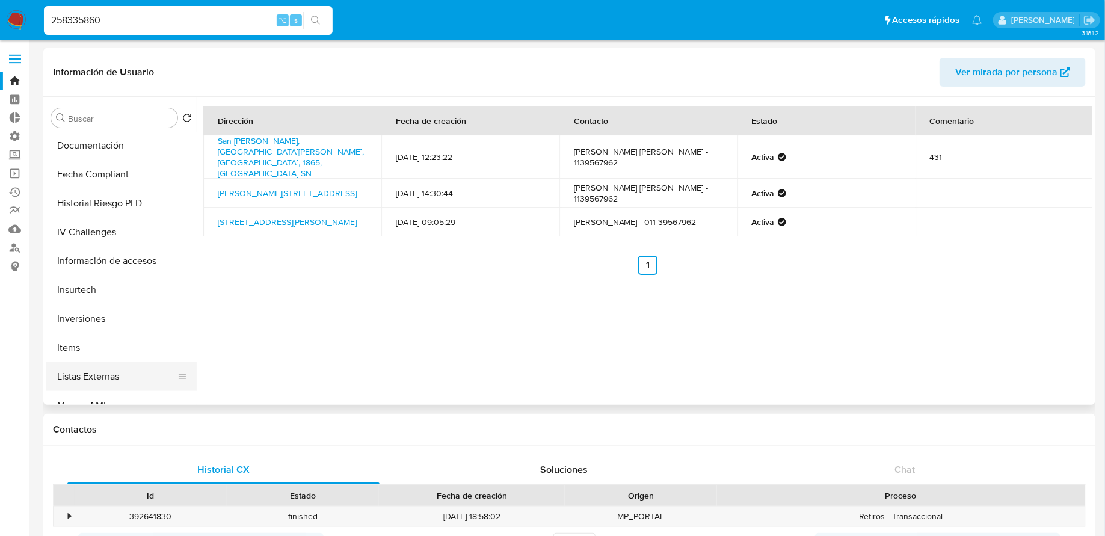
scroll to position [462, 0]
click at [119, 259] on button "Información de accesos" at bounding box center [116, 262] width 141 height 29
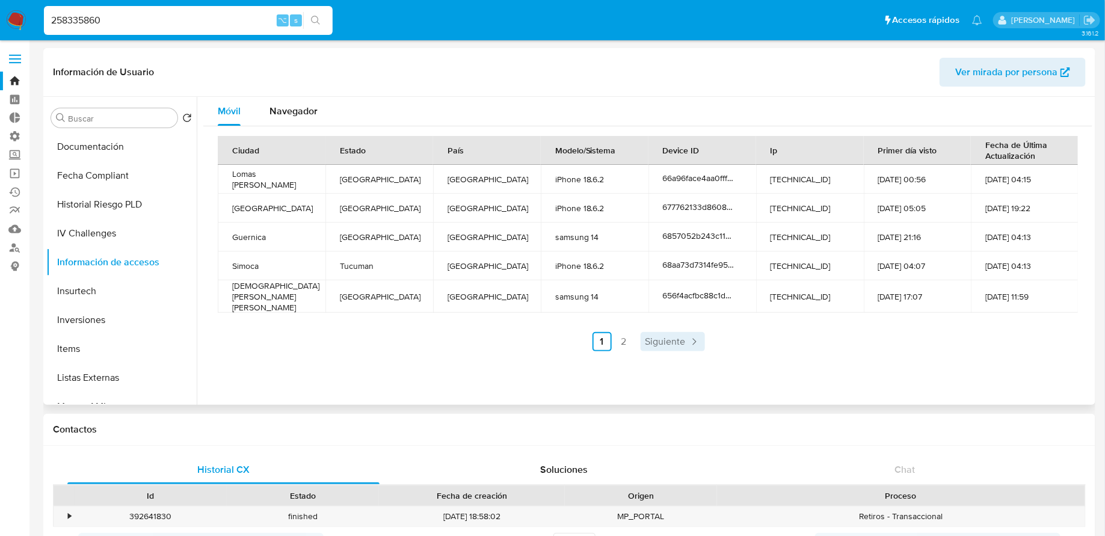
click at [665, 338] on span "Siguiente" at bounding box center [666, 342] width 40 height 10
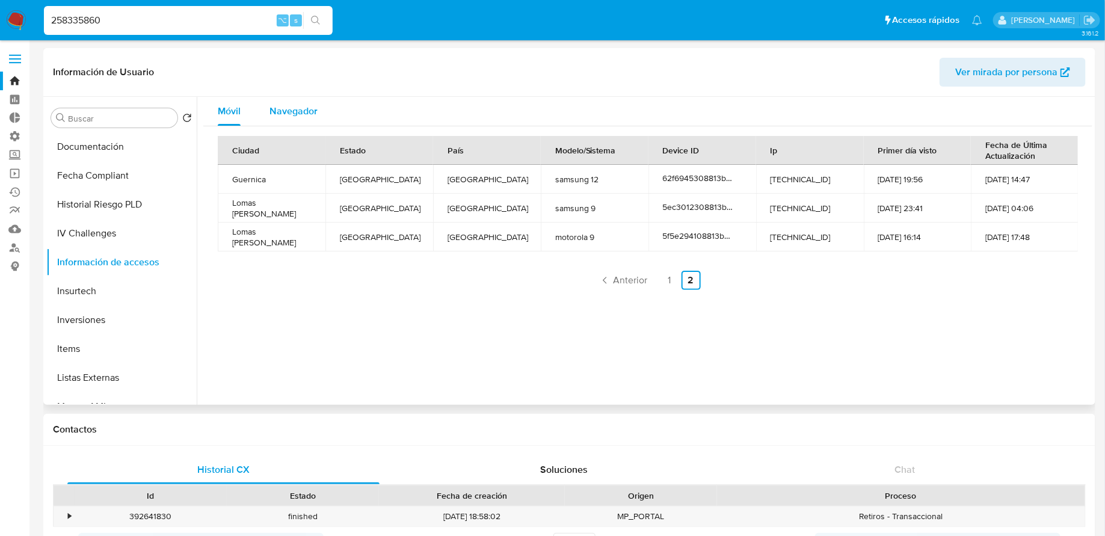
click at [282, 106] on span "Navegador" at bounding box center [294, 111] width 48 height 14
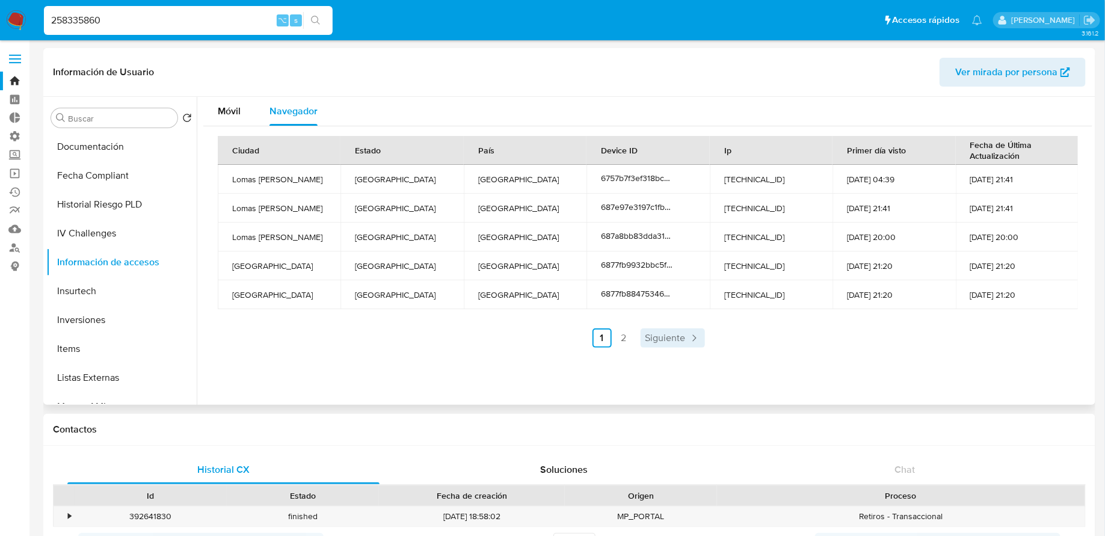
click at [656, 339] on span "Siguiente" at bounding box center [666, 338] width 40 height 10
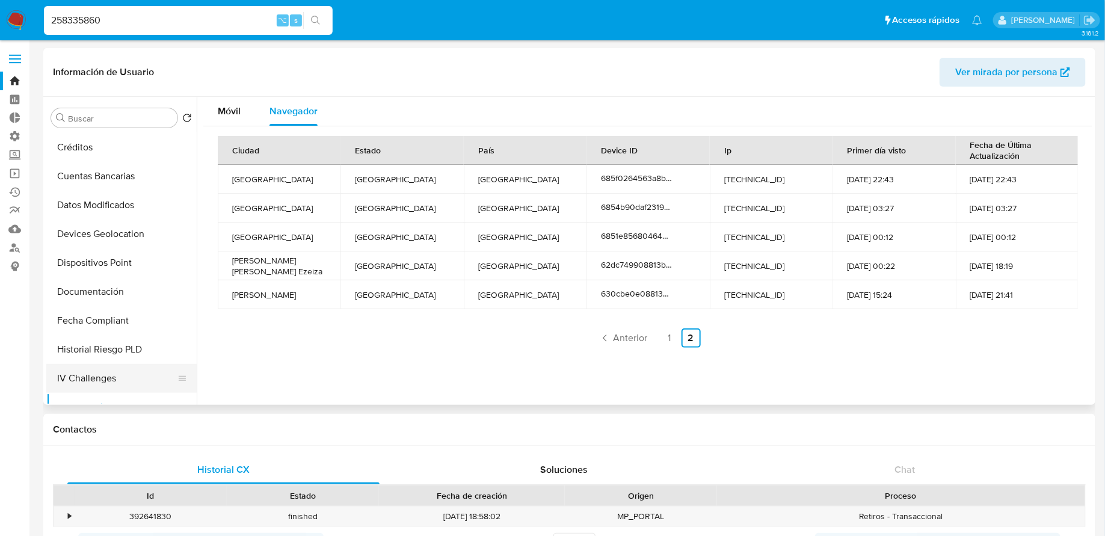
scroll to position [318, 0]
click at [107, 230] on button "Devices Geolocation" at bounding box center [116, 233] width 141 height 29
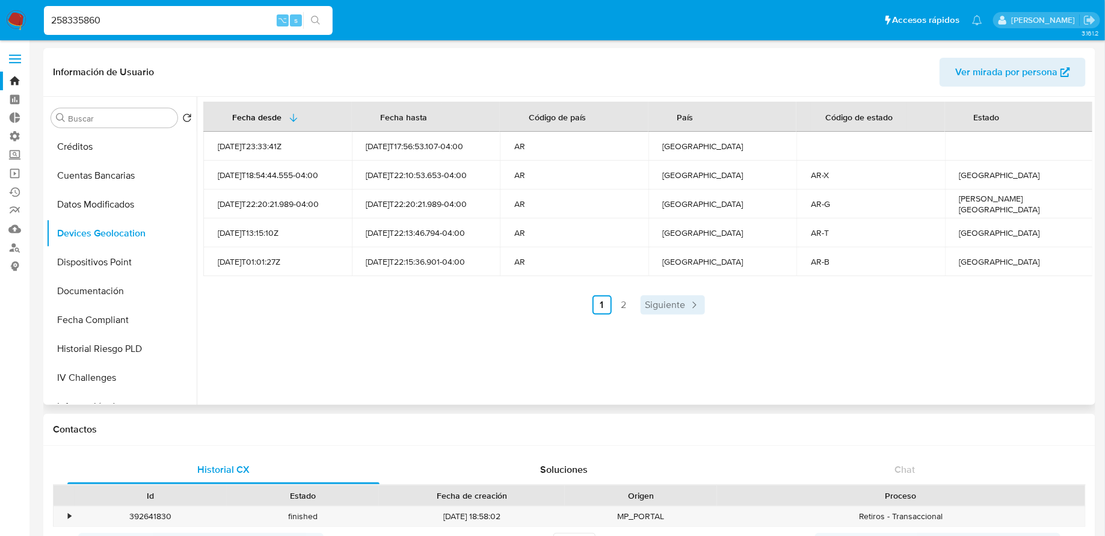
click at [650, 303] on span "Siguiente" at bounding box center [666, 305] width 40 height 10
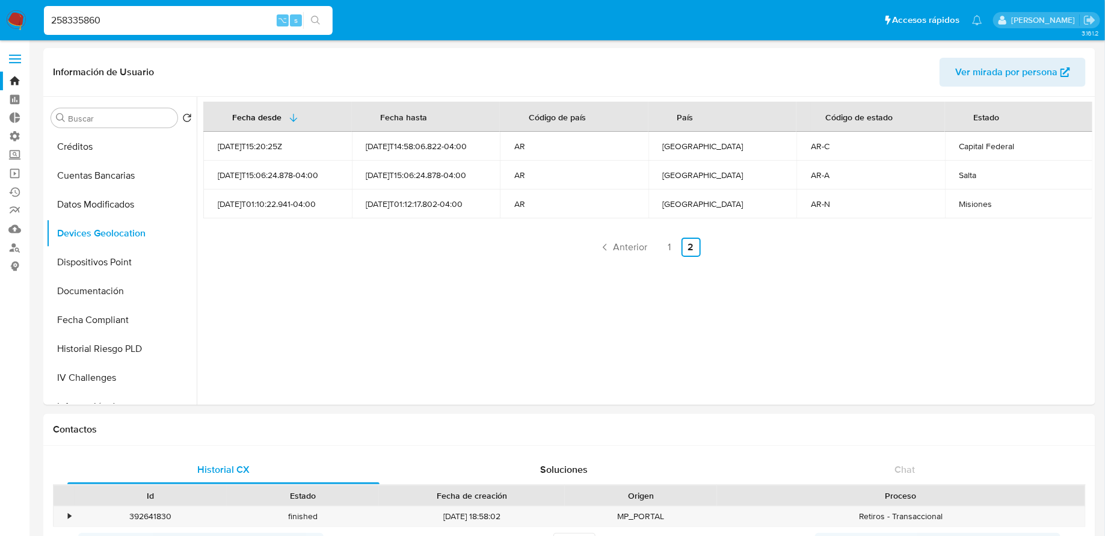
click at [159, 13] on input "258335860" at bounding box center [188, 21] width 289 height 16
paste input "1386937974"
type input "1386937974"
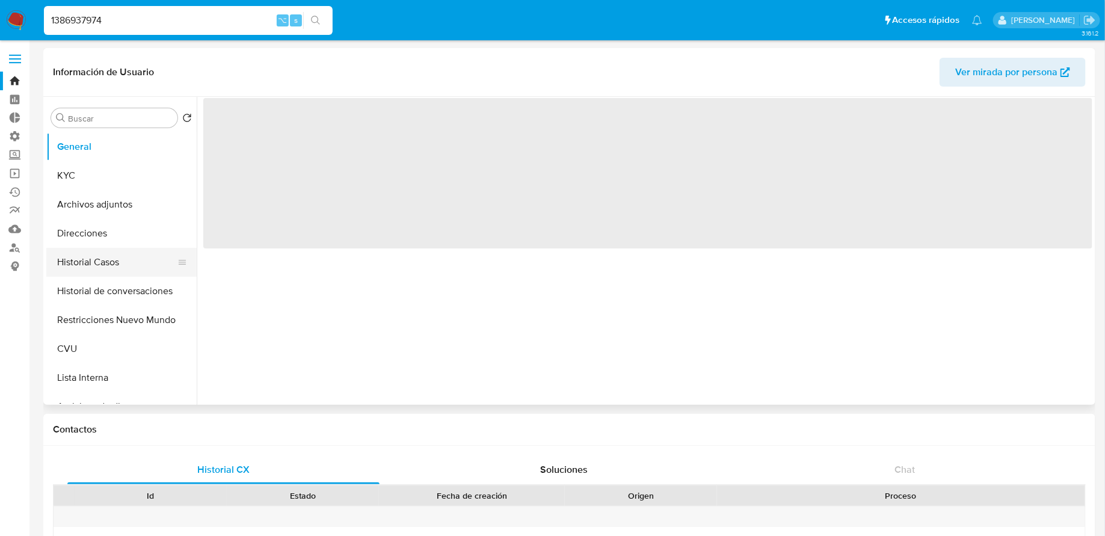
click at [108, 268] on button "Historial Casos" at bounding box center [116, 262] width 141 height 29
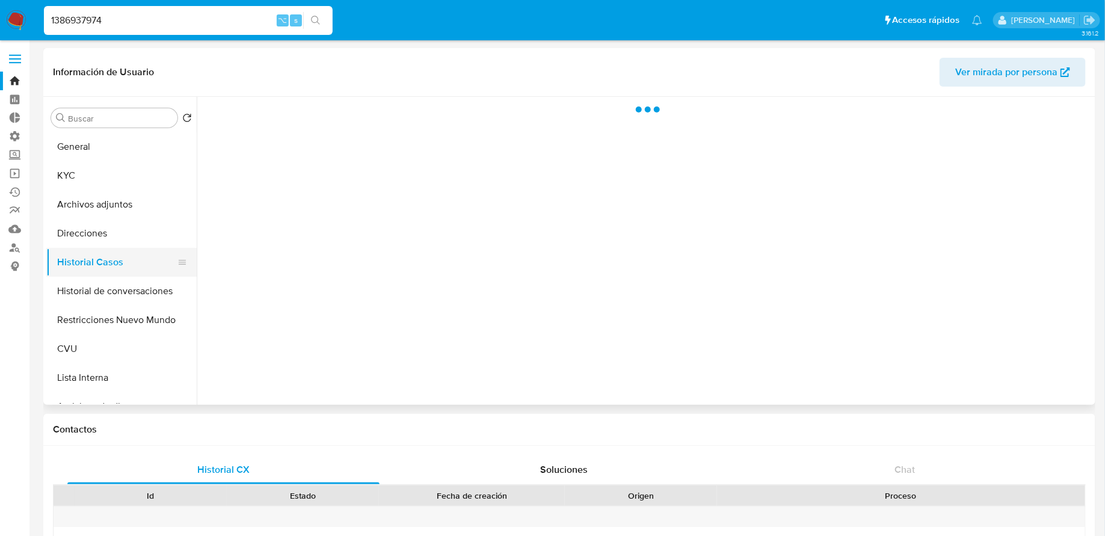
select select "10"
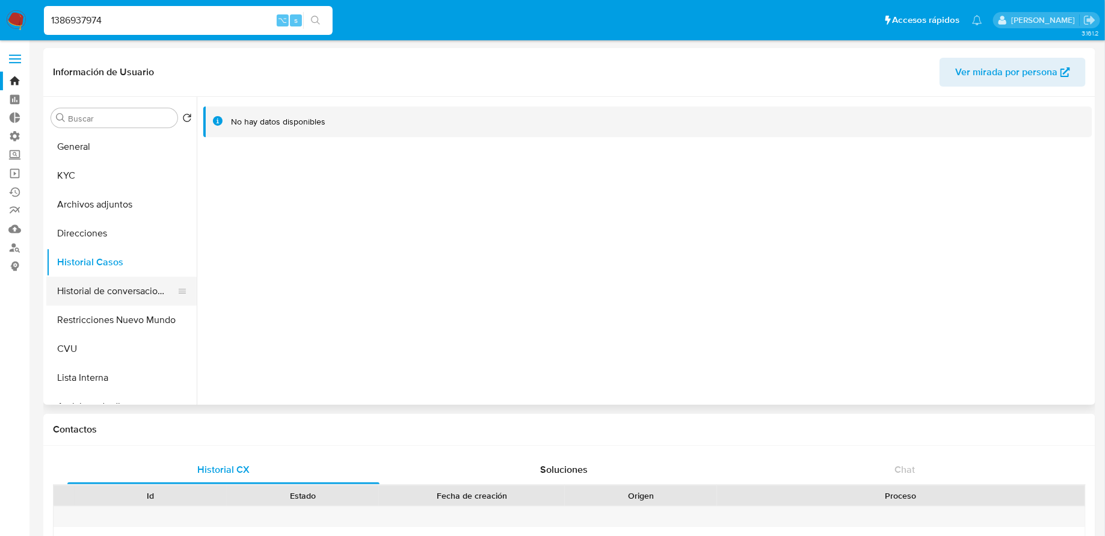
click at [84, 297] on button "Historial de conversaciones" at bounding box center [116, 291] width 141 height 29
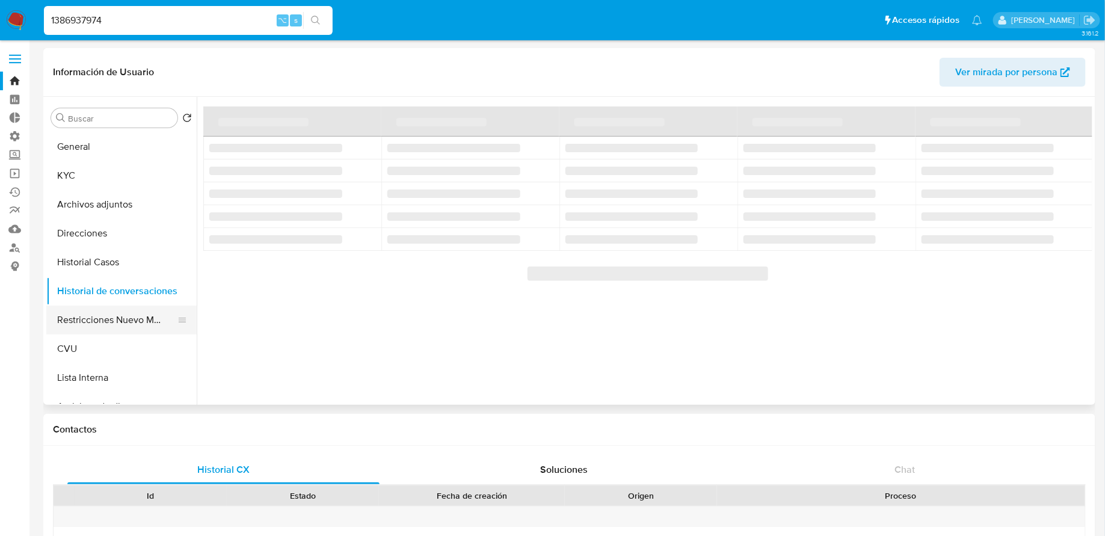
scroll to position [5, 0]
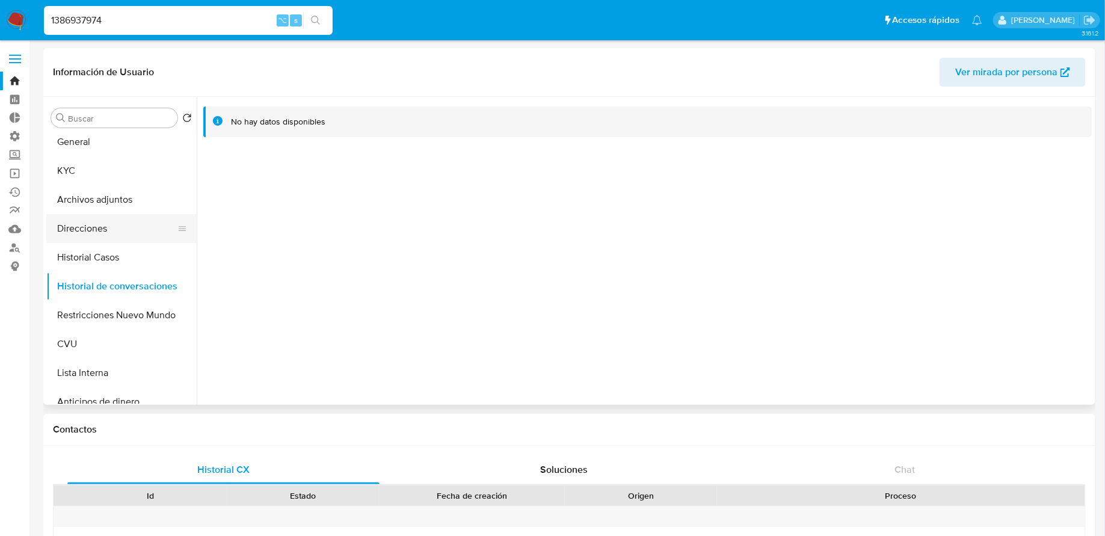
click at [88, 228] on button "Direcciones" at bounding box center [116, 228] width 141 height 29
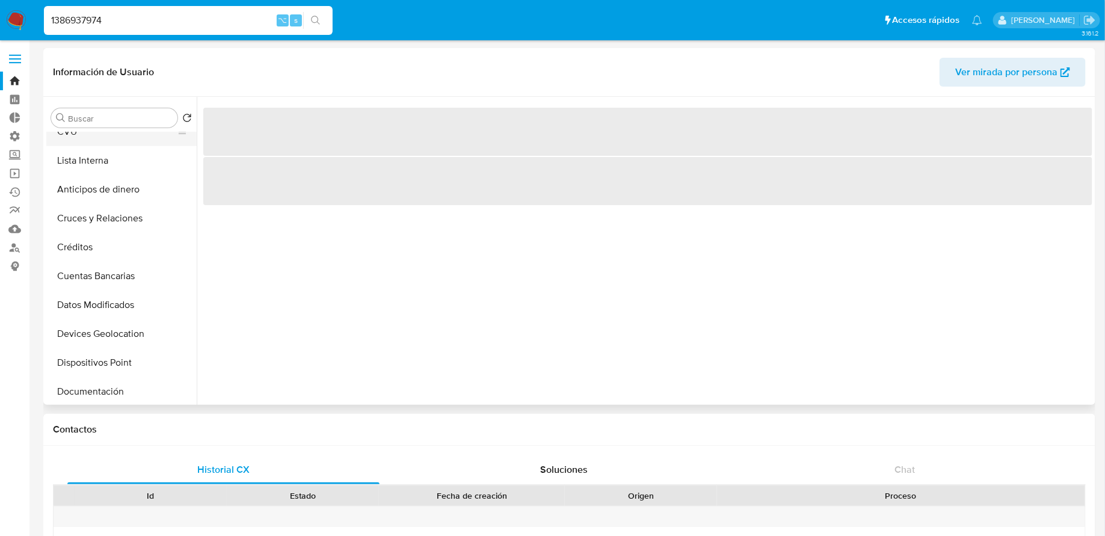
scroll to position [218, 0]
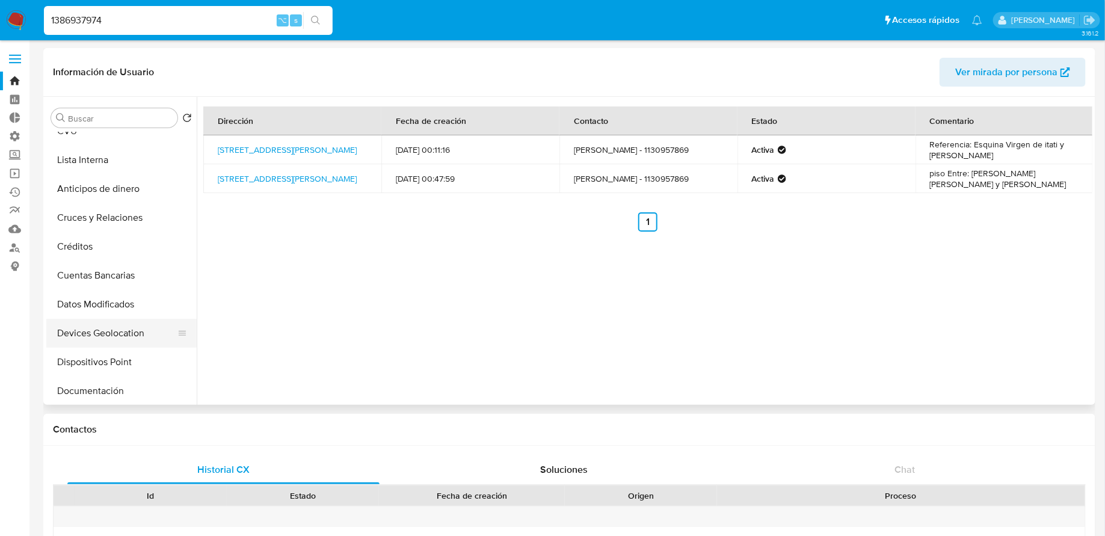
click at [109, 334] on button "Devices Geolocation" at bounding box center [116, 333] width 141 height 29
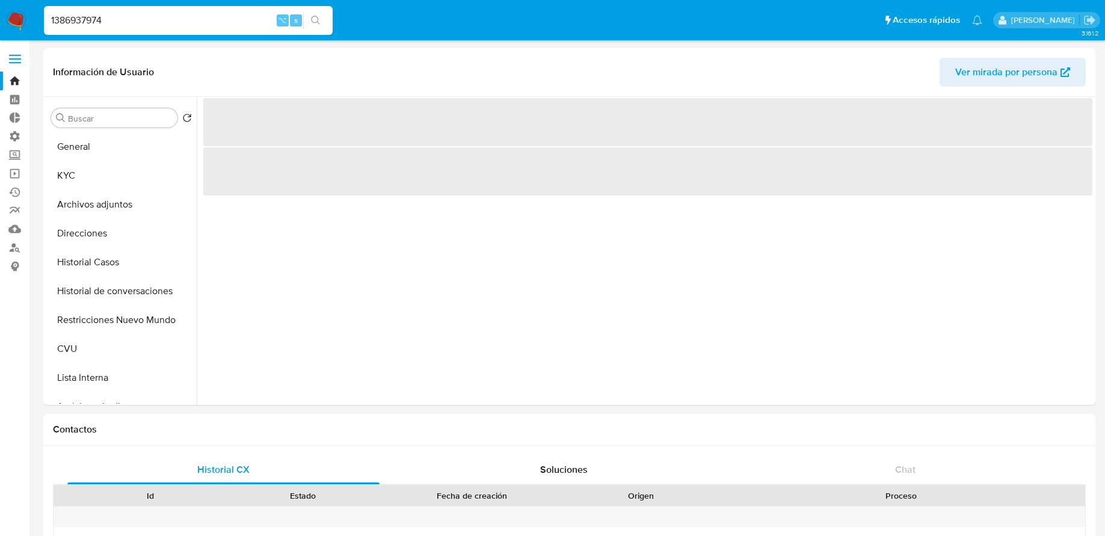
select select "10"
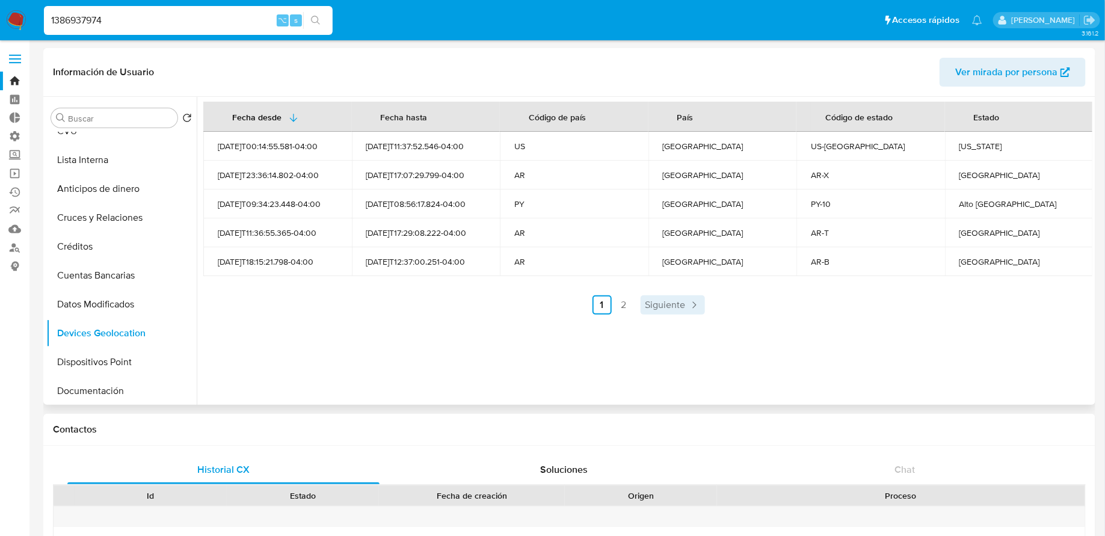
click at [672, 306] on span "Siguiente" at bounding box center [666, 305] width 40 height 10
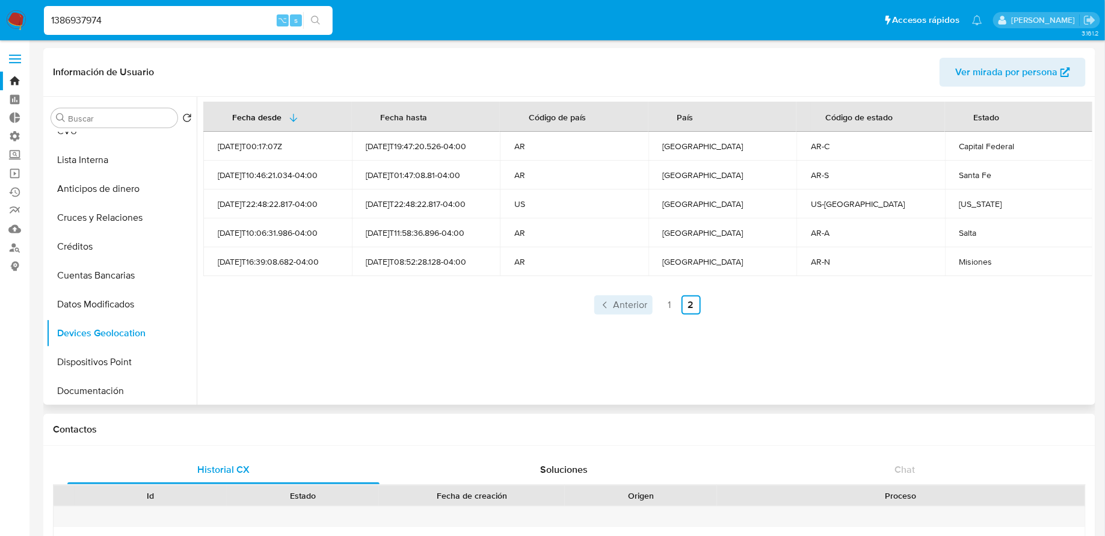
click at [594, 304] on link "Anterior" at bounding box center [623, 304] width 58 height 19
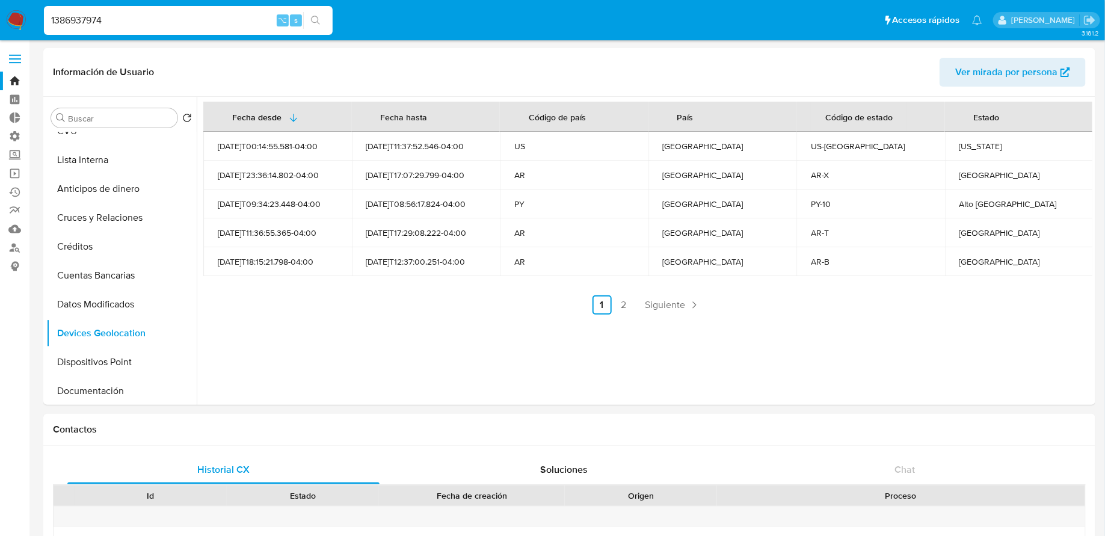
click at [136, 16] on input "1386937974" at bounding box center [188, 21] width 289 height 16
paste input "670634996"
type input "670634996"
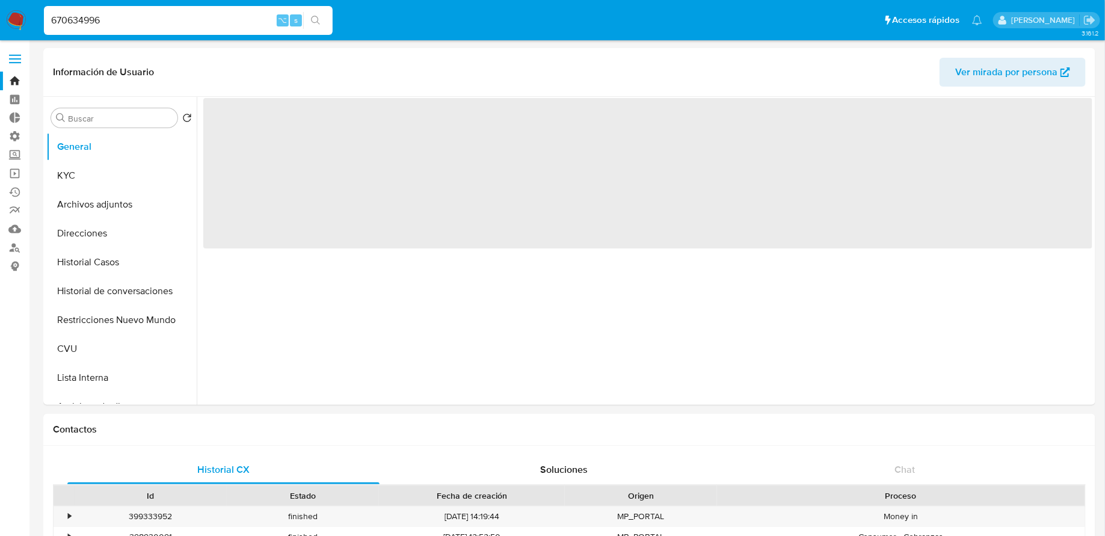
select select "10"
